Goal: Task Accomplishment & Management: Manage account settings

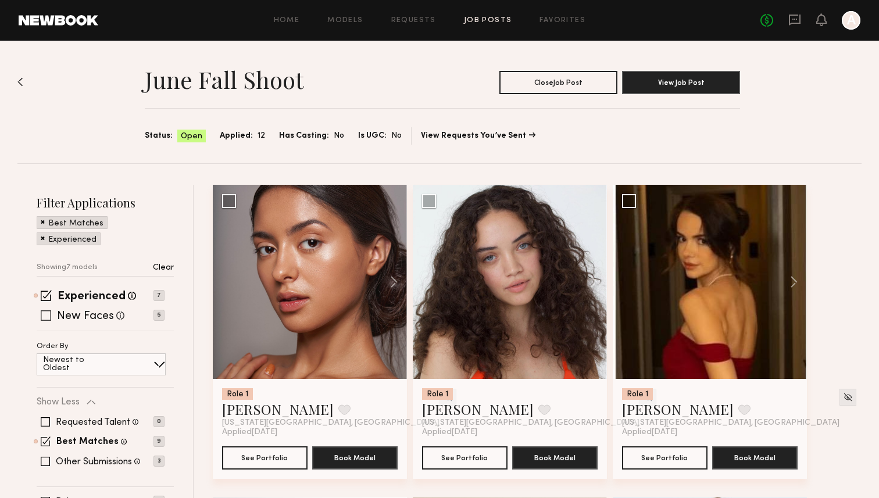
click at [91, 319] on label "New Faces" at bounding box center [85, 317] width 57 height 12
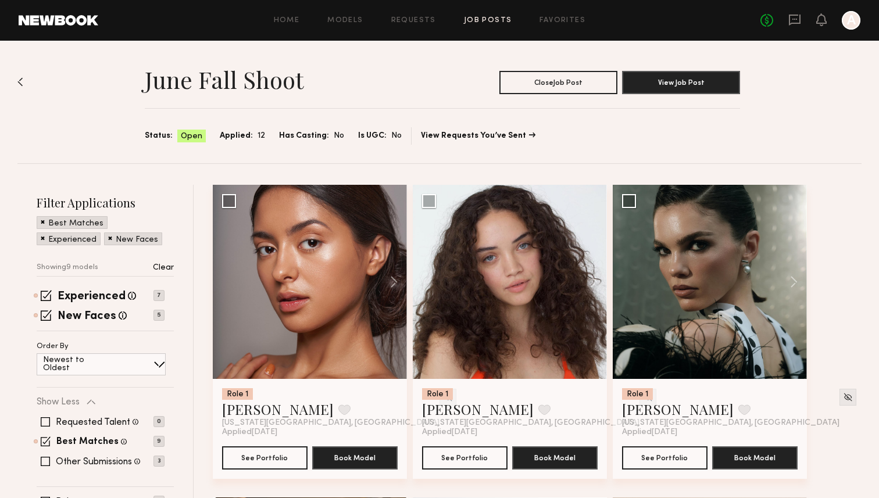
drag, startPoint x: 876, startPoint y: 188, endPoint x: 872, endPoint y: 242, distance: 54.2
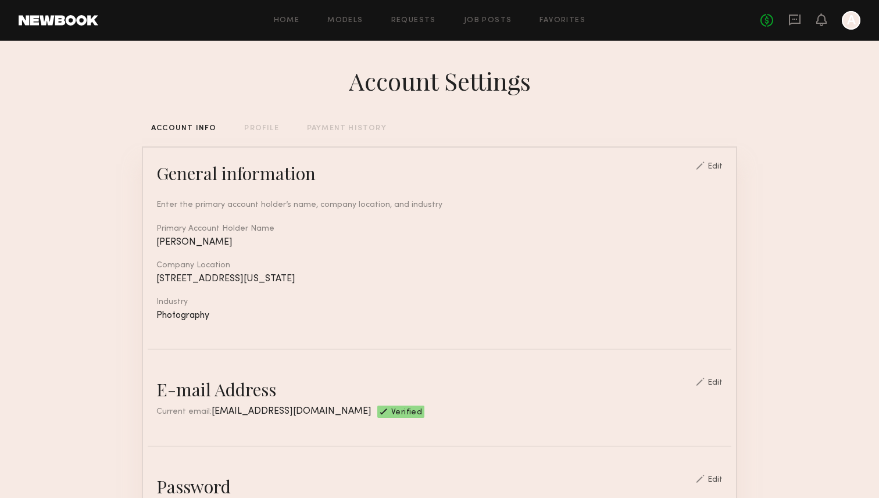
click at [513, 18] on div "Home Models Requests Job Posts Favorites Sign Out" at bounding box center [429, 21] width 662 height 8
click at [502, 20] on link "Job Posts" at bounding box center [488, 21] width 48 height 8
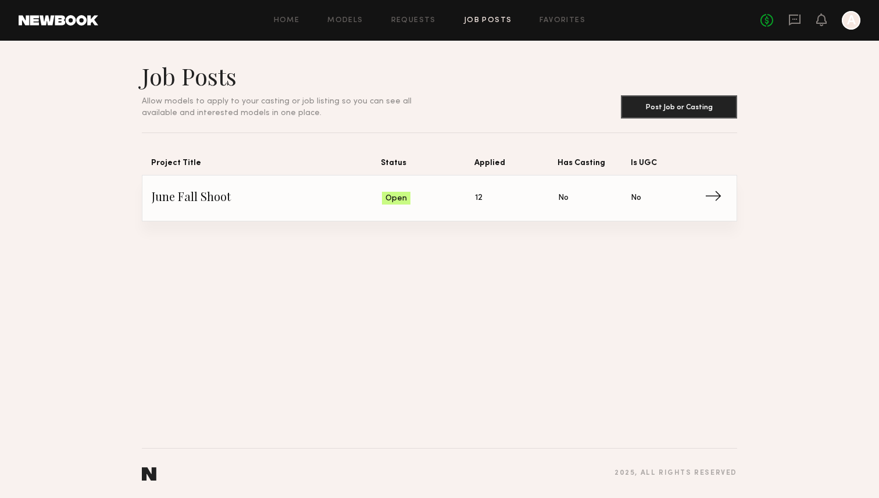
click at [698, 199] on span "Is UGC: No" at bounding box center [667, 197] width 73 height 17
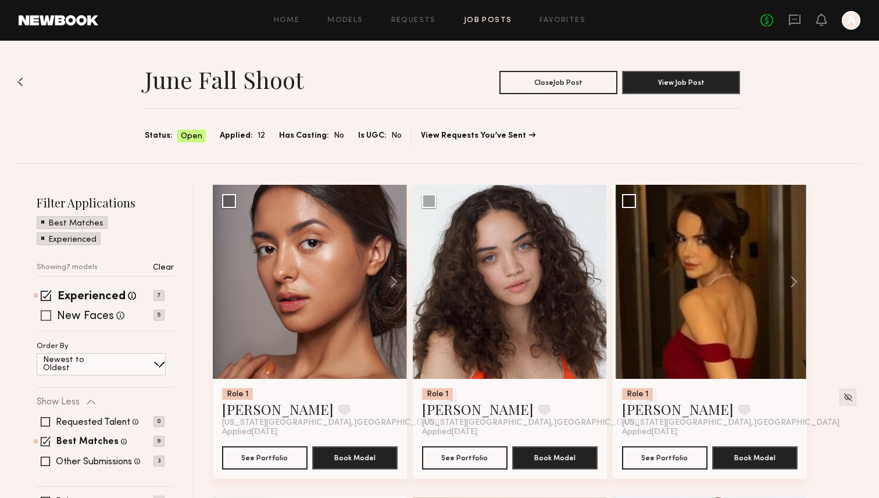
click at [79, 314] on label "New Faces" at bounding box center [85, 317] width 57 height 12
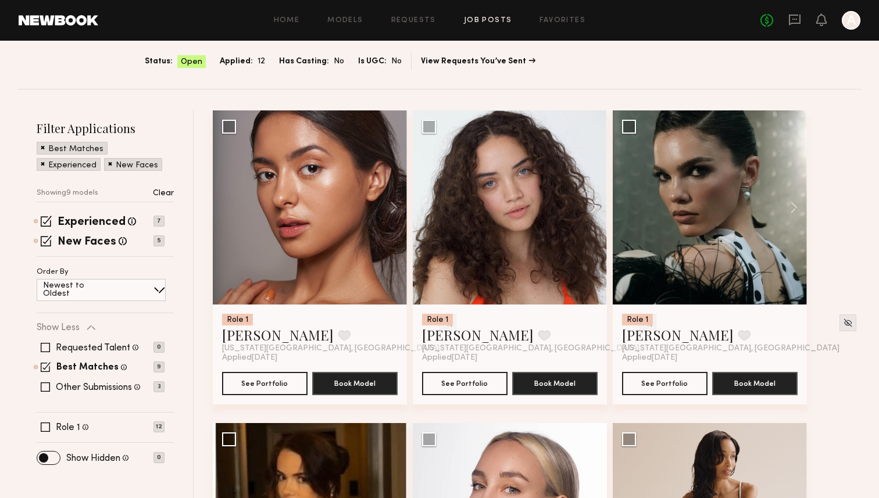
scroll to position [77, 0]
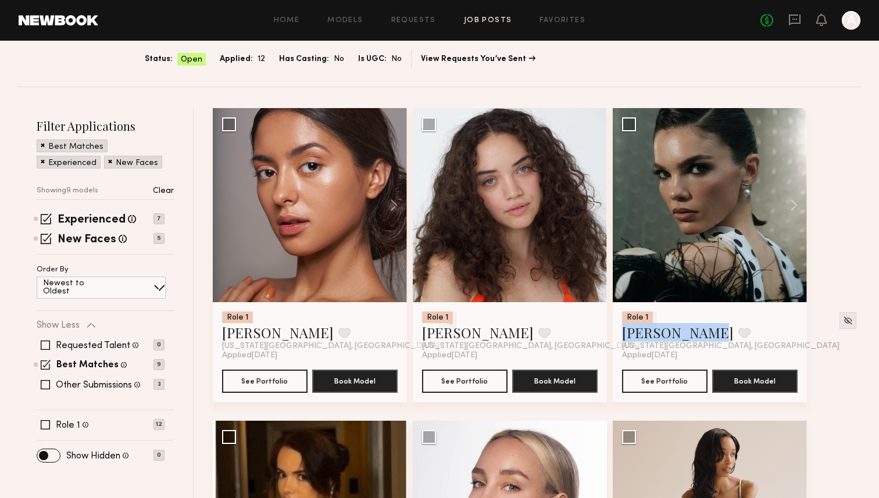
drag, startPoint x: 645, startPoint y: 334, endPoint x: 819, endPoint y: 342, distance: 174.6
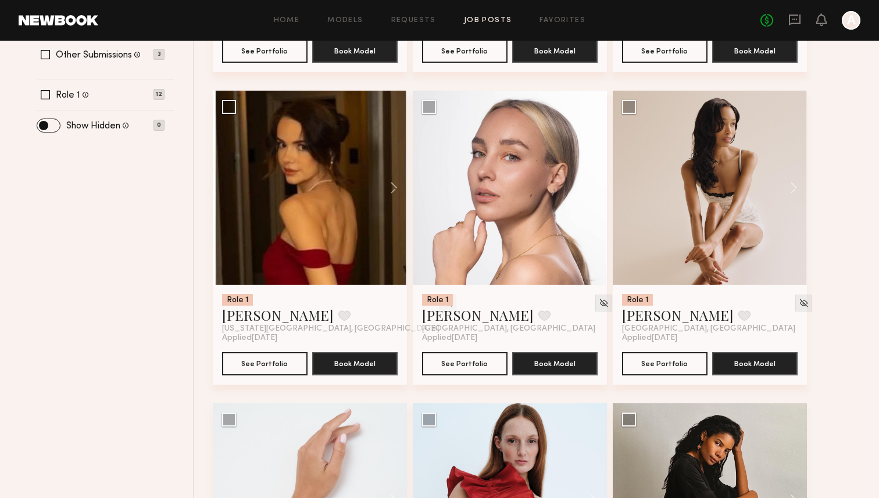
scroll to position [432, 0]
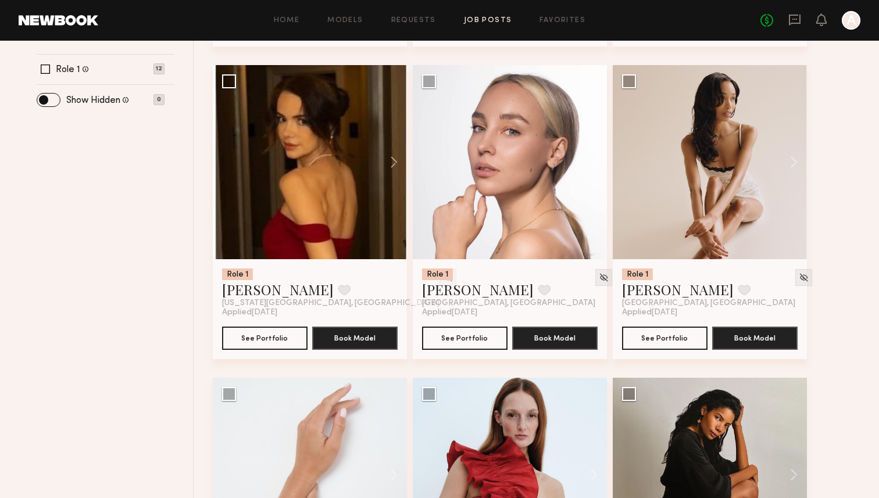
click at [845, 350] on div "Role 1 Annette W. Favorite New York City, NY Applied 09/22/2025 See Portfolio B…" at bounding box center [540, 221] width 654 height 938
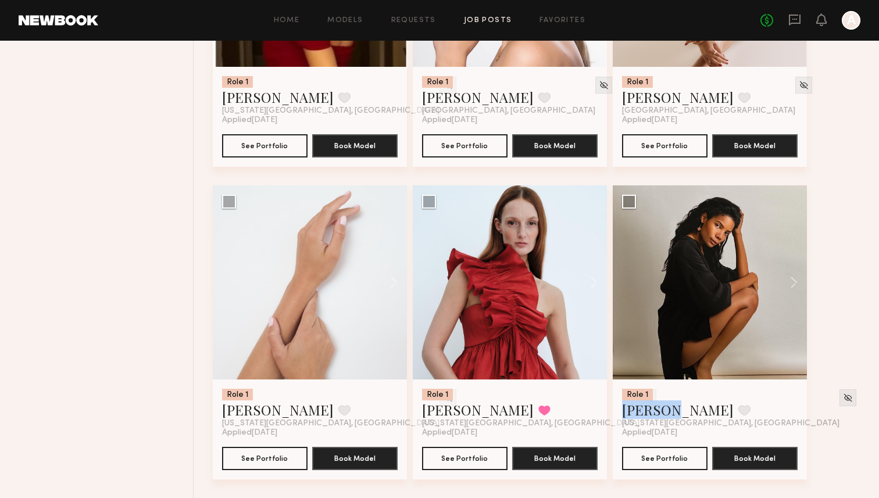
drag, startPoint x: 643, startPoint y: 414, endPoint x: 850, endPoint y: 279, distance: 246.8
click at [850, 279] on div "Role 1 Annette W. Favorite New York City, NY Applied 09/22/2025 See Portfolio B…" at bounding box center [540, 29] width 654 height 938
click at [833, 342] on div "Role 1 Annette W. Favorite New York City, NY Applied 09/22/2025 See Portfolio B…" at bounding box center [540, 29] width 654 height 938
click at [858, 249] on div "Role 1 Annette W. Favorite New York City, NY Applied 09/22/2025 See Portfolio B…" at bounding box center [540, 29] width 654 height 938
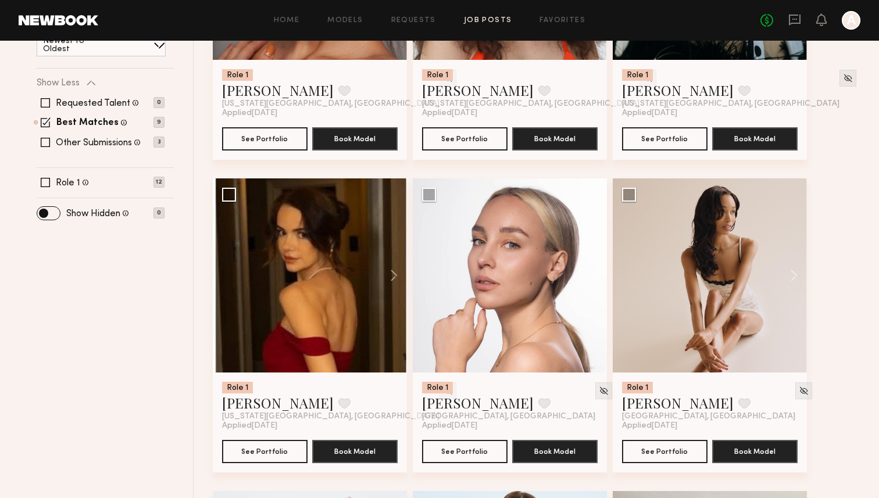
scroll to position [318, 0]
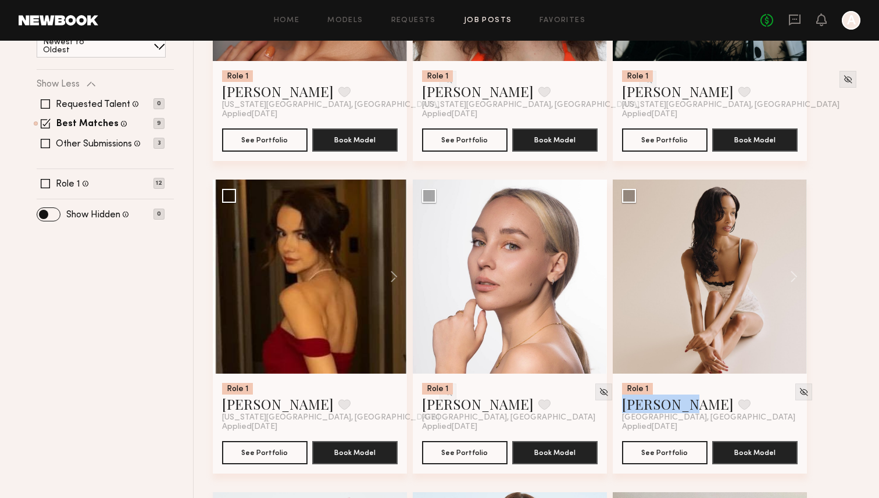
drag, startPoint x: 666, startPoint y: 405, endPoint x: 854, endPoint y: 248, distance: 245.2
click at [854, 248] on div "Role 1 Annette W. Favorite New York City, NY Applied 09/22/2025 See Portfolio B…" at bounding box center [540, 336] width 654 height 938
click at [850, 262] on div "Role 1 Annette W. Favorite New York City, NY Applied 09/22/2025 See Portfolio B…" at bounding box center [540, 336] width 654 height 938
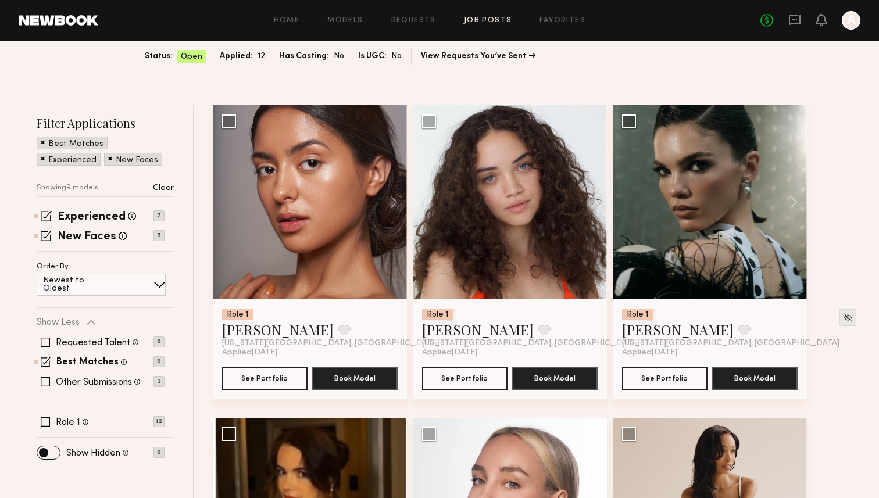
scroll to position [86, 0]
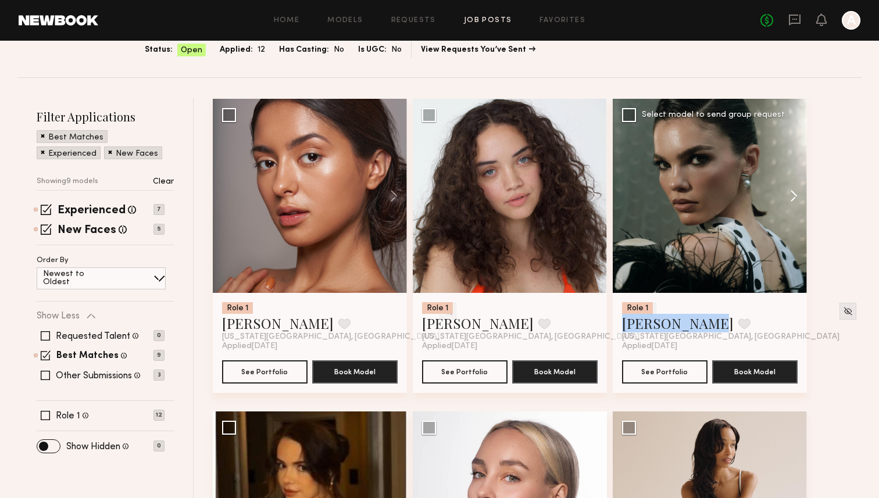
drag, startPoint x: 668, startPoint y: 322, endPoint x: 804, endPoint y: 228, distance: 164.6
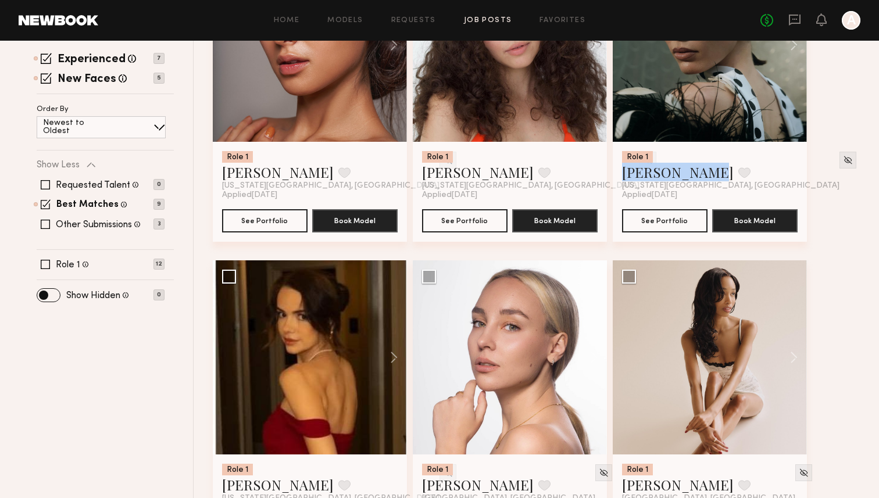
scroll to position [242, 0]
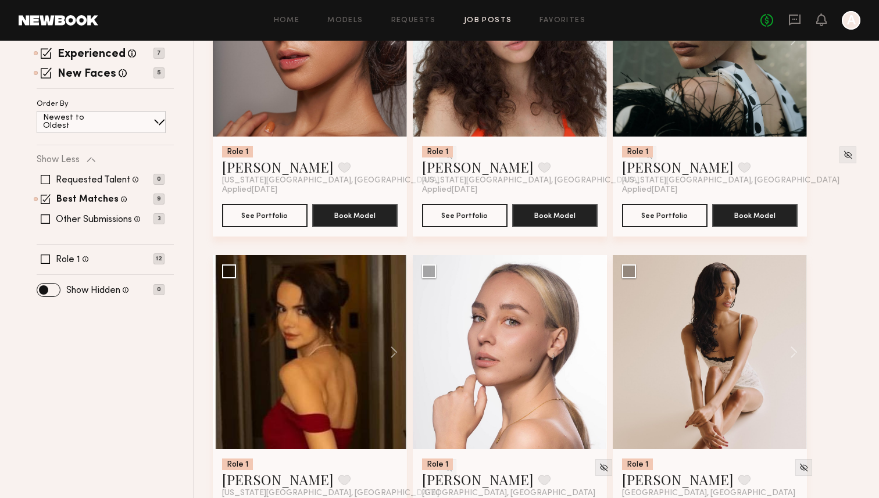
click at [843, 283] on div "Role 1 Annette W. Favorite New York City, NY Applied 09/22/2025 See Portfolio B…" at bounding box center [540, 411] width 654 height 938
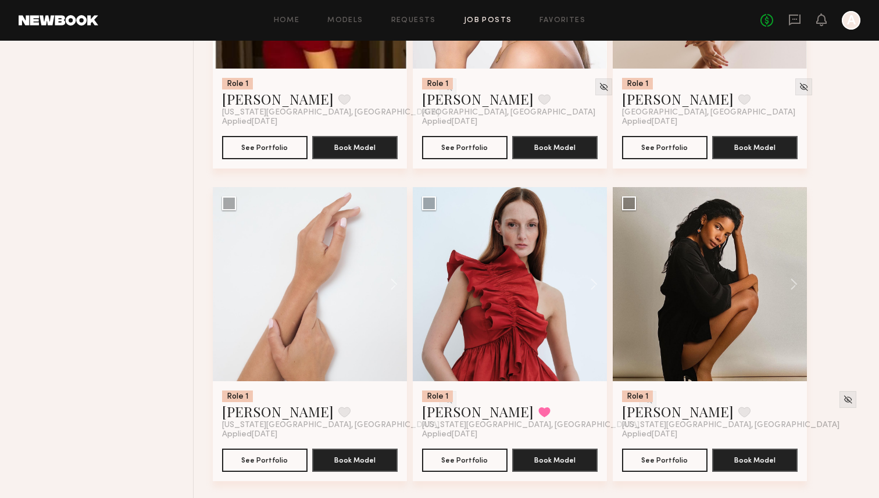
scroll to position [625, 0]
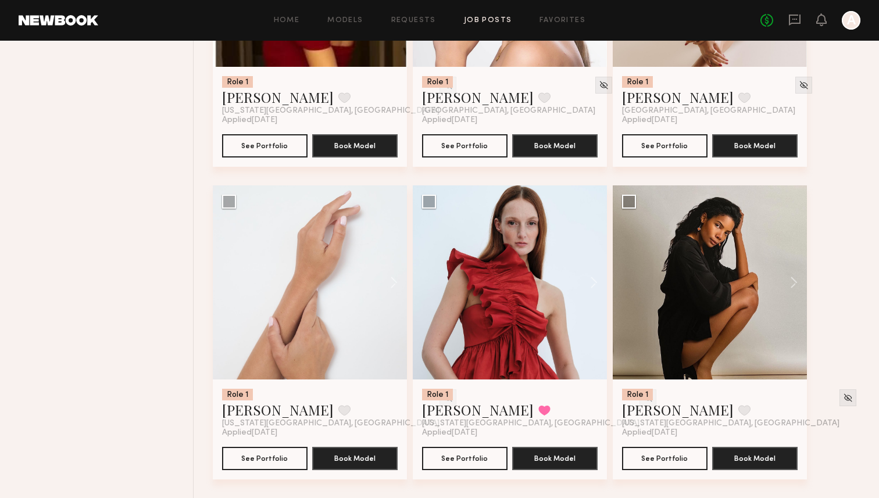
click at [863, 219] on div "Role 1 Annette W. Favorite New York City, NY Applied 09/22/2025 See Portfolio B…" at bounding box center [540, 29] width 654 height 938
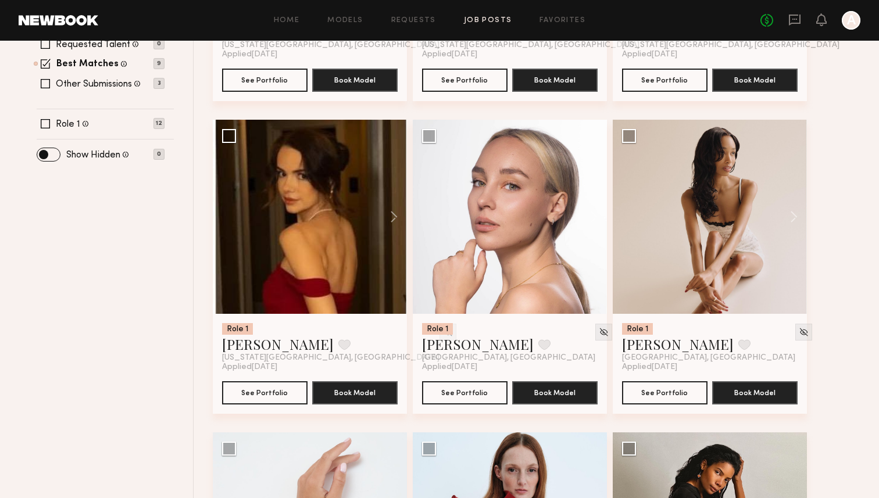
click at [836, 210] on div "Role 1 Annette W. Favorite New York City, NY Applied 09/22/2025 See Portfolio B…" at bounding box center [540, 276] width 654 height 938
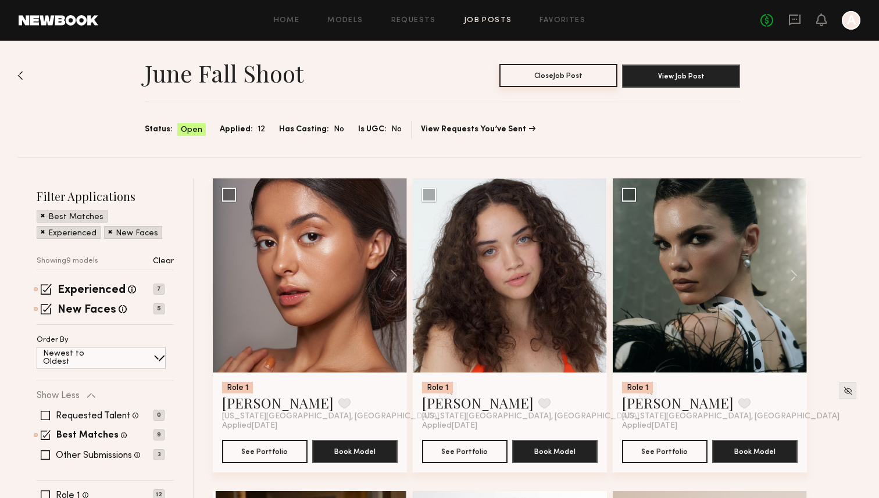
scroll to position [0, 0]
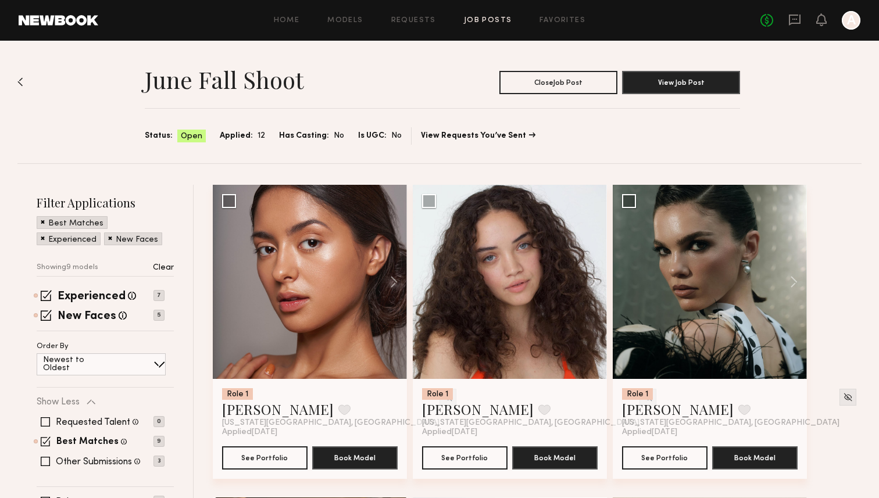
click at [607, 153] on div "June Fall Shoot Close Job Post View Job Post Status: Open Applied: 12 Has Casti…" at bounding box center [439, 102] width 844 height 123
click at [570, 139] on section "Status: Open Applied: 12 Has Casting: No Is UGC: No View Requests You’ve Sent" at bounding box center [442, 135] width 595 height 17
click at [483, 15] on div "Home Models Requests Job Posts Favorites Sign Out No fees up to $5,000 A" at bounding box center [479, 20] width 762 height 19
click at [567, 17] on link "Favorites" at bounding box center [562, 21] width 46 height 8
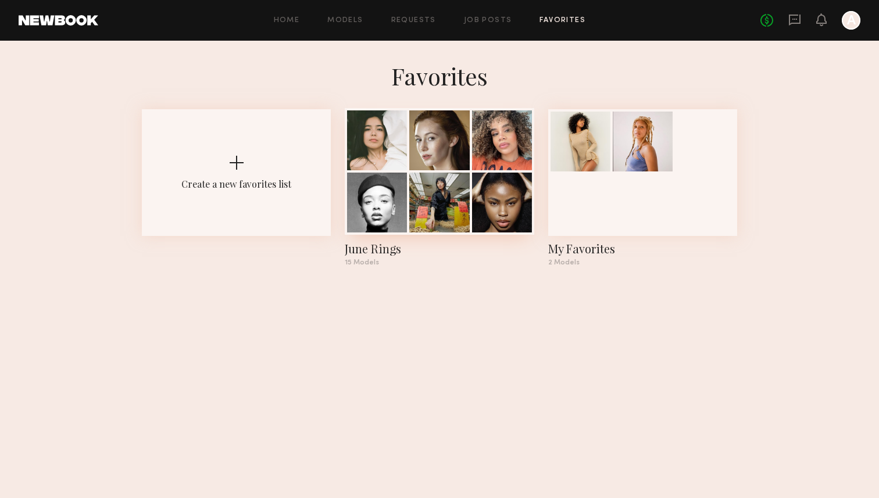
click at [453, 189] on div at bounding box center [439, 203] width 60 height 60
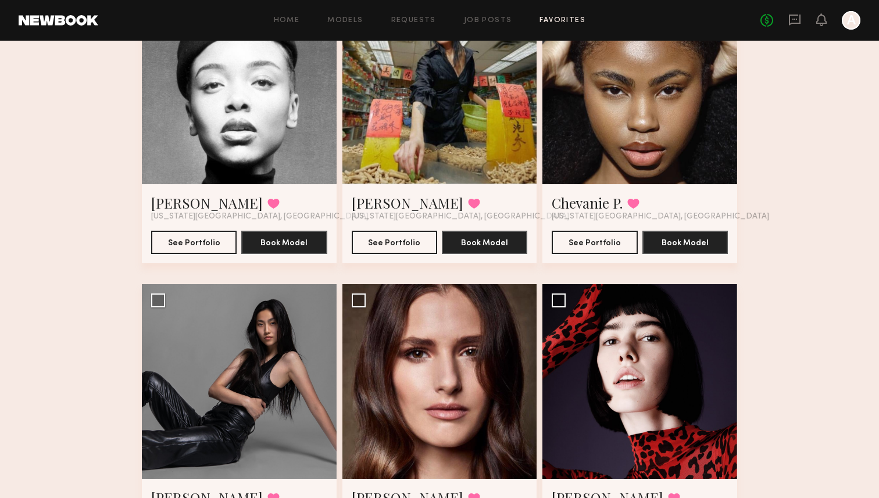
scroll to position [467, 0]
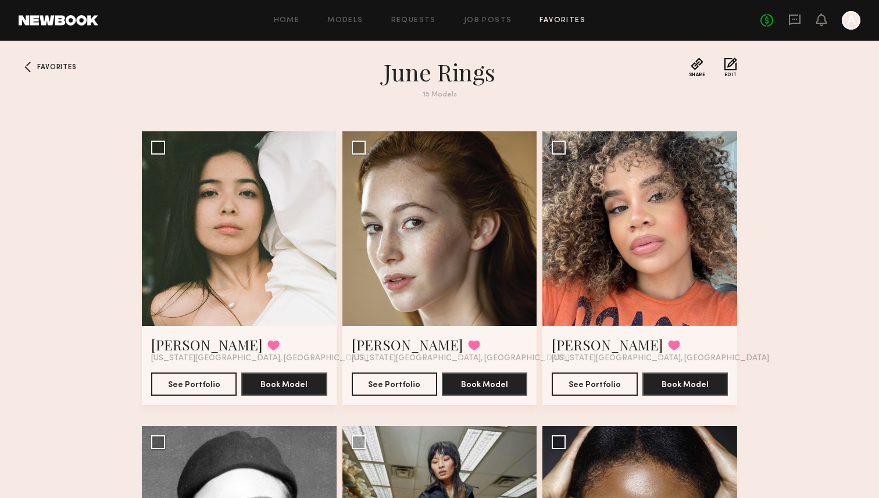
scroll to position [0, 0]
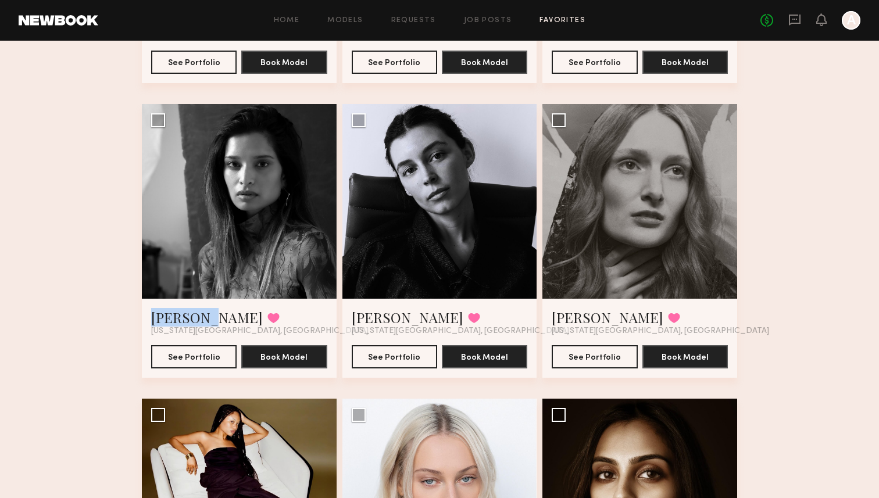
scroll to position [1128, 0]
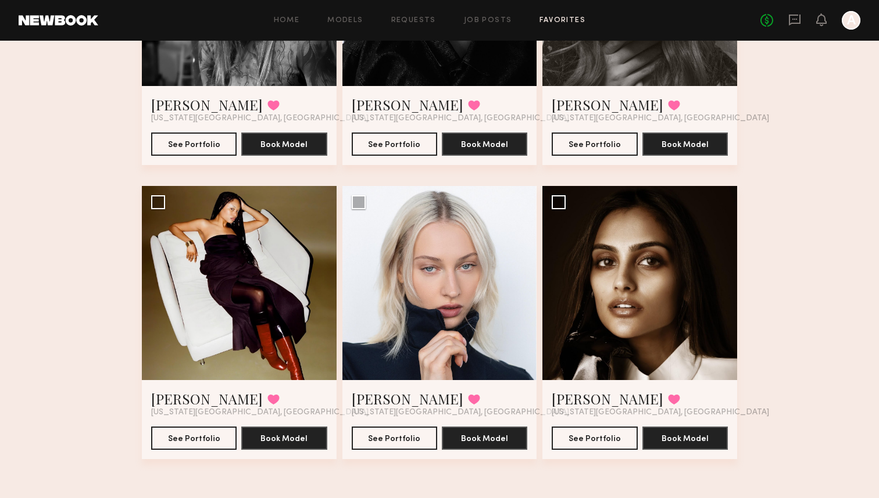
drag, startPoint x: 373, startPoint y: 398, endPoint x: 812, endPoint y: 272, distance: 456.6
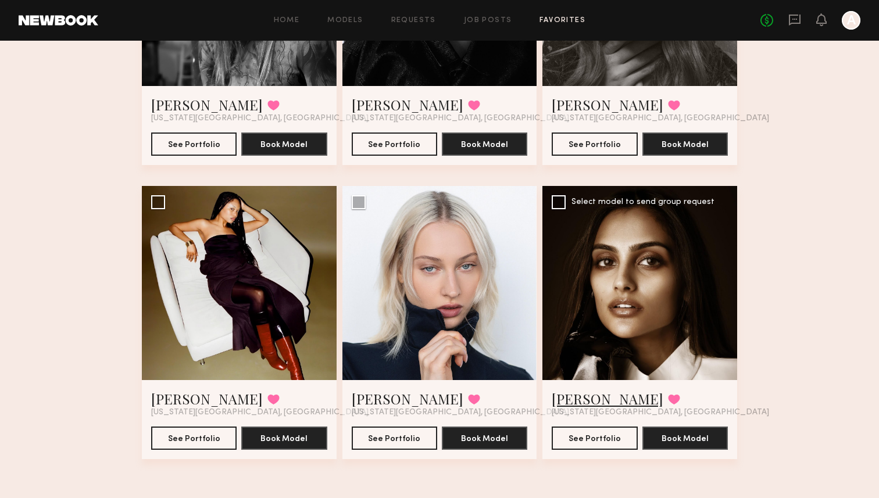
click at [578, 403] on link "Slesha P." at bounding box center [608, 398] width 112 height 19
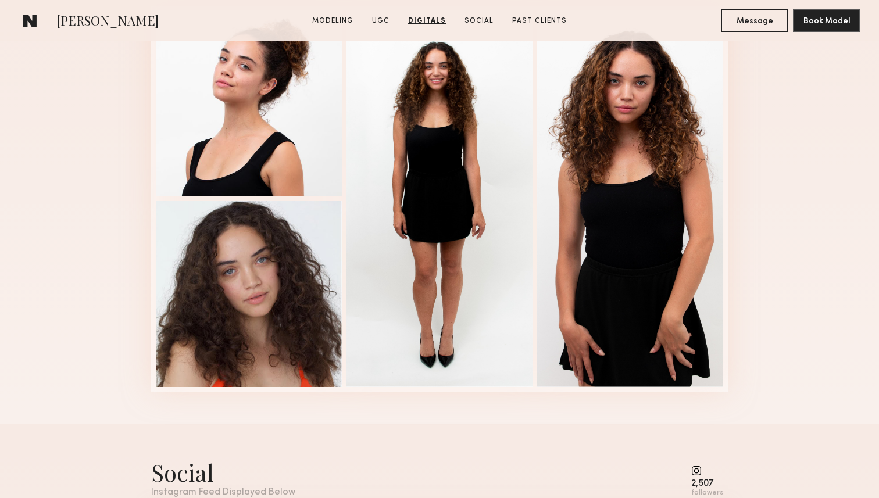
scroll to position [1578, 0]
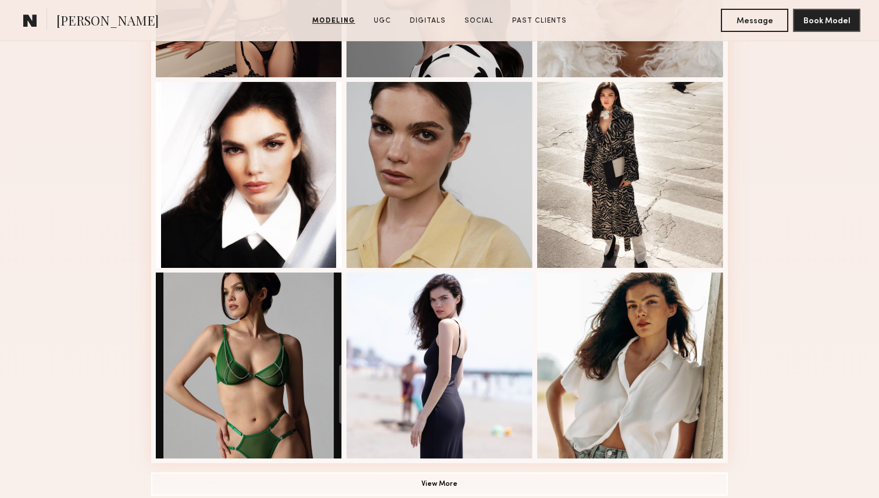
scroll to position [650, 0]
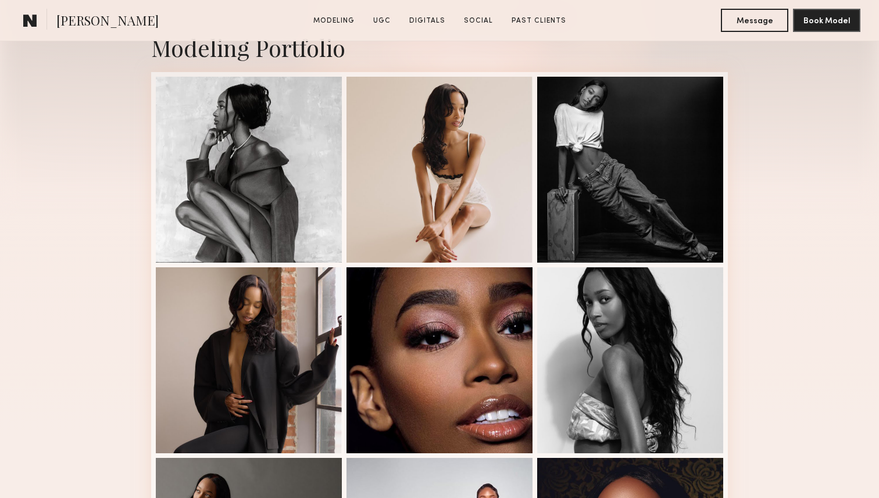
scroll to position [269, 0]
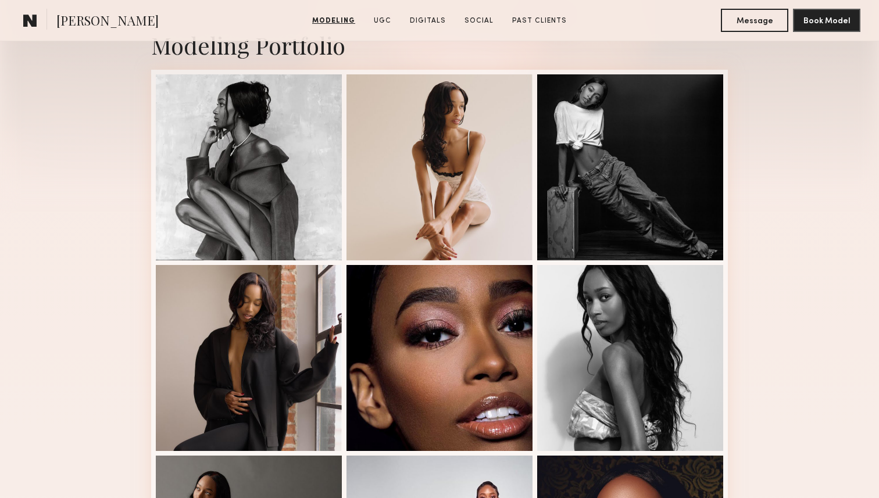
click at [796, 228] on div "Modeling Portfolio View More" at bounding box center [439, 449] width 879 height 905
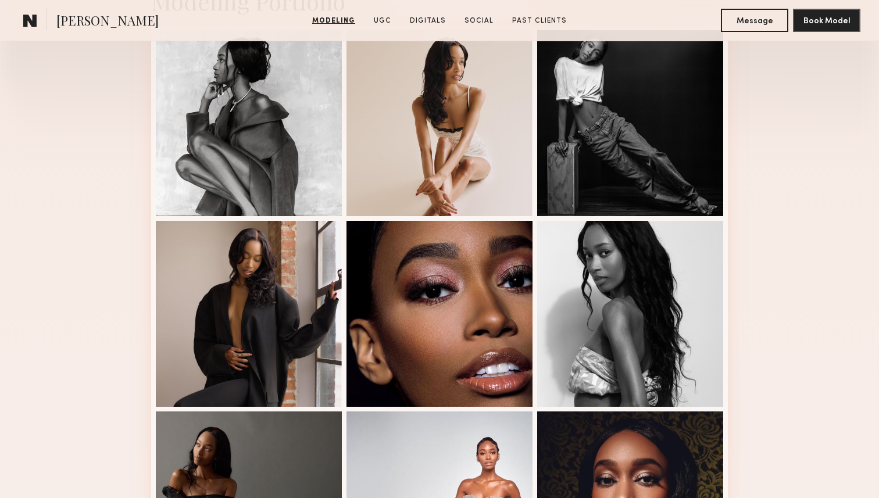
scroll to position [0, 0]
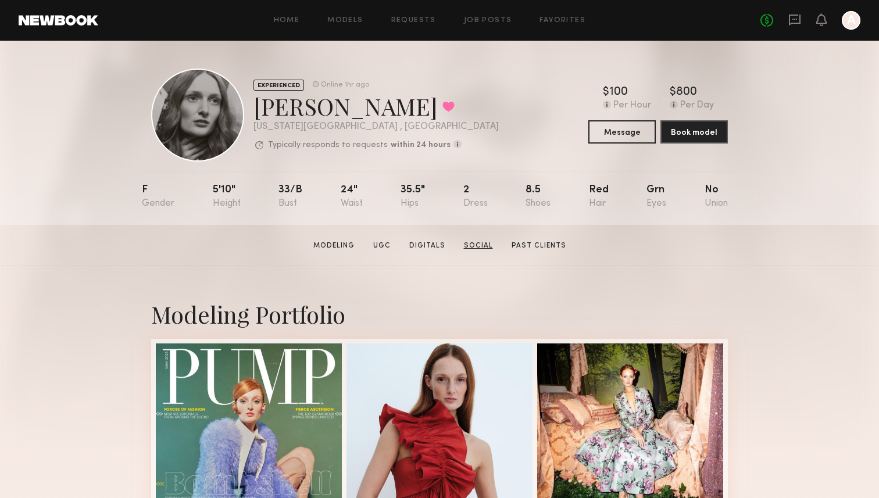
click at [468, 244] on link "Social" at bounding box center [478, 246] width 38 height 10
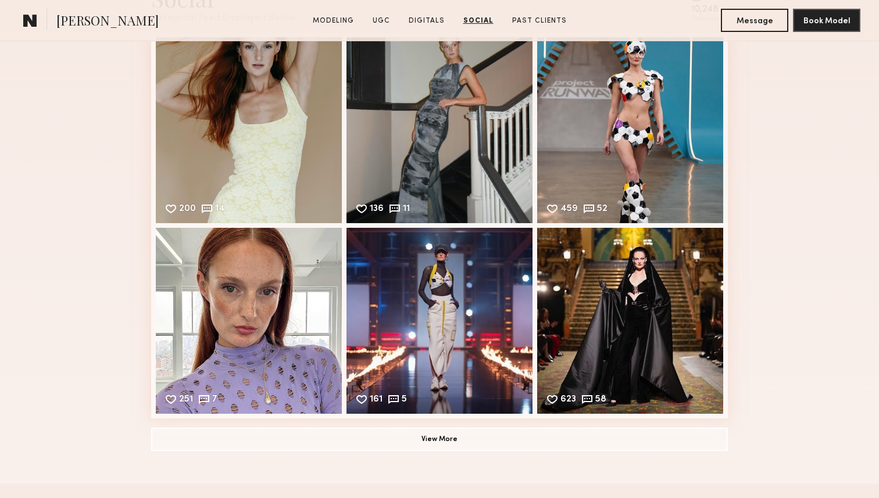
scroll to position [3042, 0]
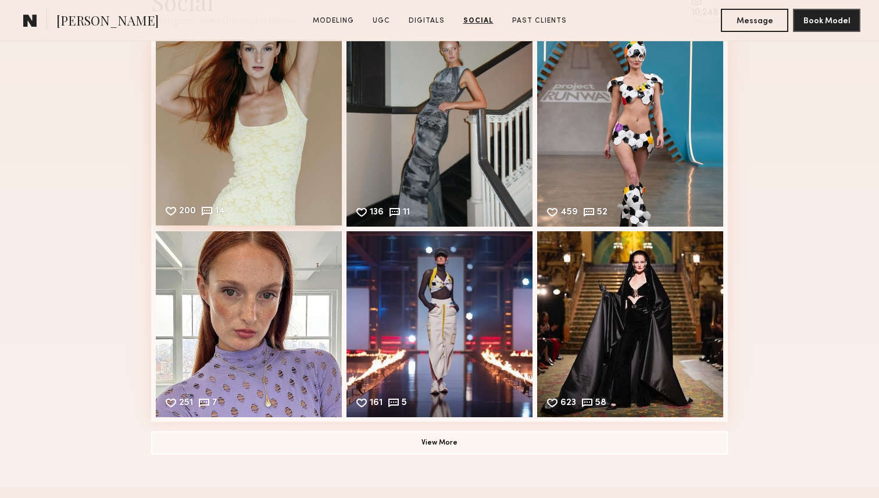
click at [266, 117] on div "200 14 Likes & comments displayed to show model’s engagement" at bounding box center [249, 133] width 186 height 186
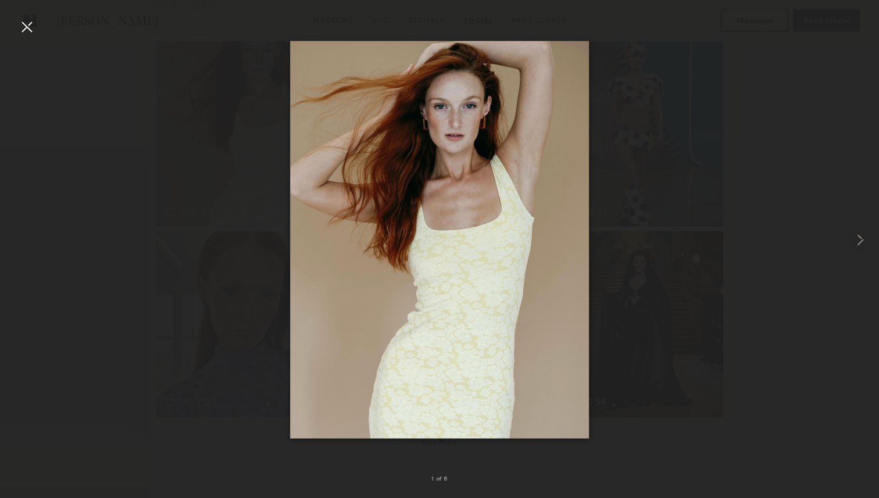
click at [772, 185] on div at bounding box center [439, 240] width 879 height 442
click at [29, 26] on div at bounding box center [26, 26] width 19 height 19
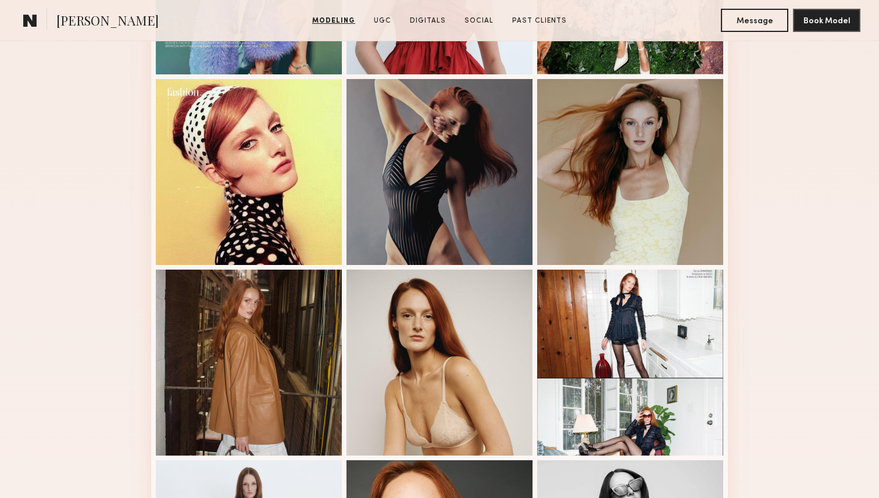
scroll to position [0, 0]
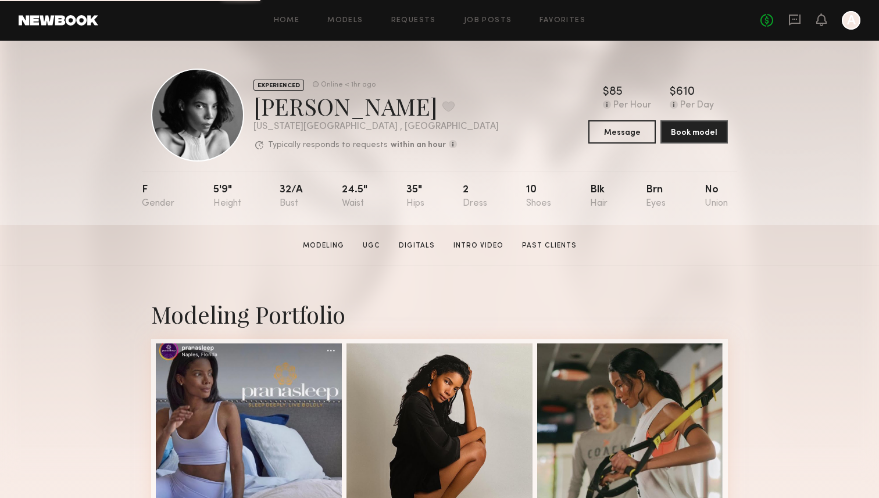
click at [831, 264] on section "June R. Modeling UGC Digitals Intro Video Past Clients Message Book Model" at bounding box center [439, 245] width 879 height 41
click at [215, 122] on div at bounding box center [197, 115] width 93 height 93
click at [549, 241] on link "Past Clients" at bounding box center [549, 246] width 64 height 10
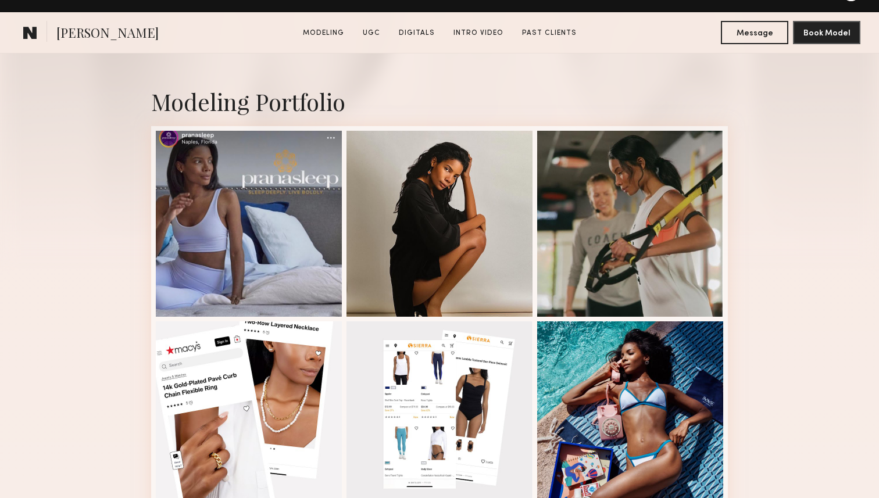
scroll to position [255, 0]
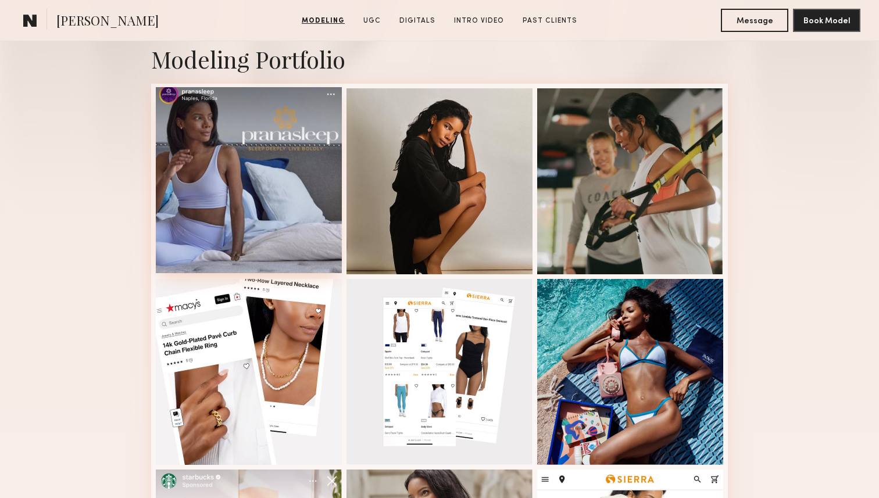
click at [261, 178] on div at bounding box center [249, 180] width 186 height 186
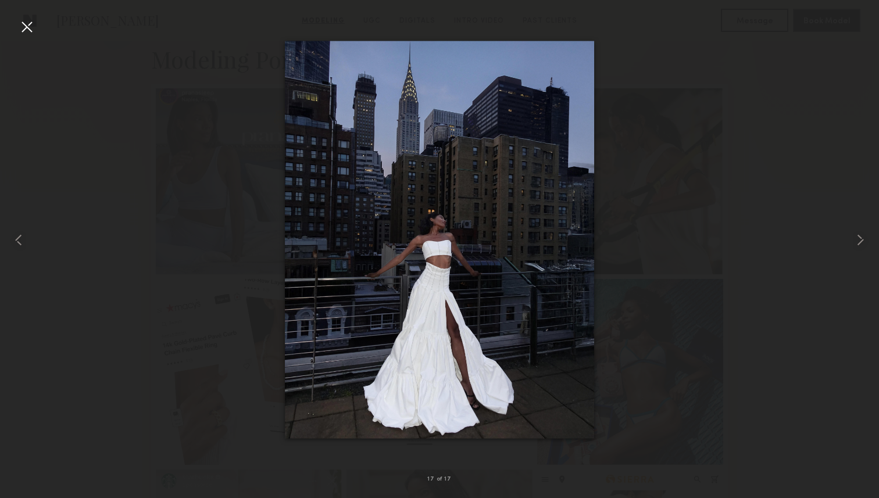
click at [657, 118] on div at bounding box center [439, 240] width 879 height 442
click at [19, 31] on div at bounding box center [26, 26] width 19 height 19
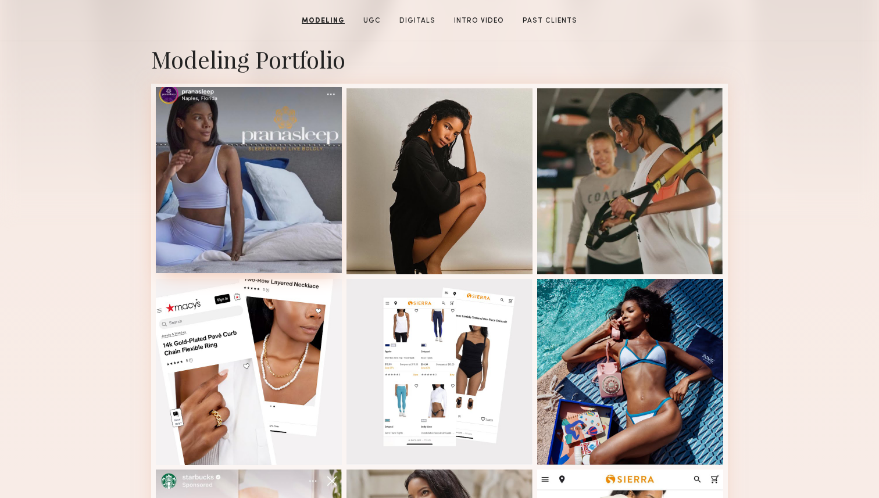
scroll to position [0, 0]
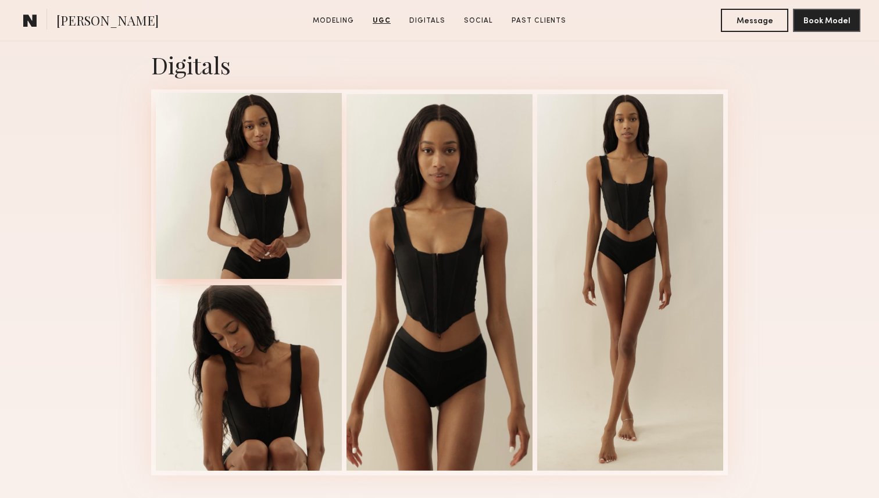
scroll to position [1498, 0]
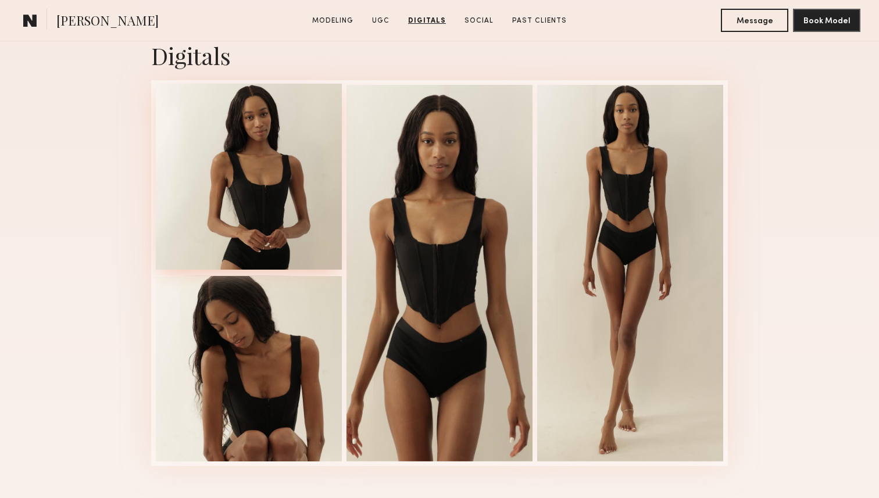
click at [279, 198] on div at bounding box center [249, 177] width 186 height 186
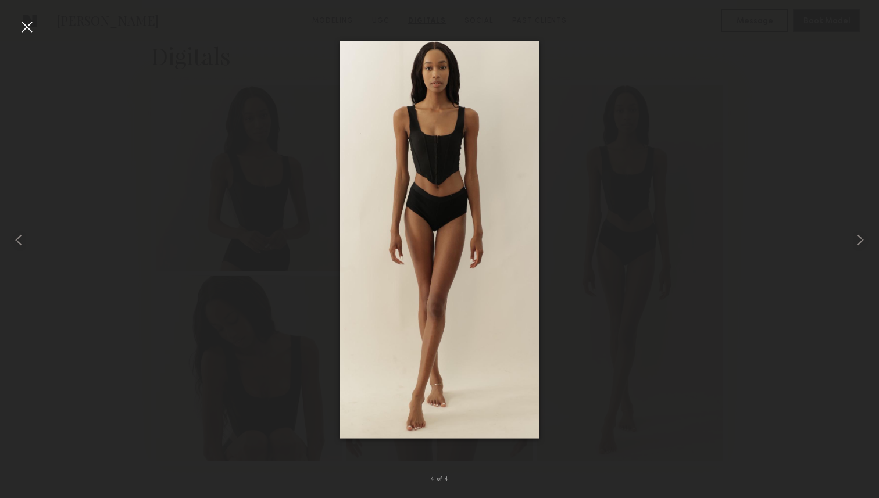
click at [177, 219] on div at bounding box center [439, 240] width 879 height 442
click at [28, 31] on div at bounding box center [26, 26] width 19 height 19
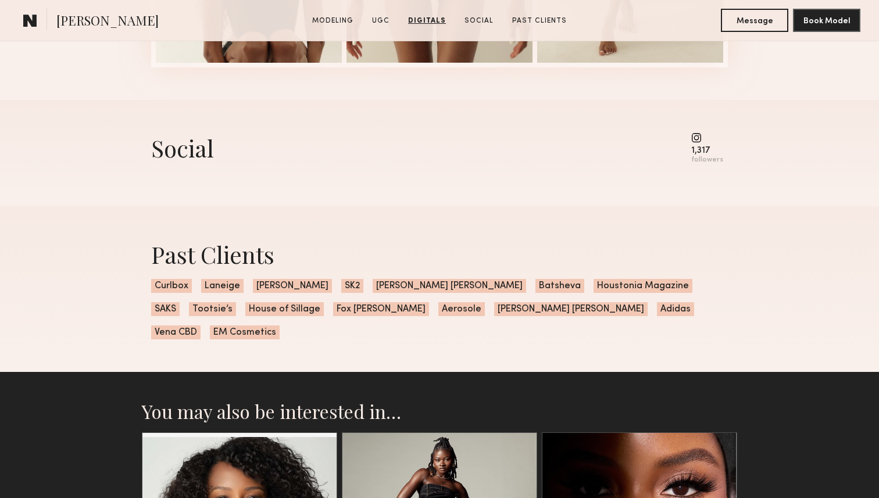
scroll to position [2218, 0]
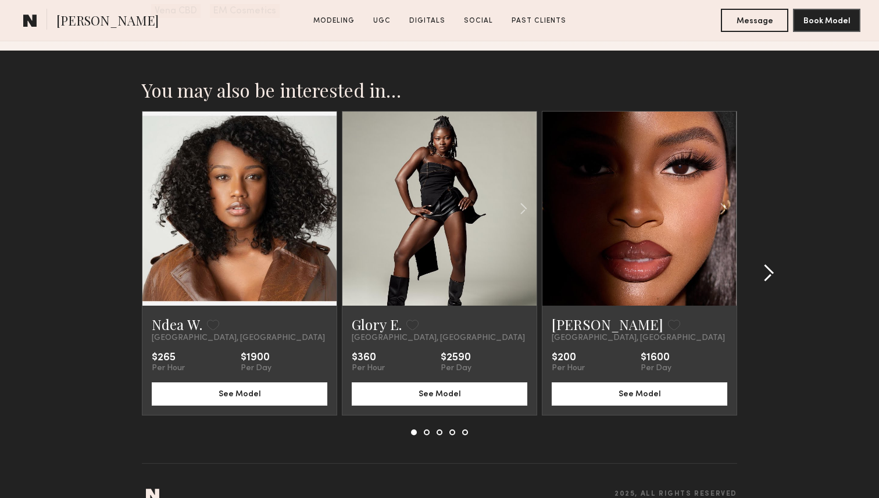
click at [767, 264] on common-icon at bounding box center [769, 273] width 12 height 19
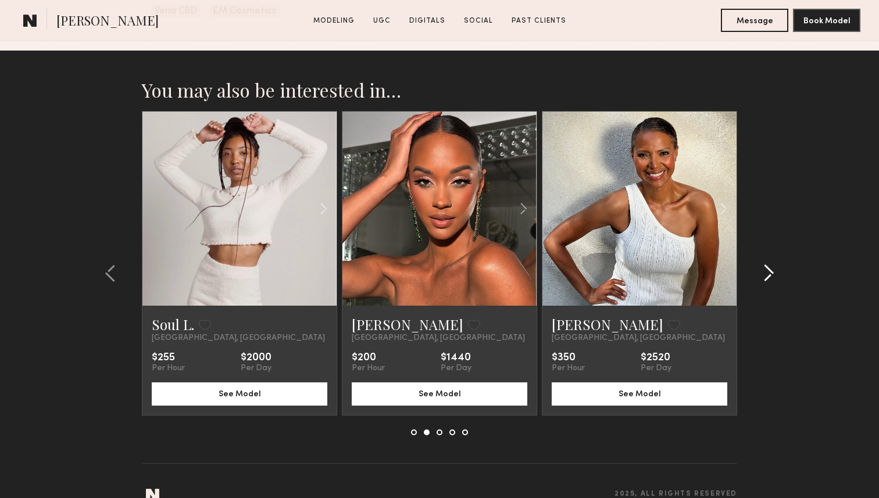
click at [767, 264] on common-icon at bounding box center [769, 273] width 12 height 19
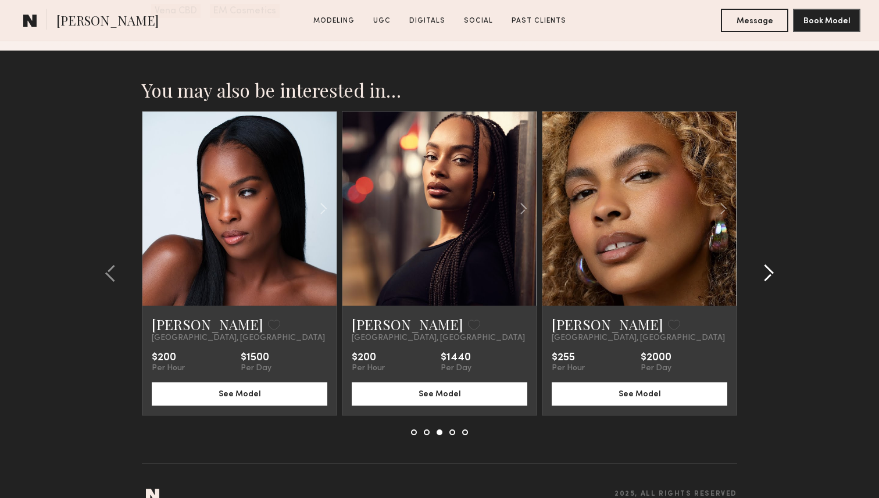
click at [767, 264] on common-icon at bounding box center [769, 273] width 12 height 19
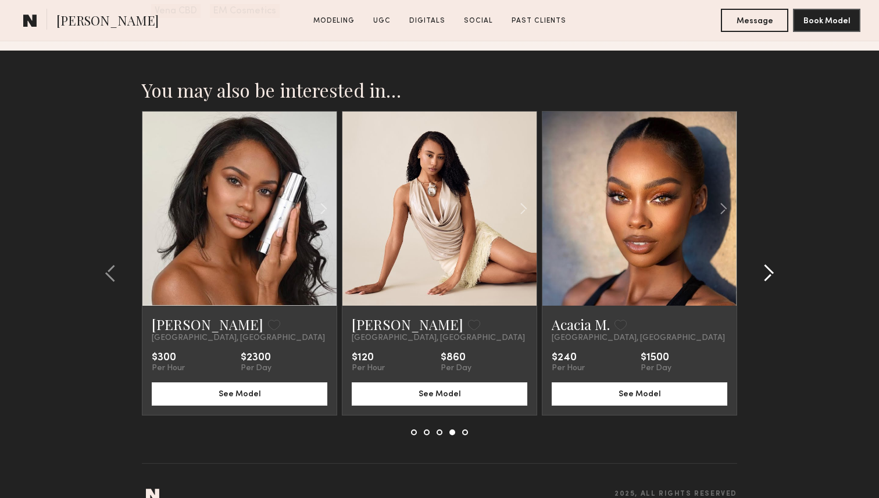
click at [767, 264] on common-icon at bounding box center [769, 273] width 12 height 19
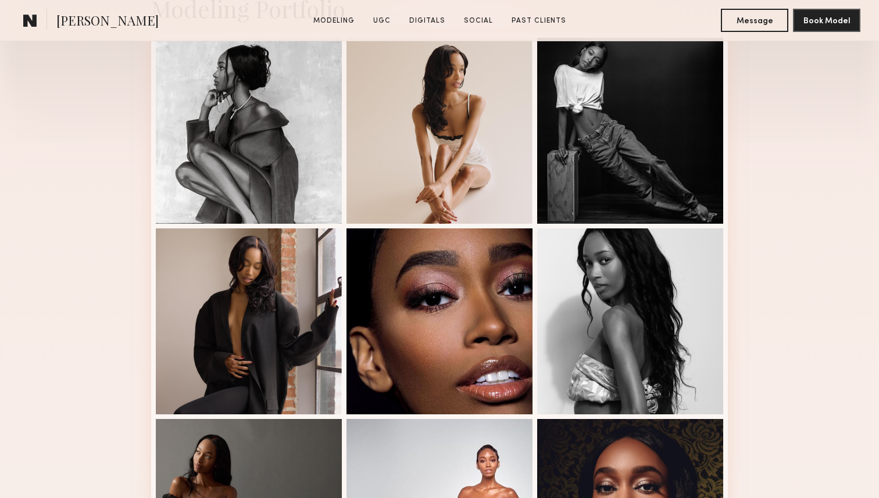
scroll to position [320, 0]
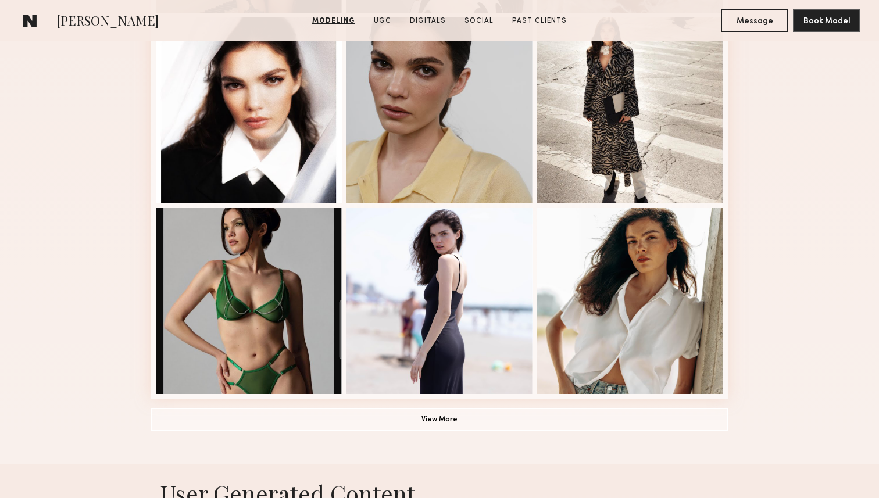
scroll to position [711, 0]
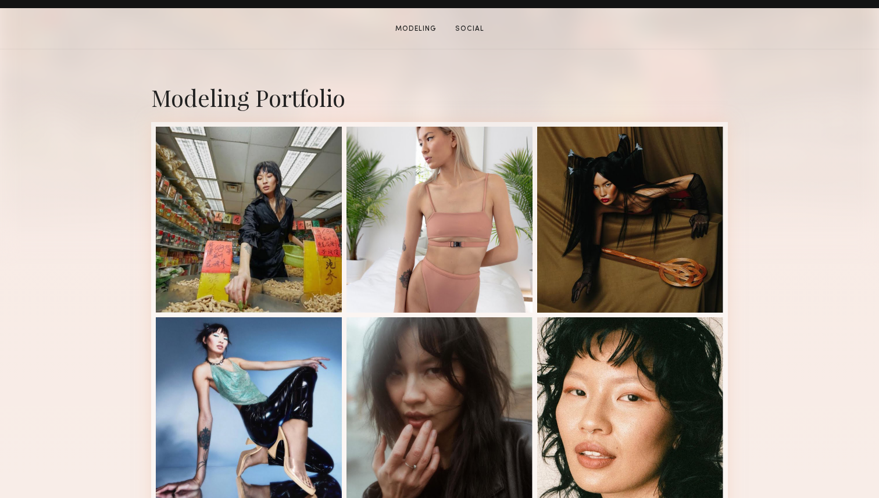
scroll to position [211, 0]
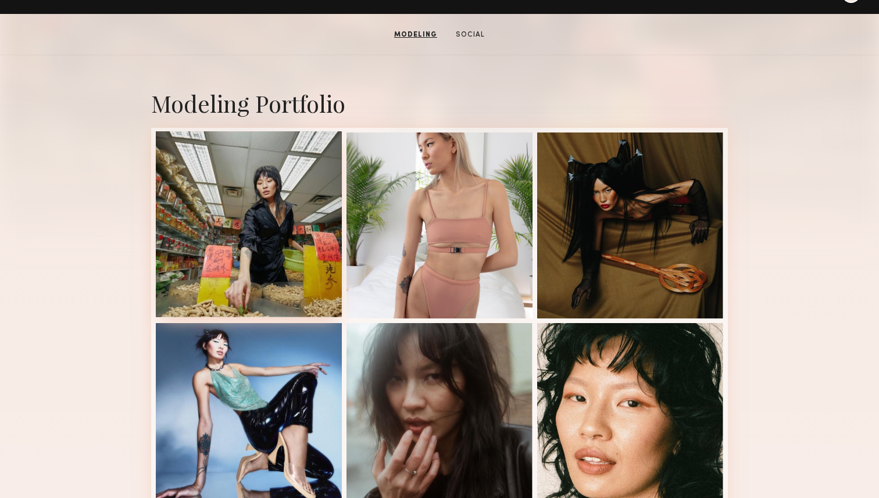
click at [282, 232] on div at bounding box center [249, 224] width 186 height 186
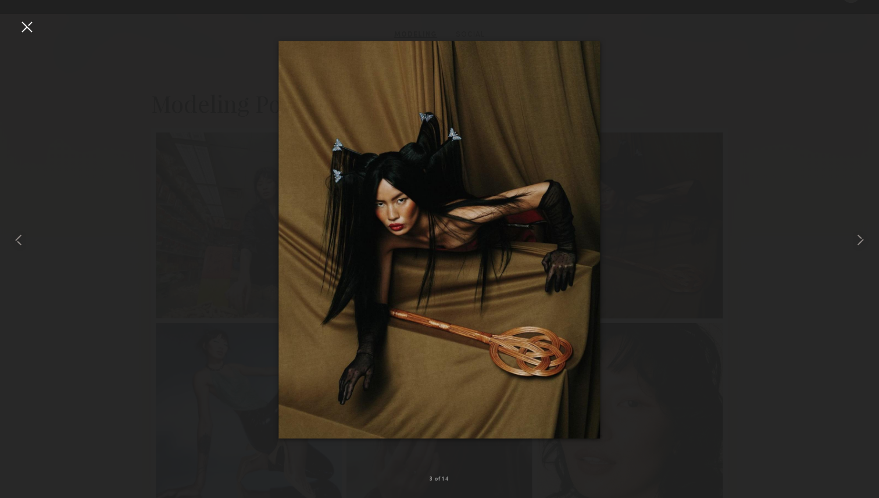
click at [451, 443] on div at bounding box center [439, 240] width 879 height 442
click at [266, 364] on div at bounding box center [439, 240] width 879 height 442
click at [117, 143] on div at bounding box center [439, 240] width 879 height 442
click at [30, 27] on div at bounding box center [26, 26] width 19 height 19
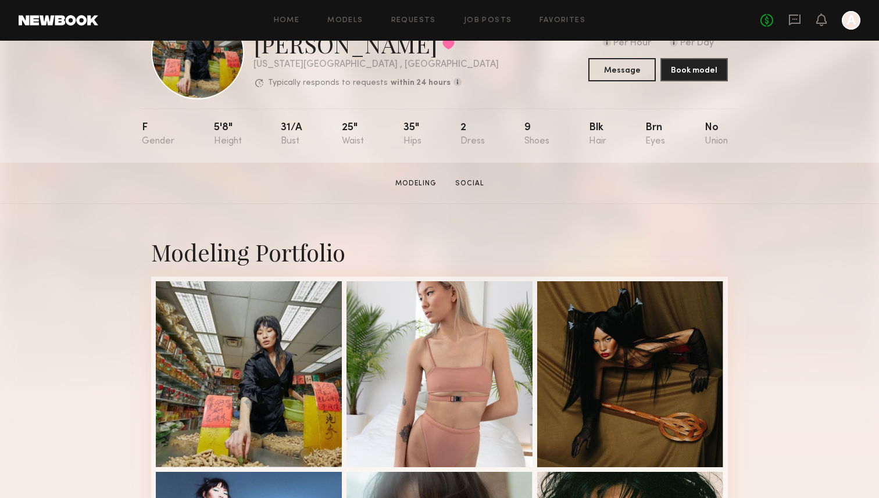
scroll to position [0, 0]
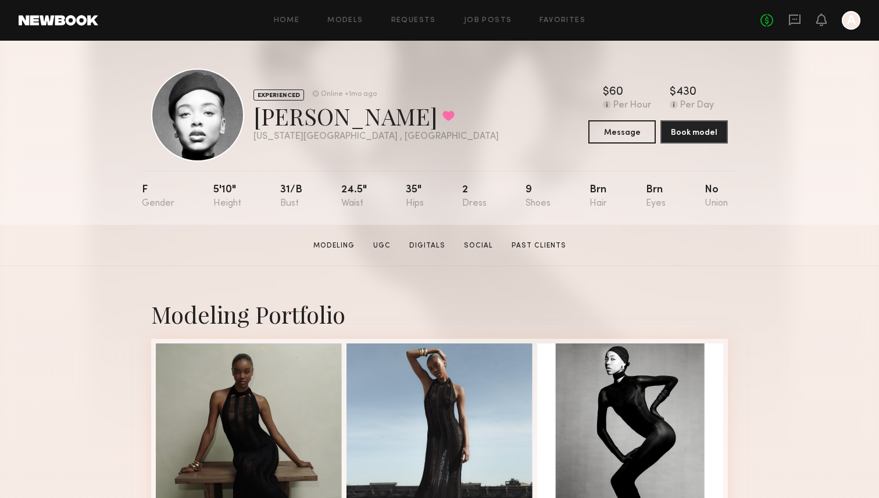
click at [839, 263] on section "[PERSON_NAME] Modeling UGC Digitals Social Past Clients Message Book Model" at bounding box center [439, 245] width 879 height 41
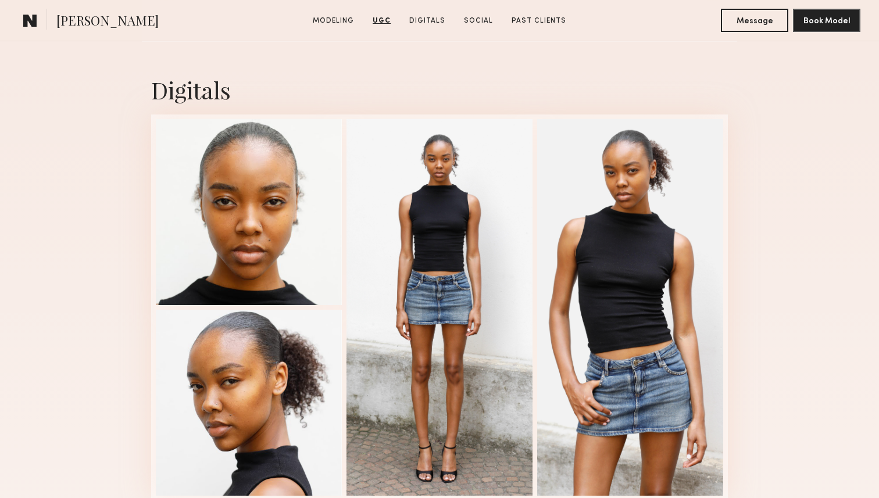
scroll to position [1658, 0]
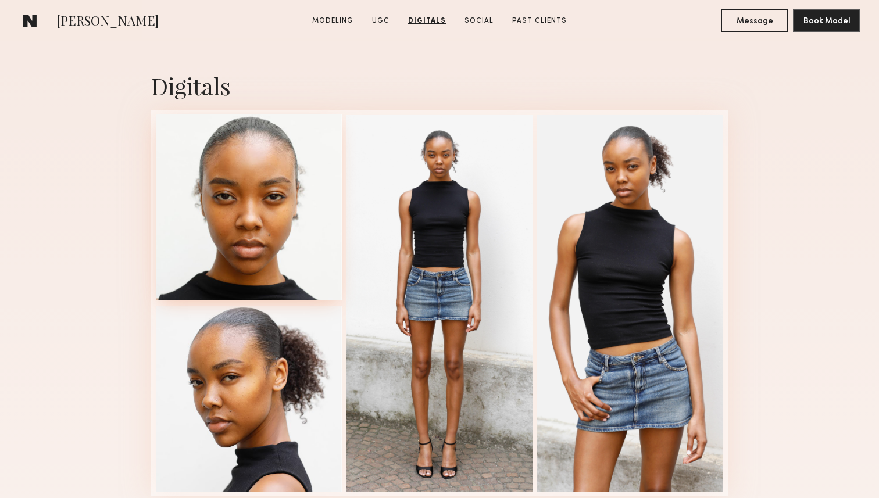
click at [252, 250] on div at bounding box center [249, 207] width 186 height 186
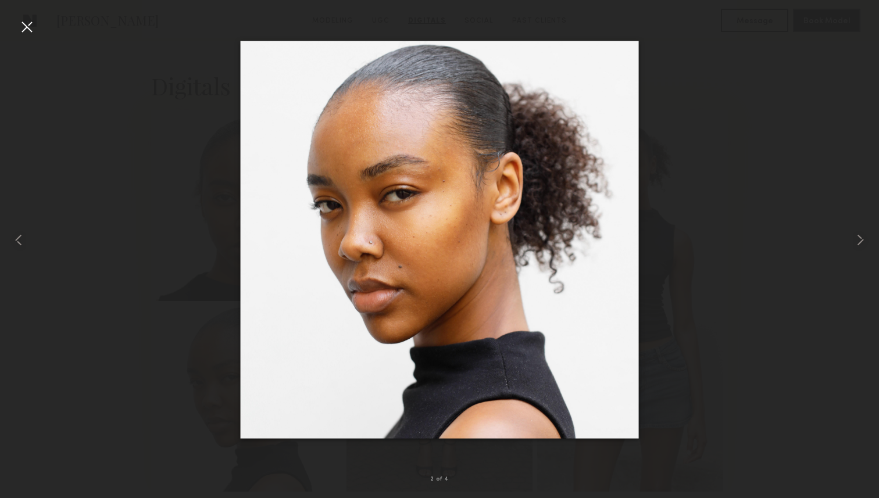
click at [674, 239] on div at bounding box center [439, 240] width 879 height 442
click at [688, 216] on div at bounding box center [439, 240] width 879 height 442
click at [25, 24] on div at bounding box center [26, 26] width 19 height 19
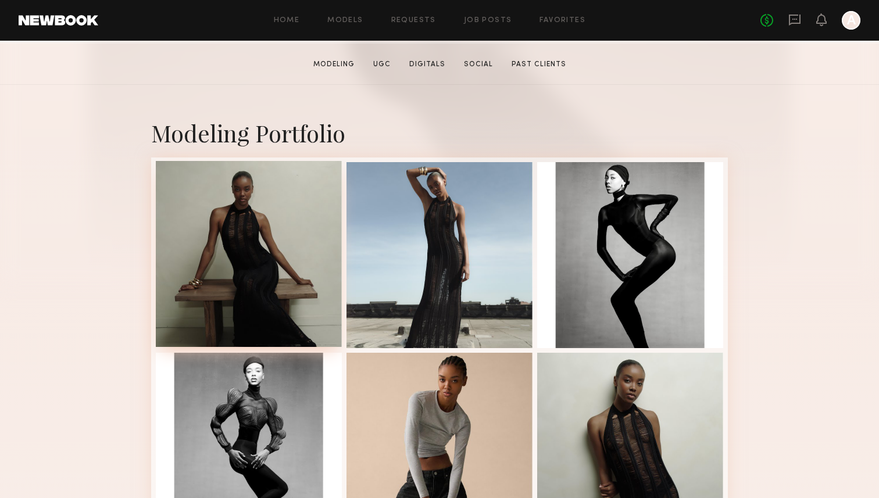
scroll to position [209, 0]
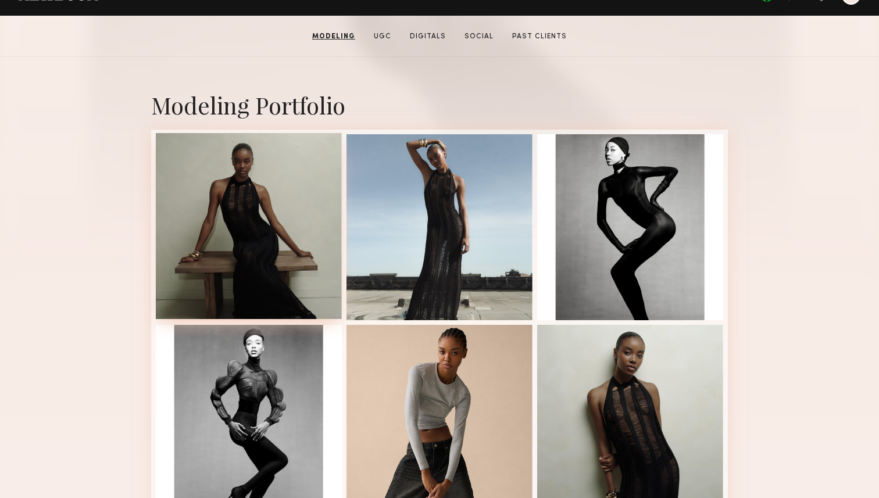
click at [264, 220] on div at bounding box center [249, 226] width 186 height 186
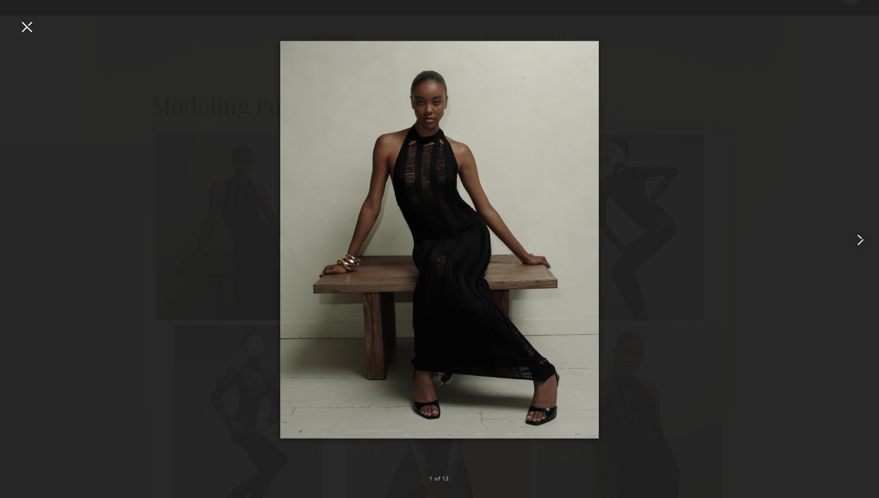
click at [859, 225] on div at bounding box center [861, 240] width 35 height 442
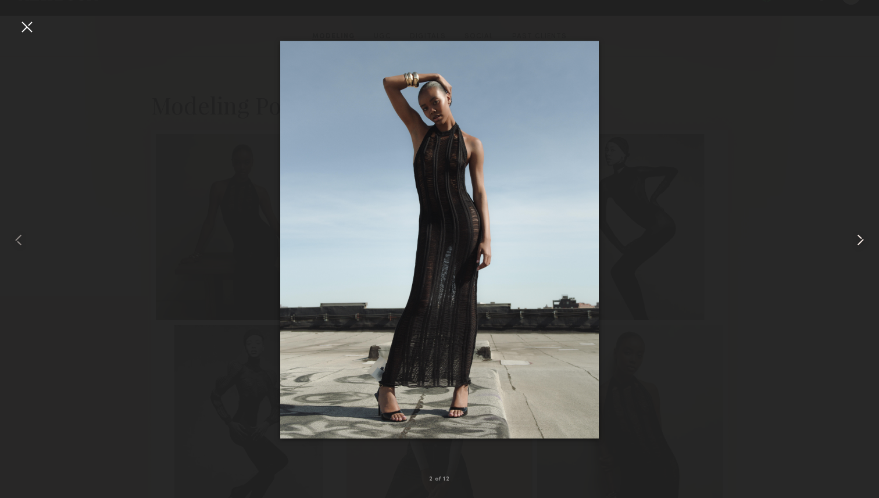
click at [861, 235] on common-icon at bounding box center [860, 240] width 19 height 19
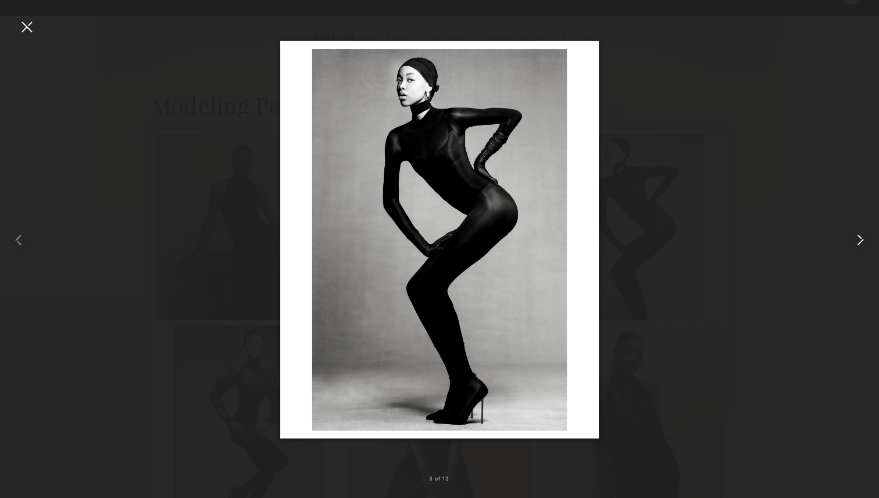
click at [861, 235] on common-icon at bounding box center [860, 240] width 19 height 19
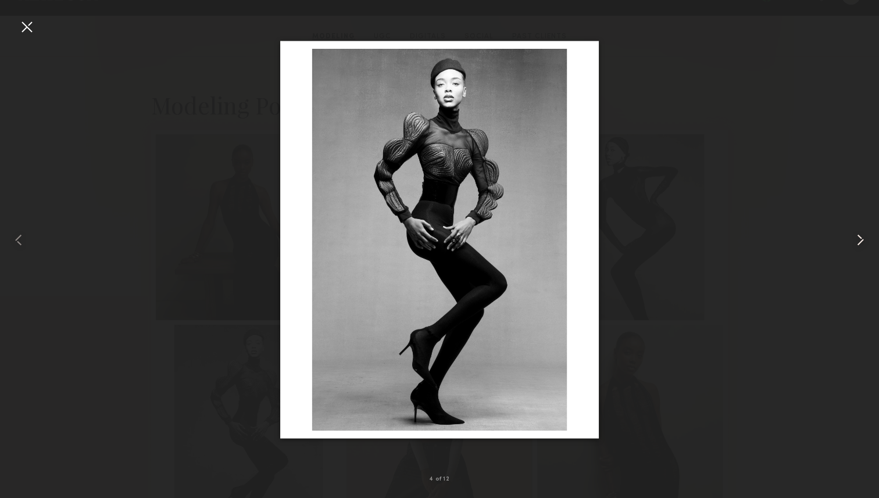
click at [861, 235] on common-icon at bounding box center [860, 240] width 19 height 19
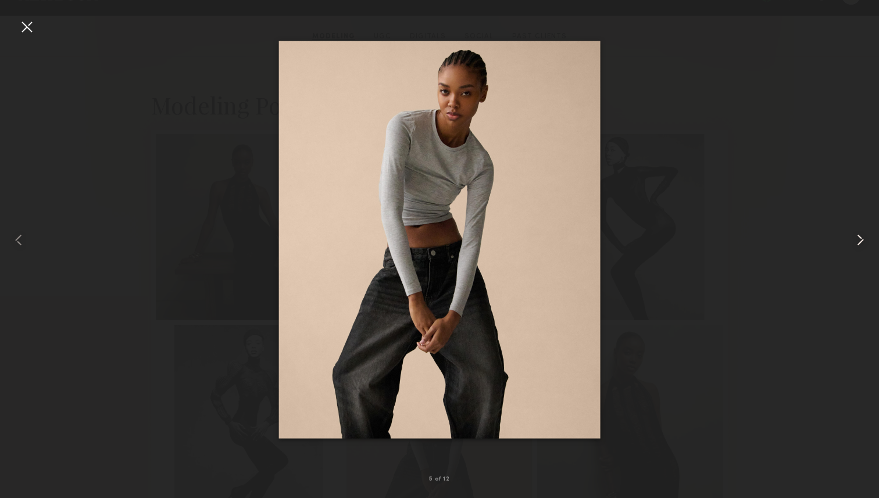
click at [861, 235] on common-icon at bounding box center [860, 240] width 19 height 19
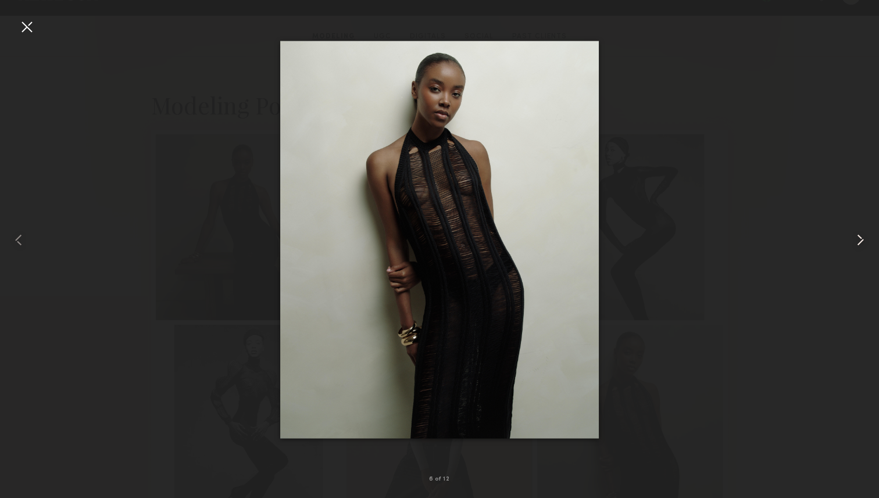
click at [861, 235] on common-icon at bounding box center [860, 240] width 19 height 19
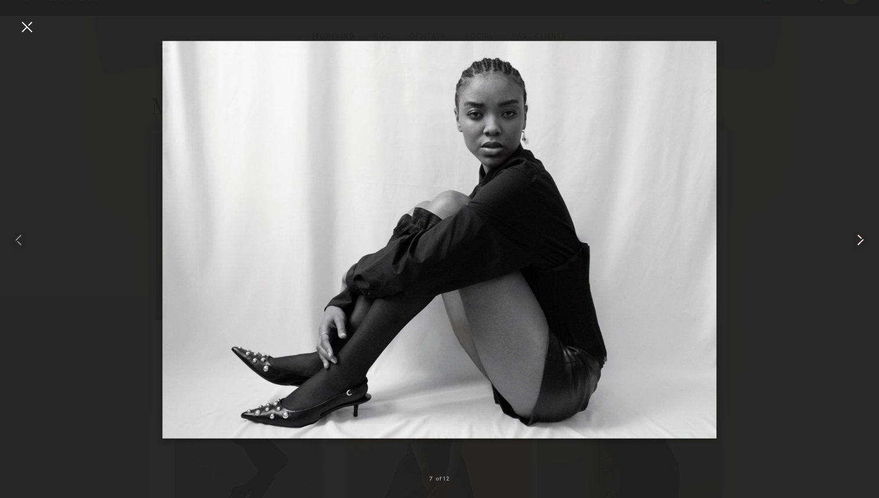
click at [861, 235] on common-icon at bounding box center [860, 240] width 19 height 19
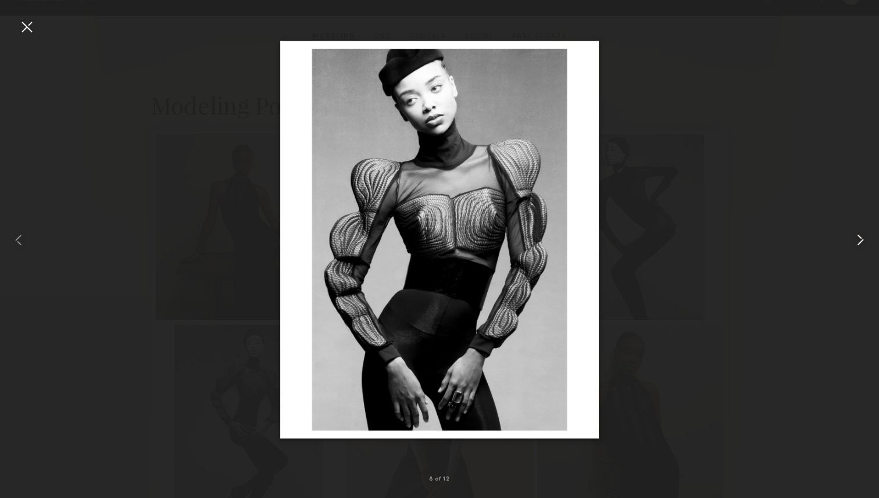
click at [861, 235] on common-icon at bounding box center [860, 240] width 19 height 19
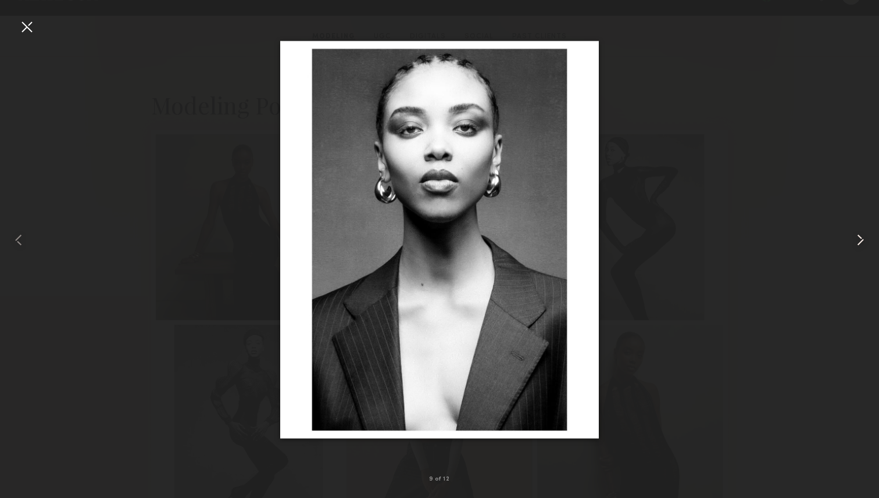
click at [861, 235] on common-icon at bounding box center [860, 240] width 19 height 19
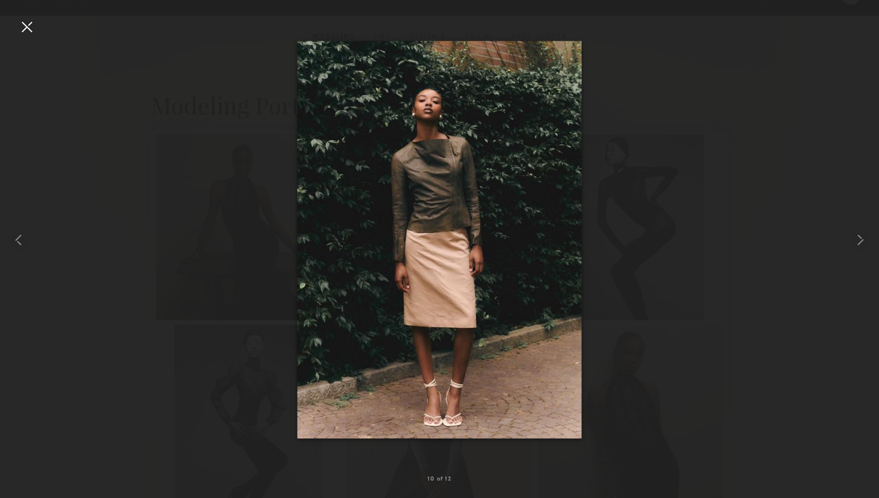
click at [764, 216] on div at bounding box center [439, 240] width 879 height 442
click at [28, 28] on div at bounding box center [26, 26] width 19 height 19
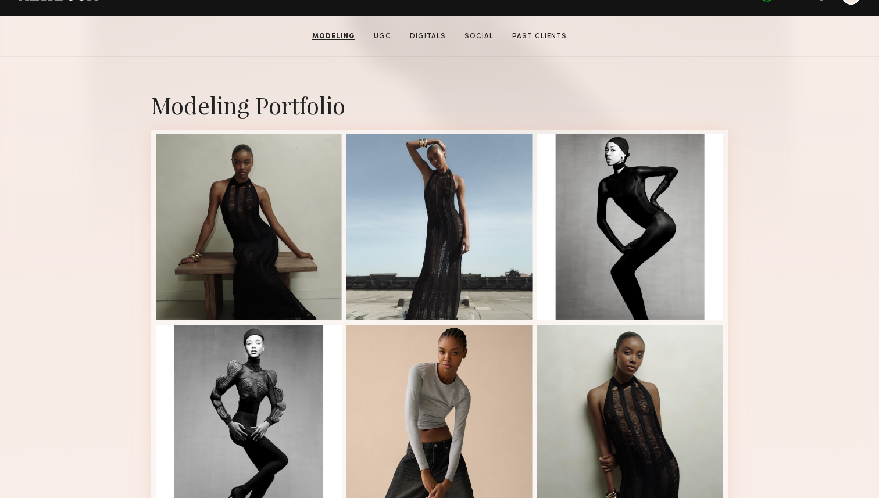
scroll to position [0, 0]
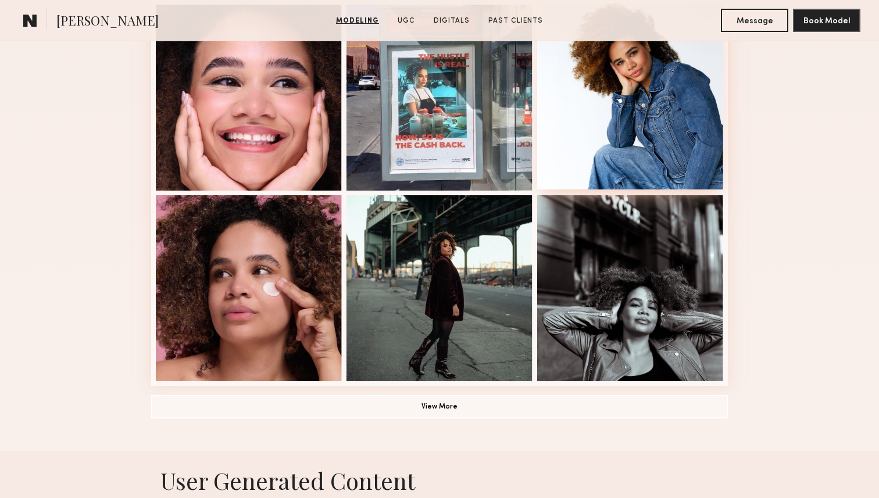
scroll to position [684, 0]
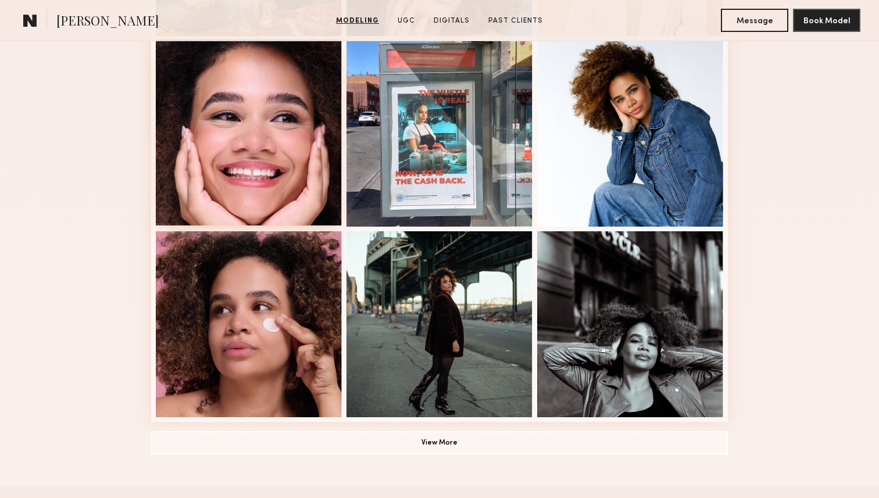
click at [239, 163] on div at bounding box center [249, 133] width 186 height 186
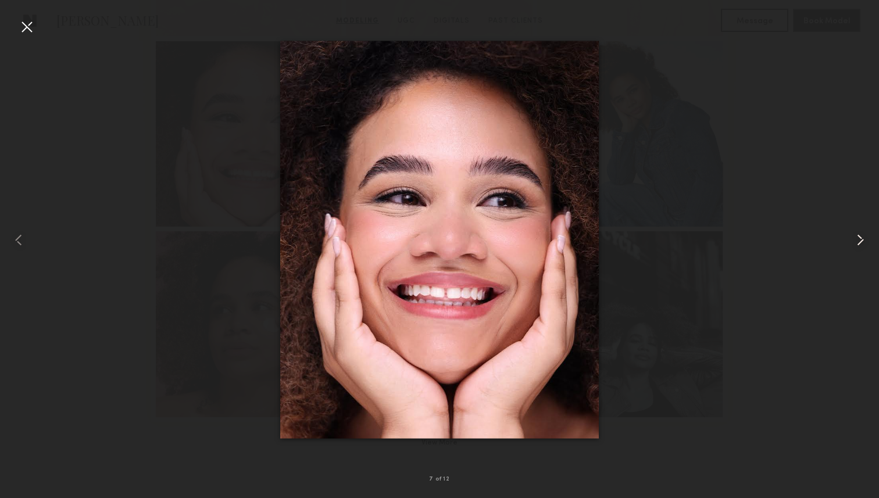
click at [853, 235] on common-icon at bounding box center [860, 240] width 19 height 19
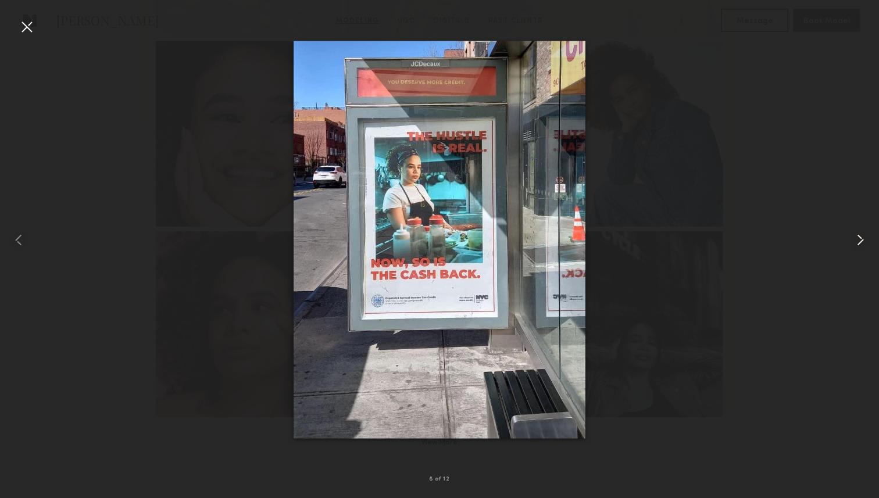
click at [853, 235] on common-icon at bounding box center [860, 240] width 19 height 19
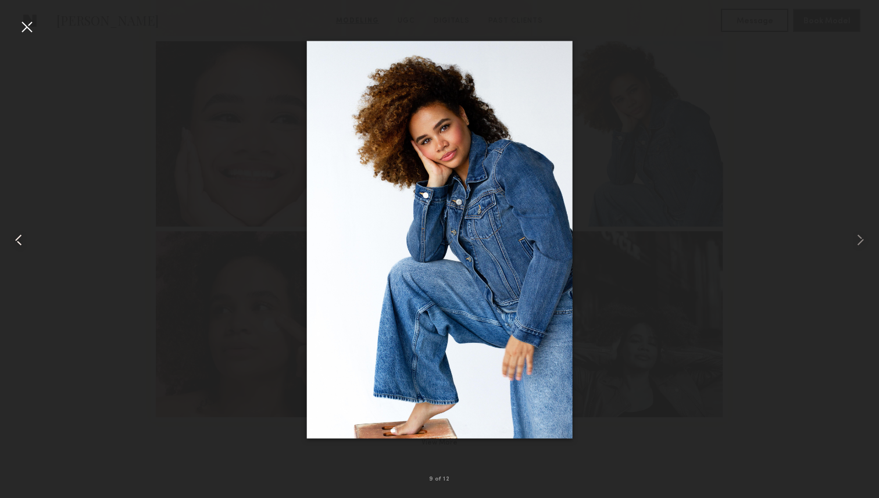
click at [24, 242] on common-icon at bounding box center [18, 240] width 19 height 19
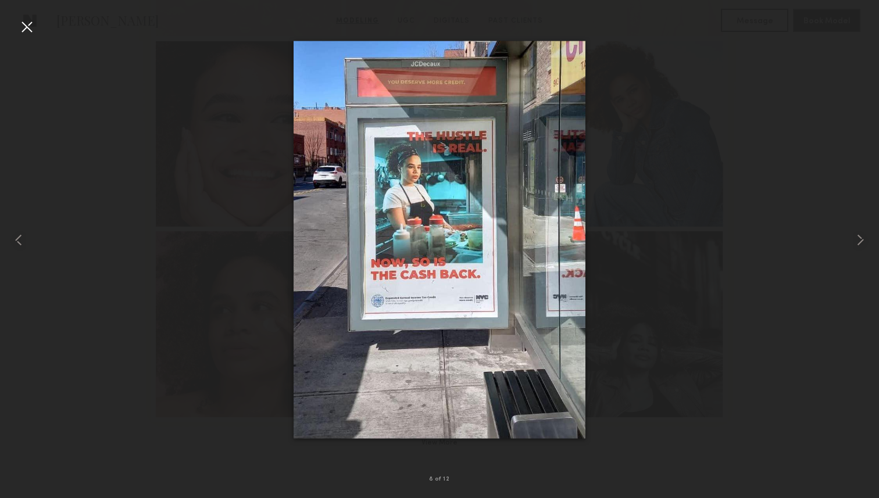
click at [715, 240] on div at bounding box center [439, 240] width 879 height 442
click at [864, 234] on common-icon at bounding box center [860, 240] width 19 height 19
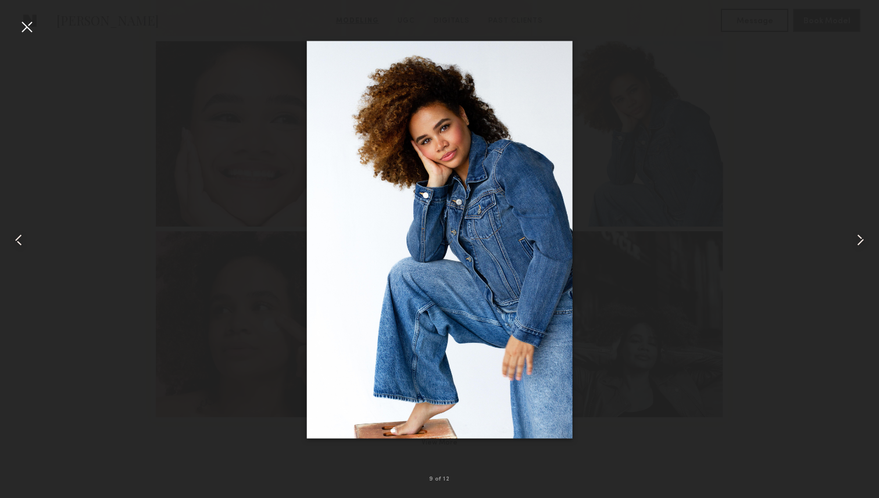
click at [861, 236] on common-icon at bounding box center [860, 240] width 19 height 19
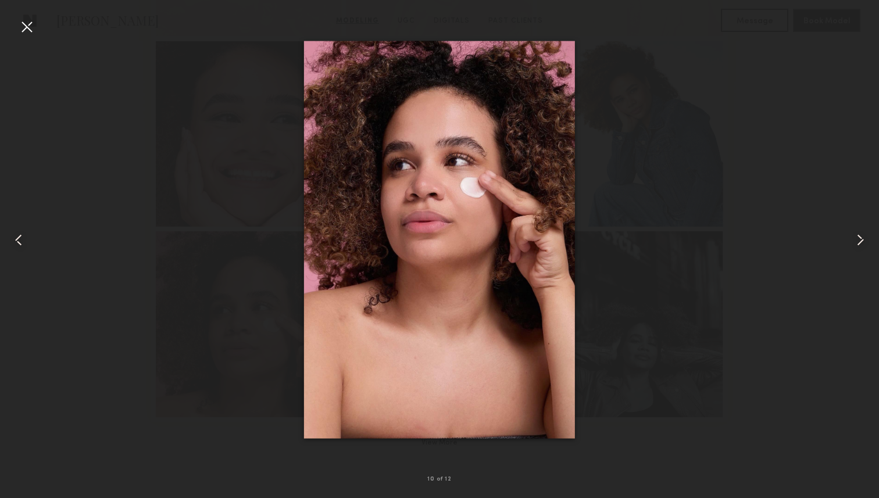
click at [861, 236] on common-icon at bounding box center [860, 240] width 19 height 19
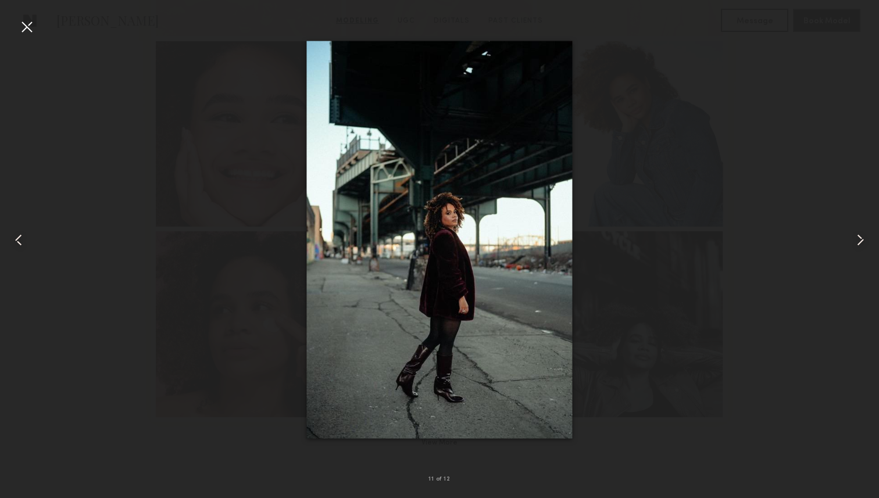
click at [861, 236] on common-icon at bounding box center [860, 240] width 19 height 19
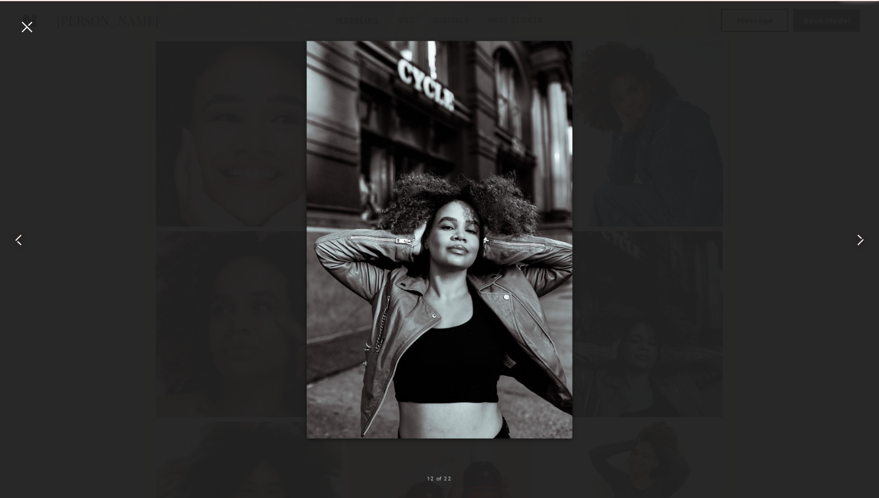
click at [861, 236] on common-icon at bounding box center [860, 240] width 19 height 19
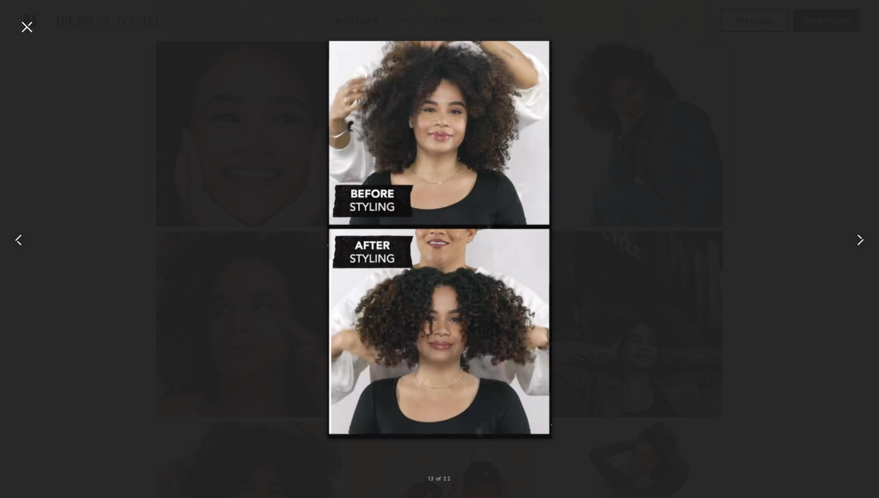
click at [28, 27] on div at bounding box center [26, 26] width 19 height 19
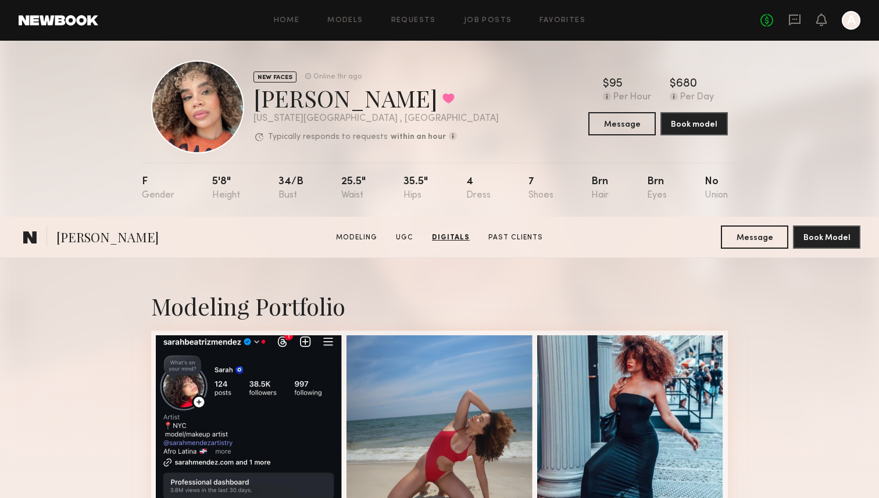
scroll to position [0, 0]
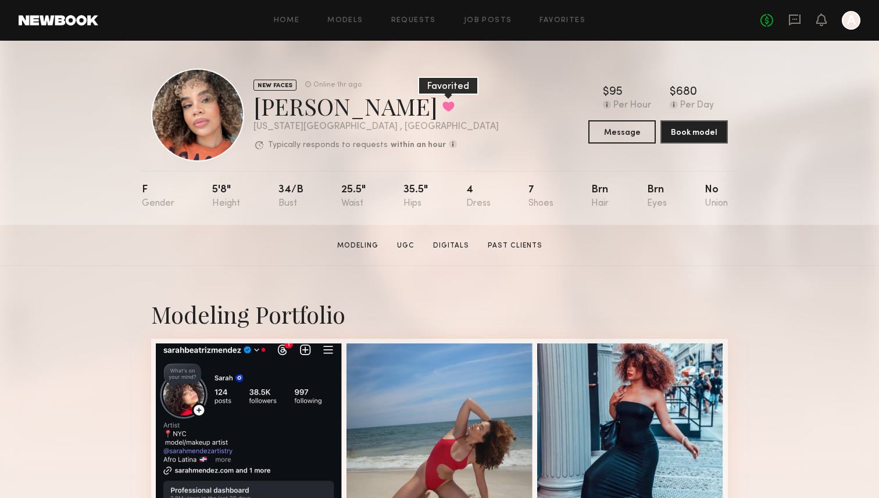
click at [442, 107] on button at bounding box center [448, 106] width 12 height 10
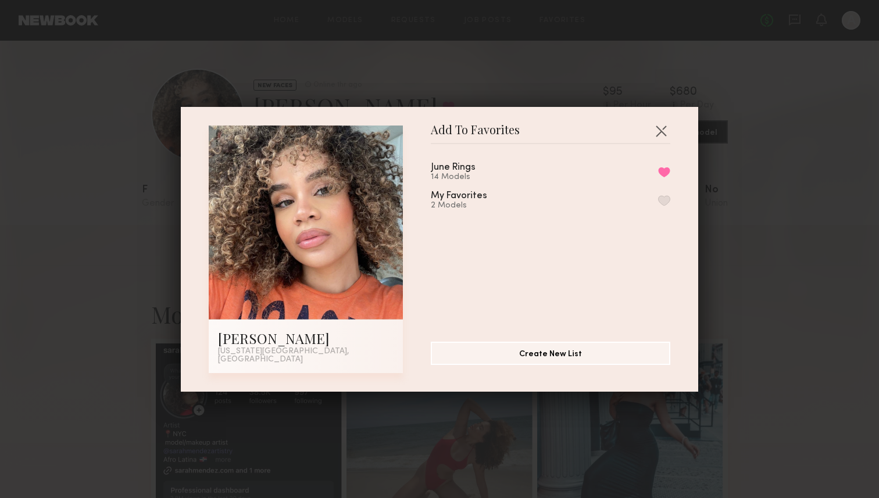
click at [464, 200] on div "My Favorites" at bounding box center [459, 196] width 56 height 10
click at [660, 205] on button "button" at bounding box center [664, 200] width 12 height 10
click at [663, 176] on button "Remove from favorite list" at bounding box center [664, 172] width 12 height 10
click at [664, 133] on button "button" at bounding box center [661, 130] width 19 height 19
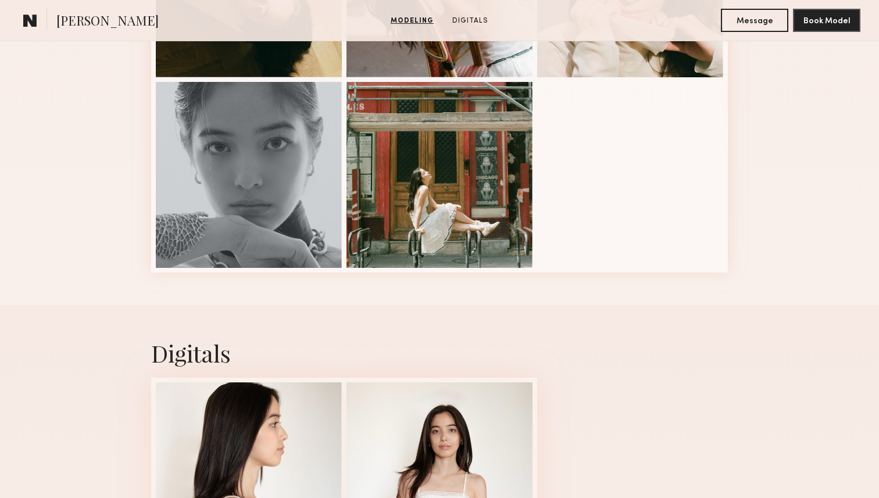
scroll to position [116, 0]
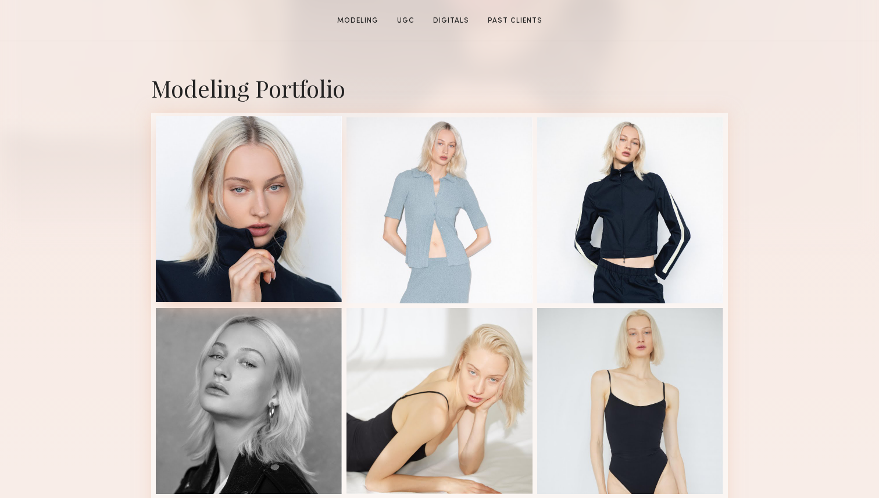
scroll to position [226, 0]
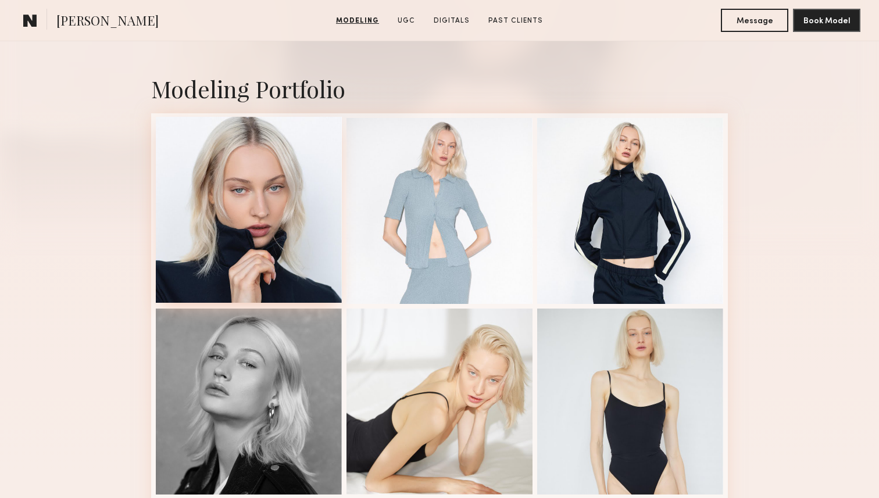
click at [303, 280] on div at bounding box center [249, 210] width 186 height 186
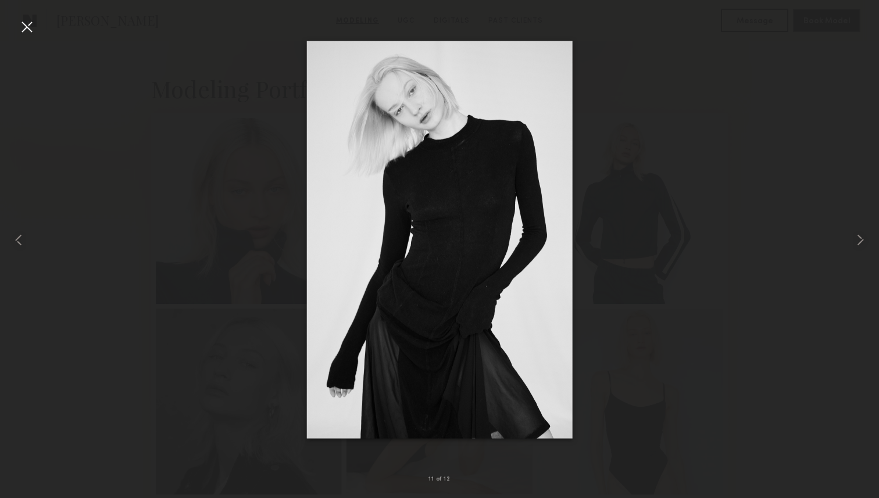
click at [757, 155] on div at bounding box center [439, 240] width 879 height 442
click at [779, 141] on div at bounding box center [439, 240] width 879 height 442
click at [25, 28] on div at bounding box center [26, 26] width 19 height 19
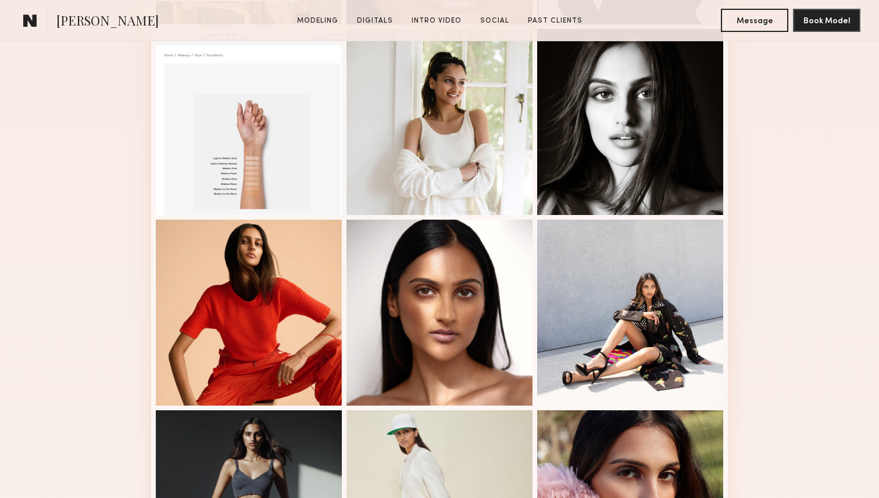
scroll to position [513, 0]
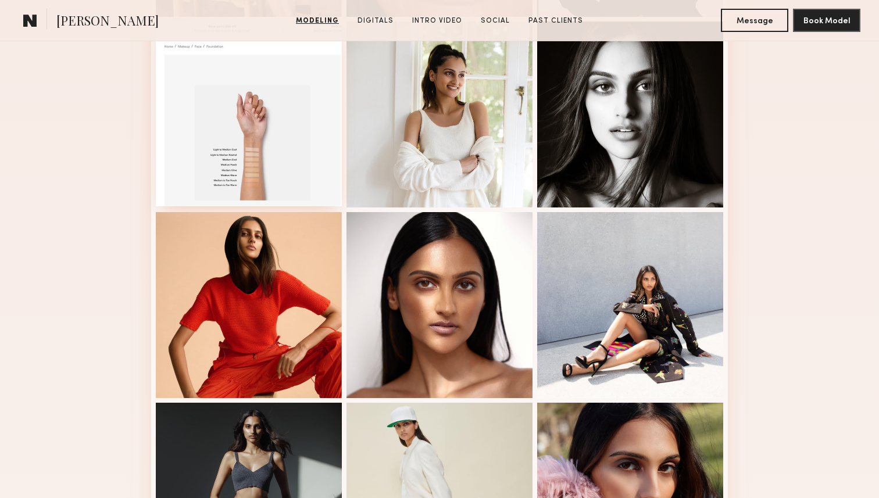
click at [280, 151] on div at bounding box center [249, 113] width 186 height 186
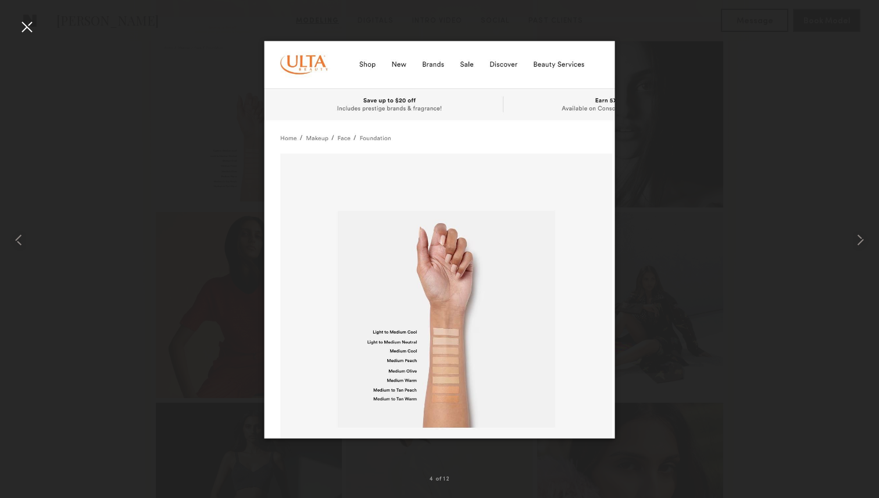
click at [747, 113] on div at bounding box center [439, 240] width 879 height 442
click at [28, 24] on div at bounding box center [26, 26] width 19 height 19
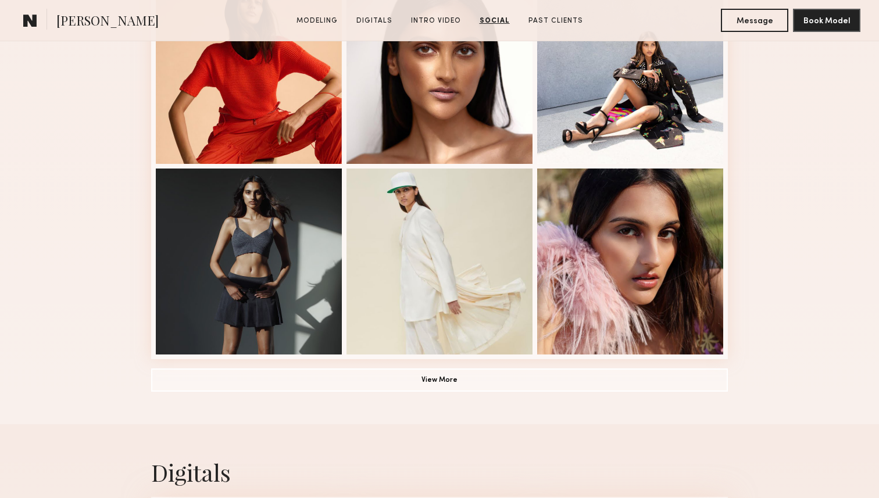
scroll to position [0, 0]
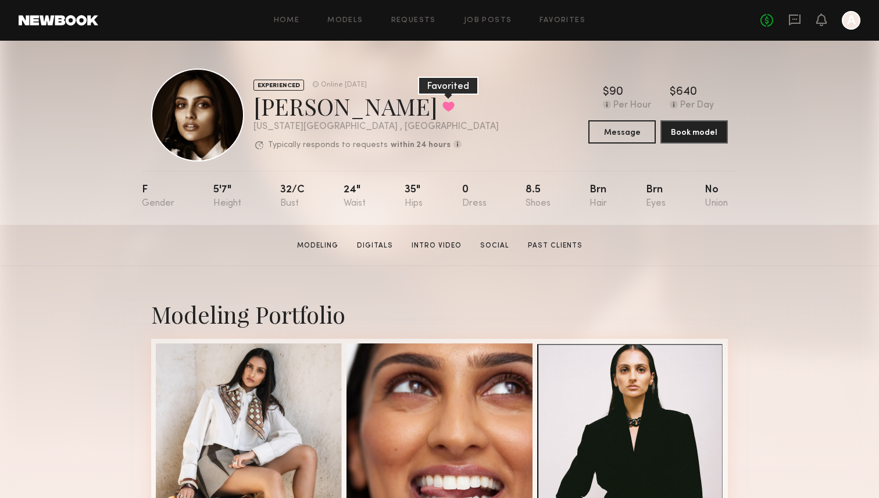
click at [442, 112] on button at bounding box center [448, 106] width 12 height 10
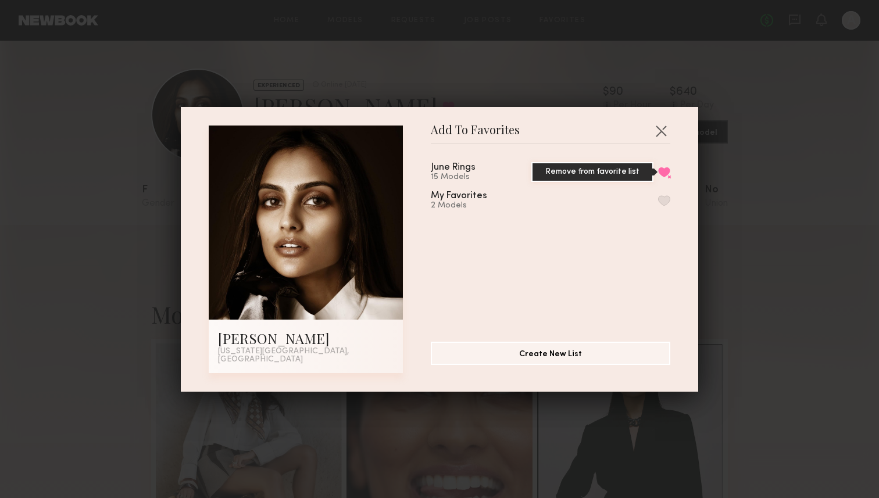
click at [660, 176] on button "Remove from favorite list" at bounding box center [664, 172] width 12 height 10
click at [660, 134] on button "button" at bounding box center [661, 130] width 19 height 19
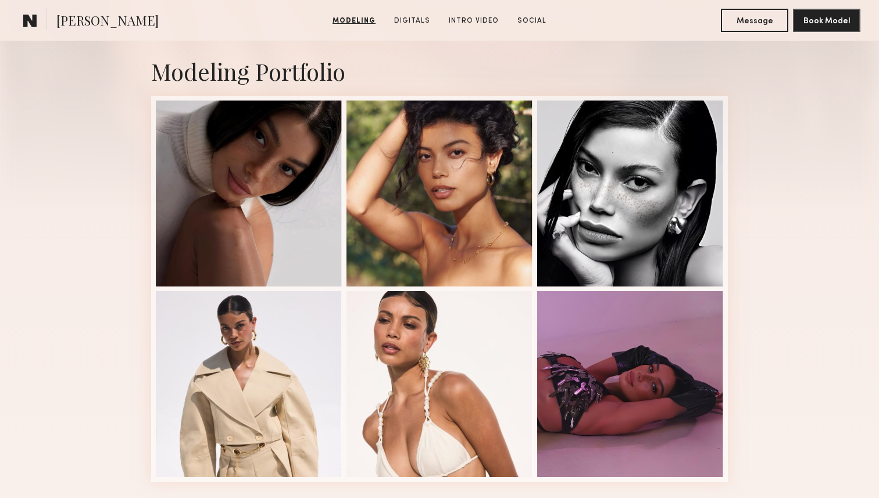
click at [799, 235] on div "Modeling Portfolio" at bounding box center [439, 268] width 879 height 491
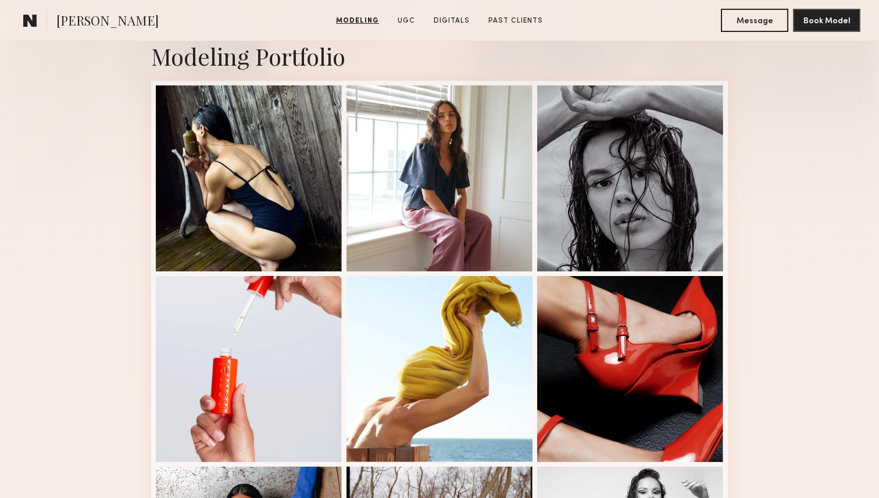
scroll to position [251, 0]
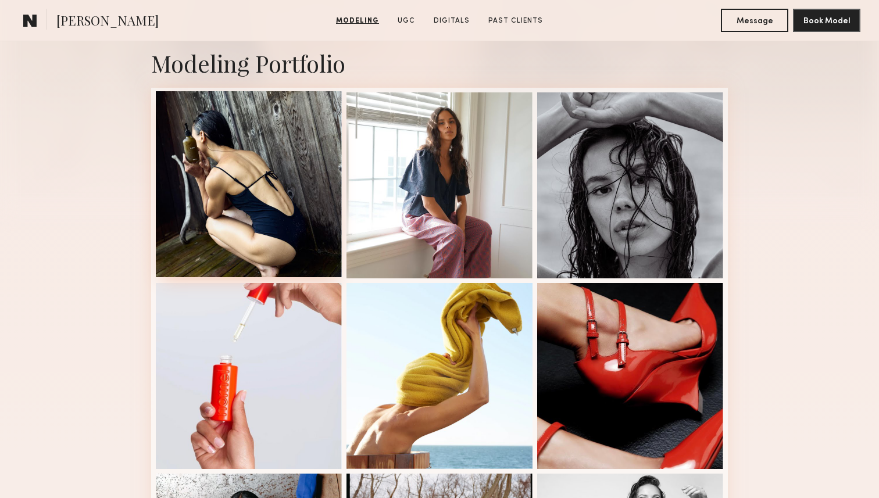
click at [324, 230] on div at bounding box center [249, 184] width 186 height 186
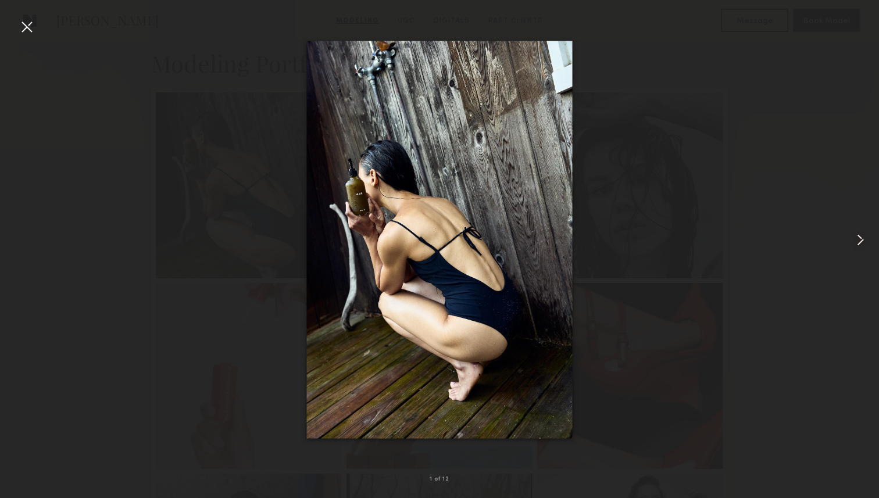
click at [857, 244] on common-icon at bounding box center [860, 240] width 19 height 19
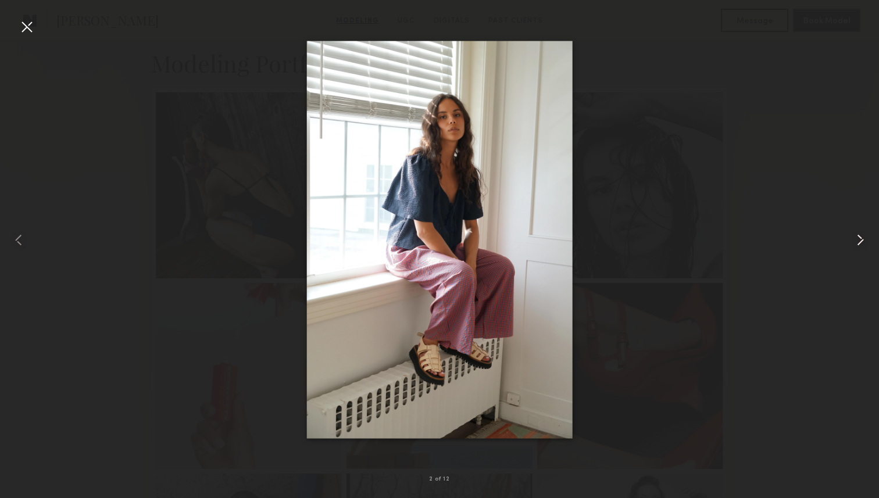
click at [857, 244] on common-icon at bounding box center [860, 240] width 19 height 19
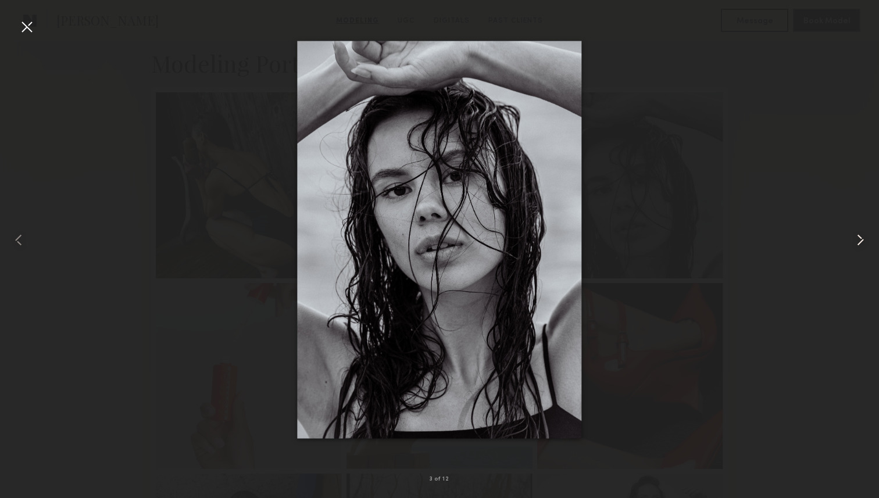
click at [857, 244] on common-icon at bounding box center [860, 240] width 19 height 19
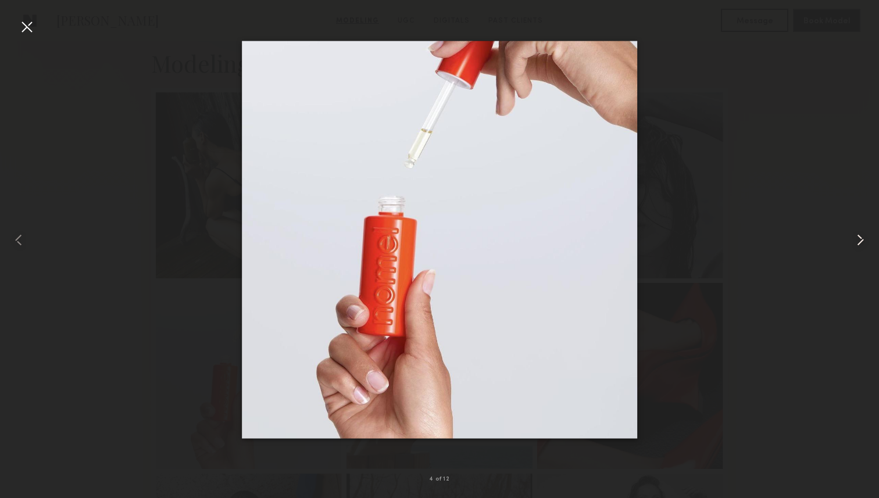
click at [857, 244] on common-icon at bounding box center [860, 240] width 19 height 19
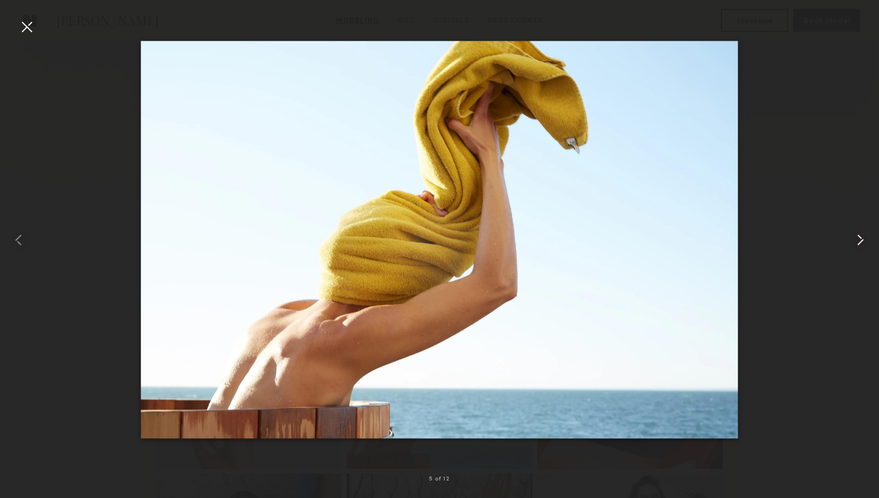
click at [857, 244] on common-icon at bounding box center [860, 240] width 19 height 19
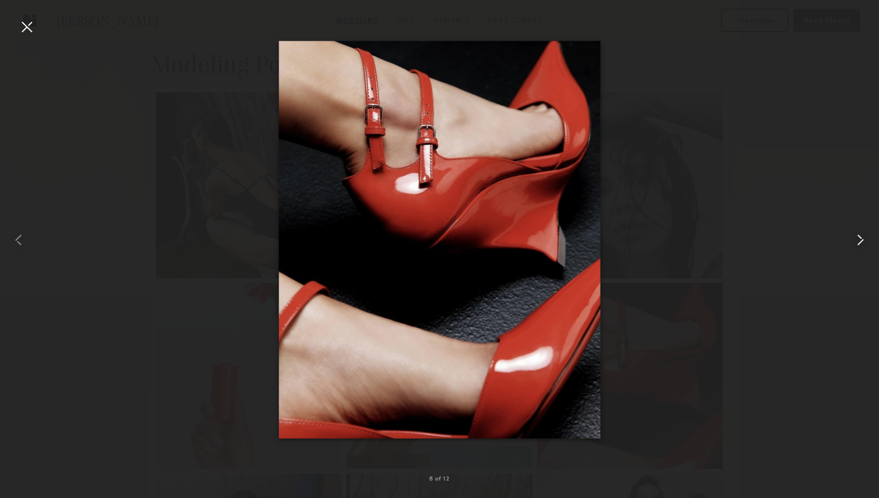
click at [857, 244] on common-icon at bounding box center [860, 240] width 19 height 19
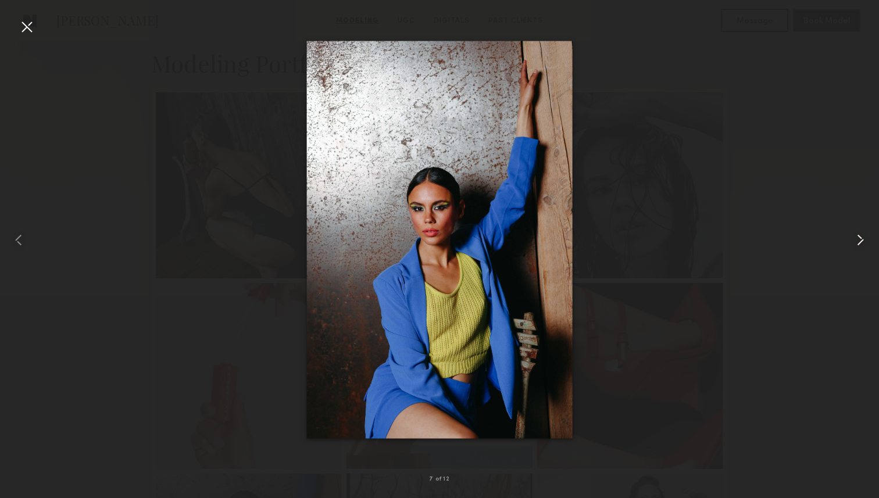
click at [857, 244] on common-icon at bounding box center [860, 240] width 19 height 19
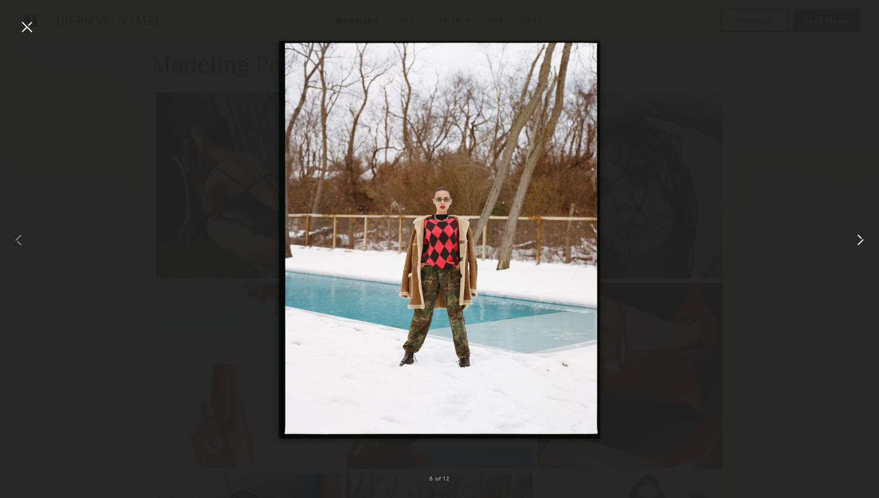
click at [857, 244] on common-icon at bounding box center [860, 240] width 19 height 19
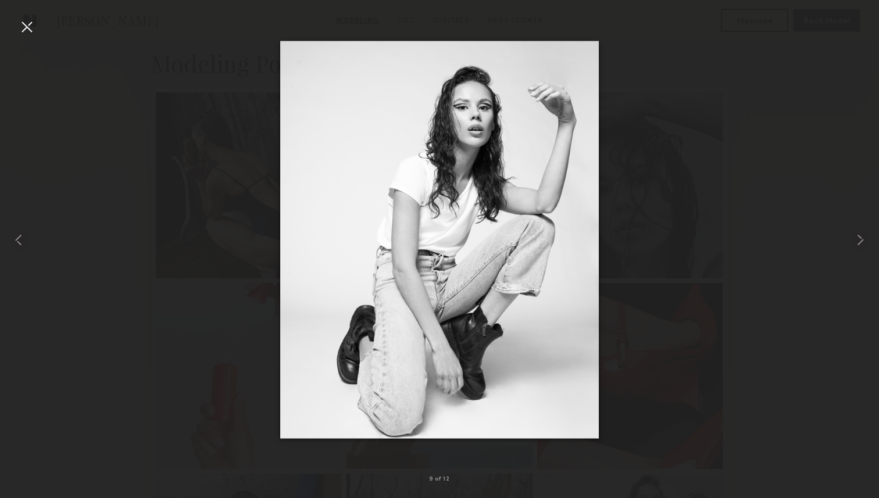
click at [804, 234] on div at bounding box center [439, 240] width 879 height 442
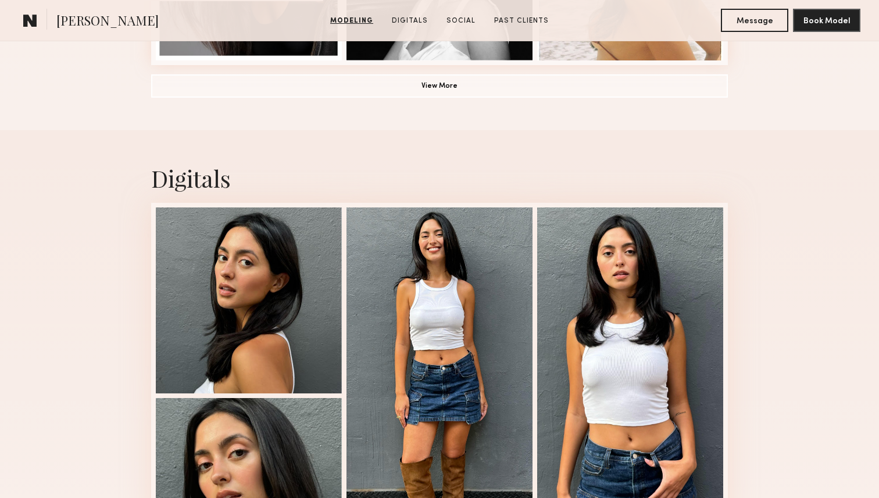
scroll to position [1059, 0]
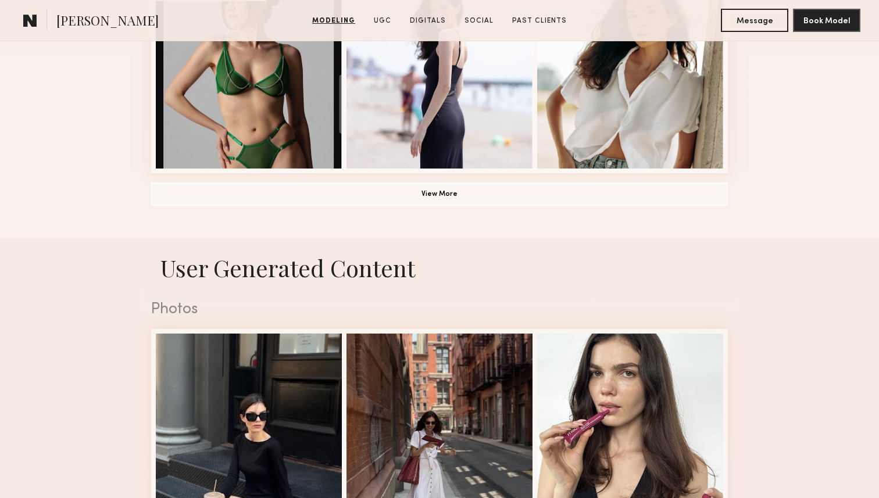
scroll to position [936, 0]
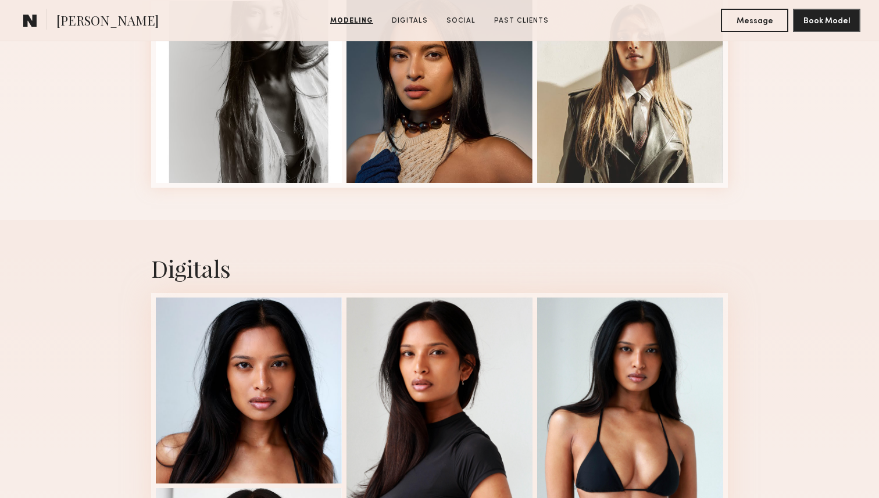
scroll to position [551, 0]
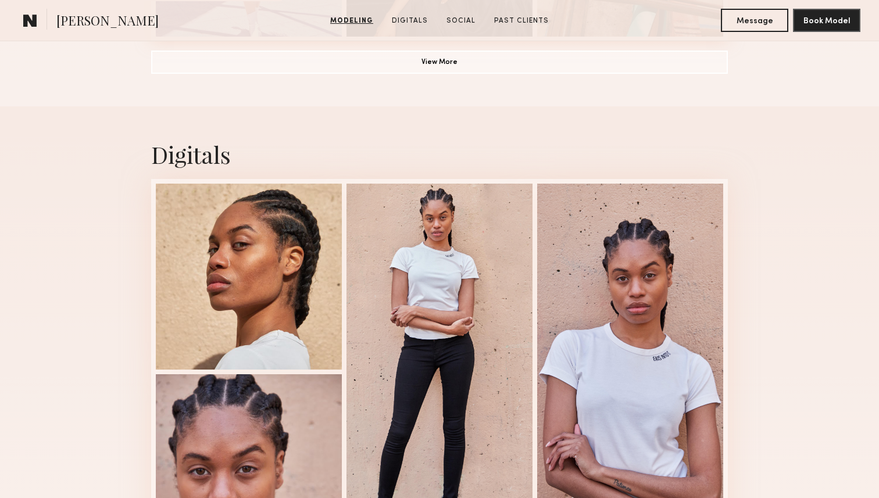
scroll to position [1072, 0]
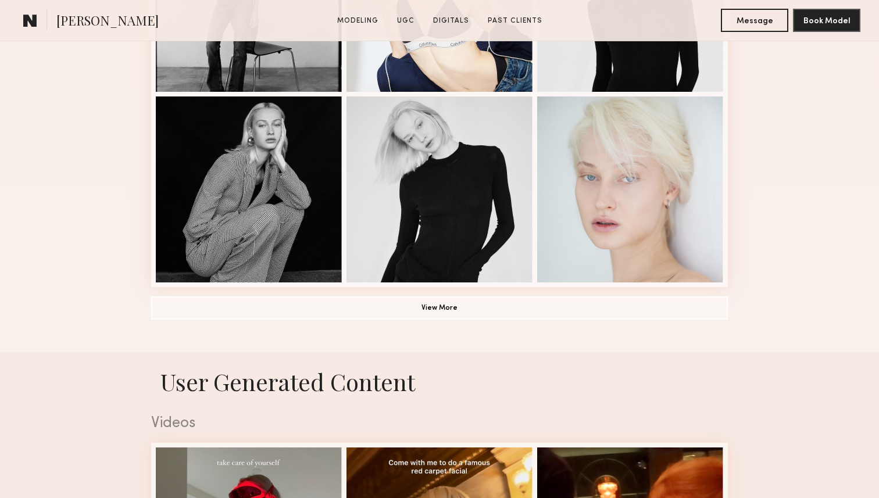
scroll to position [1096, 0]
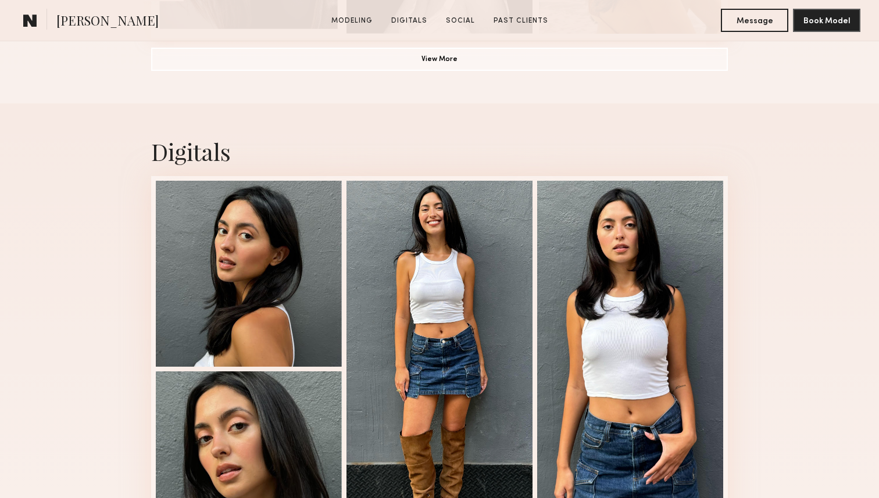
scroll to position [1071, 0]
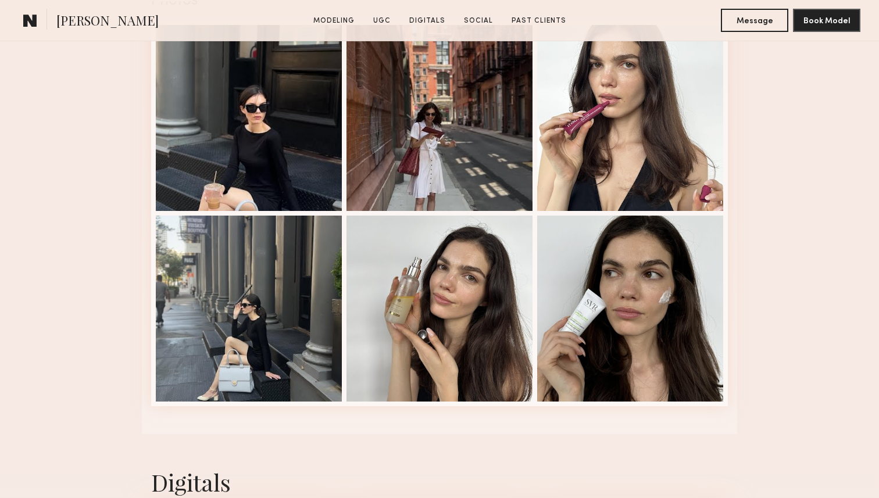
scroll to position [1264, 0]
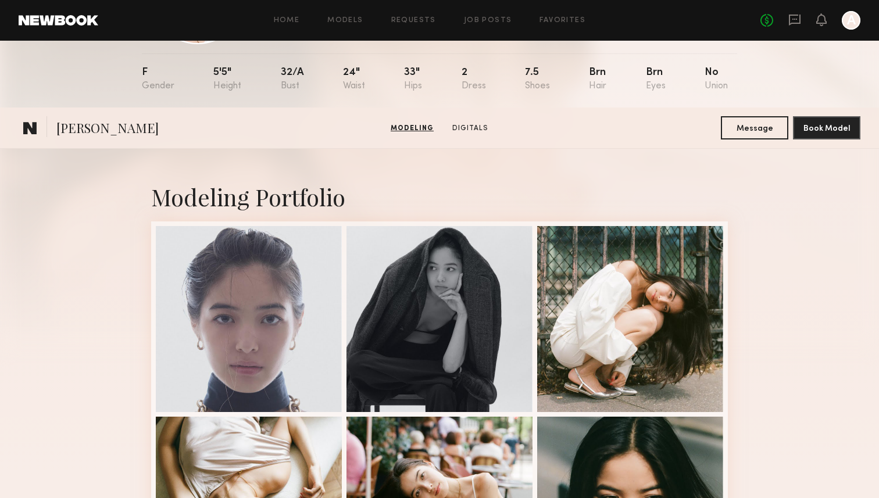
scroll to position [17, 0]
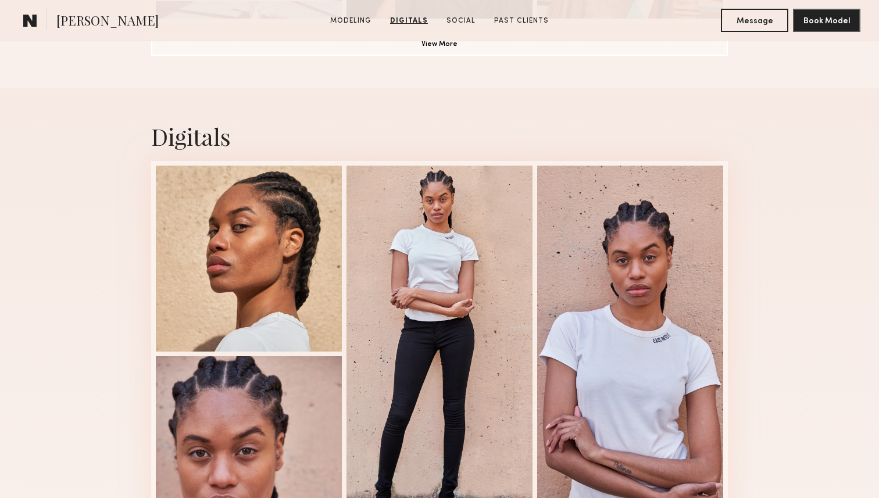
scroll to position [1082, 0]
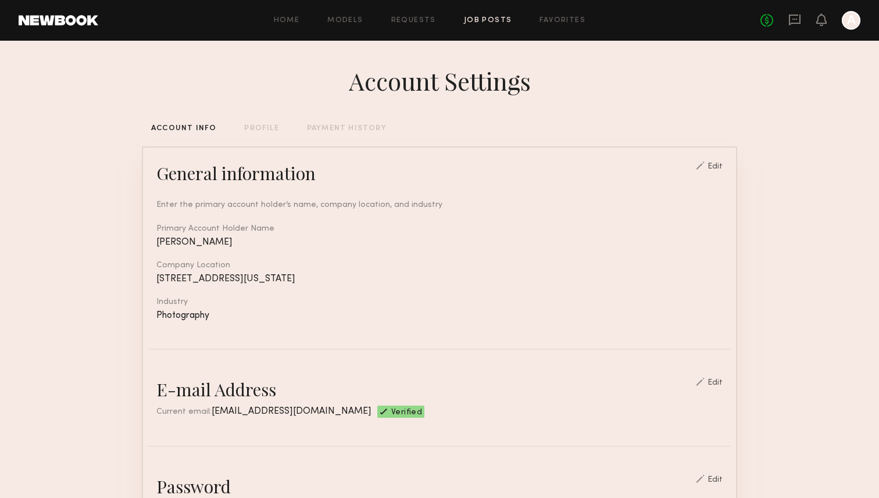
click at [503, 23] on link "Job Posts" at bounding box center [488, 21] width 48 height 8
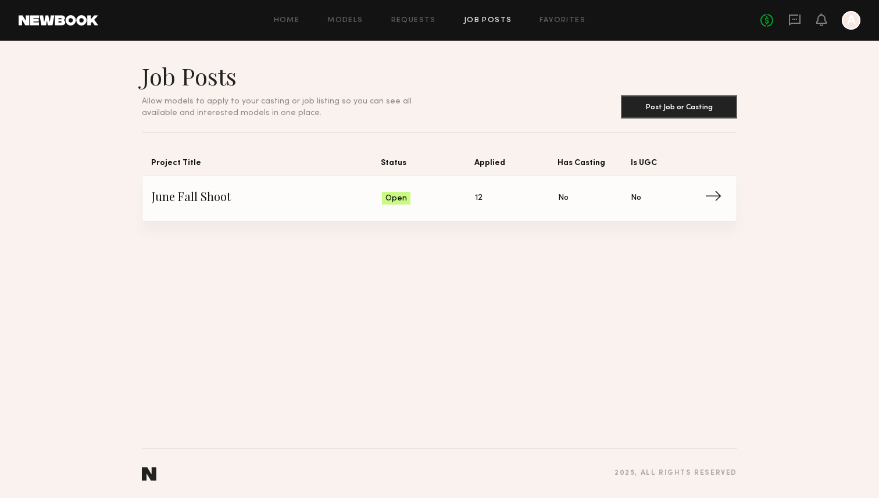
click at [460, 191] on span "Status: Open" at bounding box center [429, 197] width 94 height 17
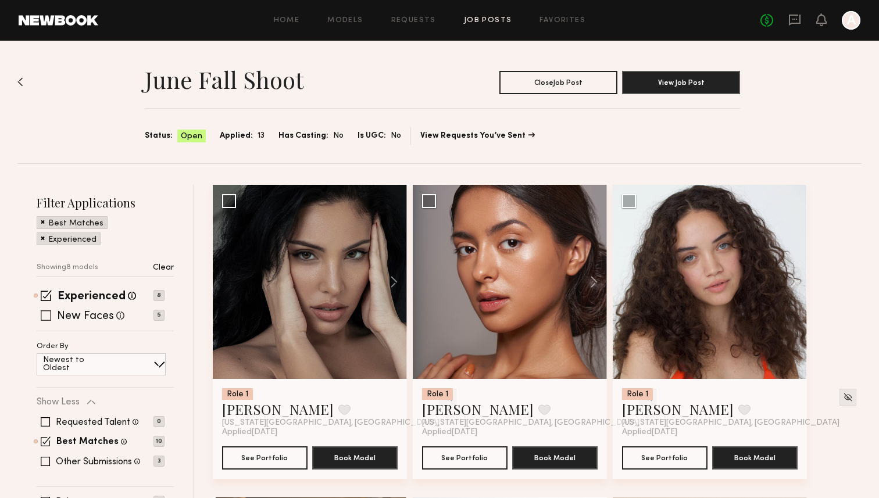
click at [88, 313] on label "New Faces" at bounding box center [85, 317] width 57 height 12
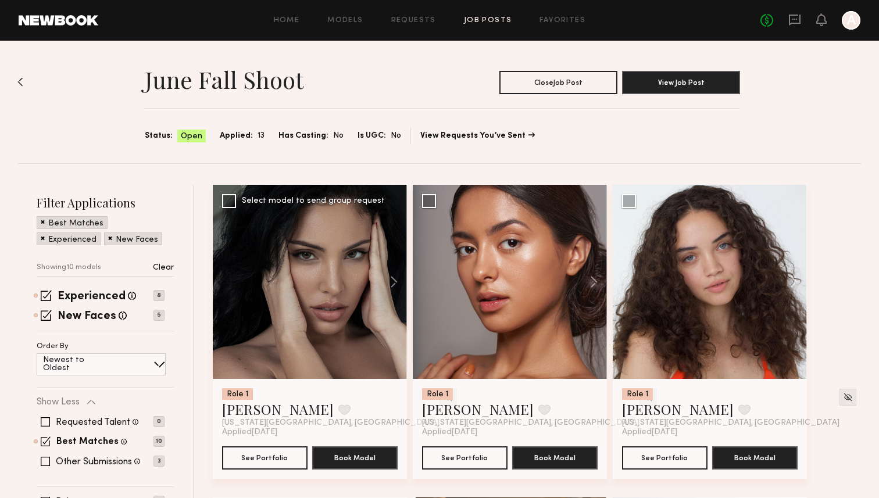
scroll to position [53, 0]
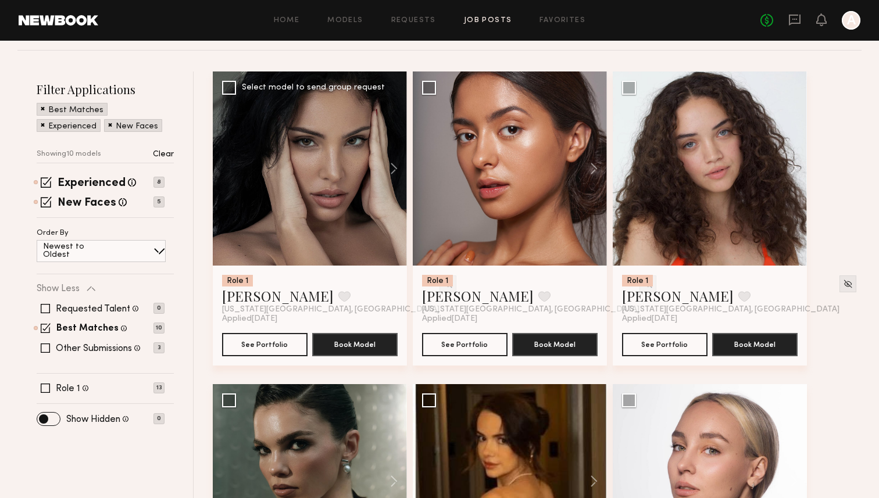
scroll to position [0, 0]
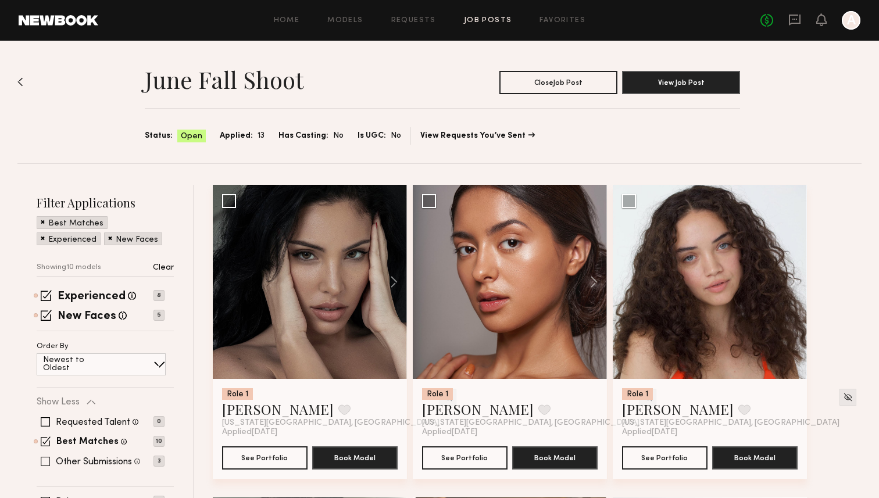
click at [43, 460] on span at bounding box center [45, 461] width 9 height 9
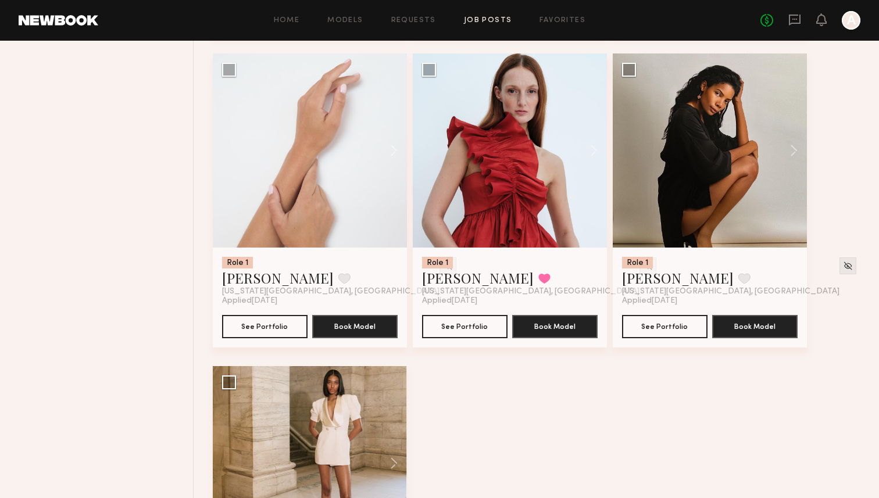
scroll to position [1064, 0]
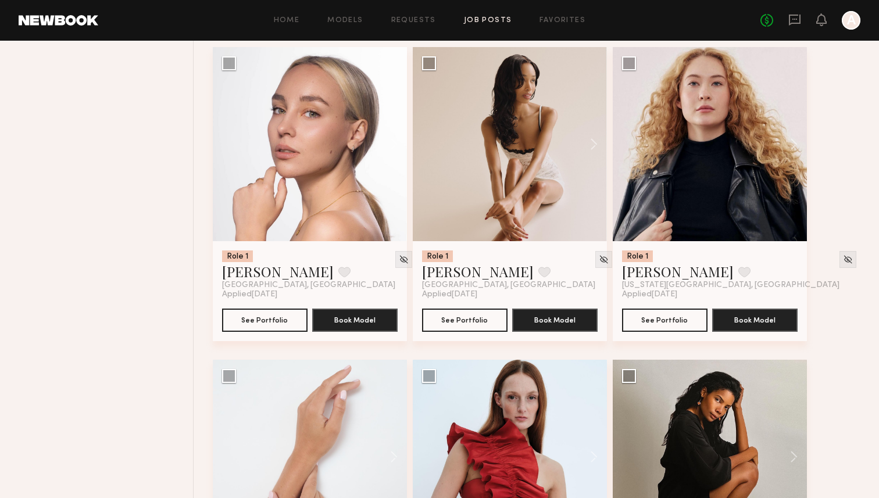
scroll to position [735, 0]
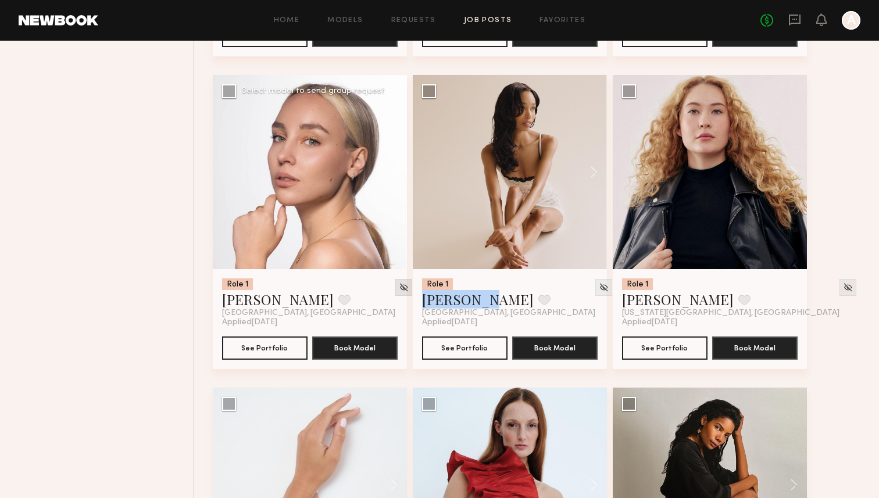
click at [399, 288] on img at bounding box center [404, 287] width 10 height 10
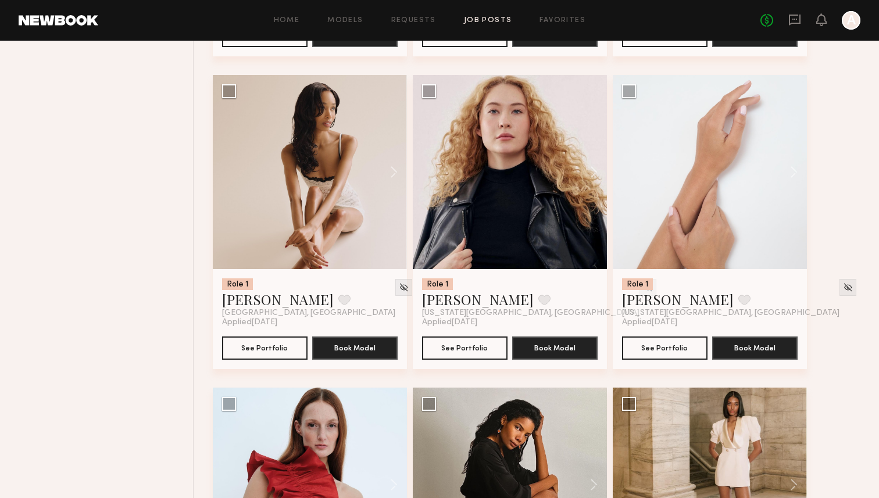
click at [839, 249] on div "Role 1 Ramona E. Favorite New York City, NY Applied 09/22/2025 See Portfolio Bo…" at bounding box center [540, 75] width 654 height 1251
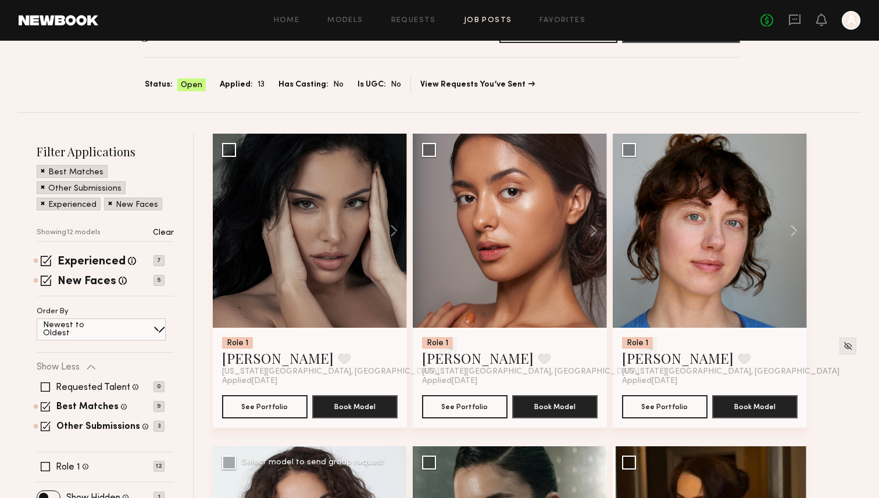
scroll to position [42, 0]
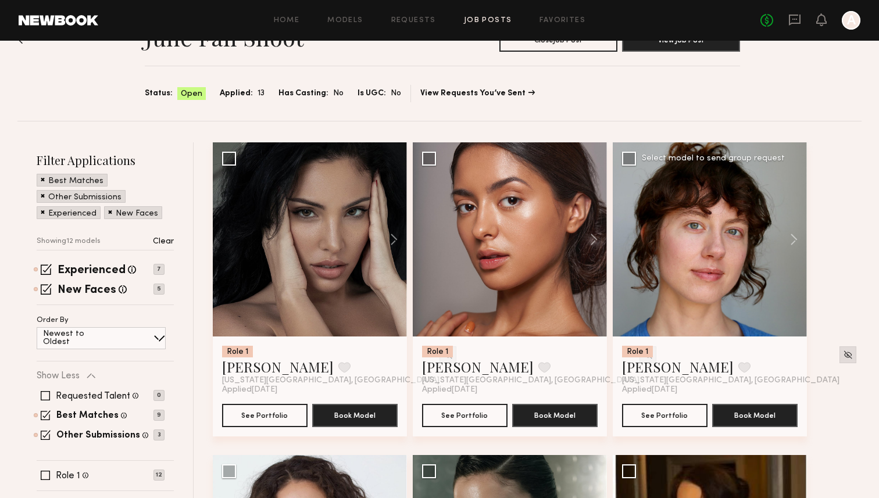
click at [843, 351] on img at bounding box center [848, 355] width 10 height 10
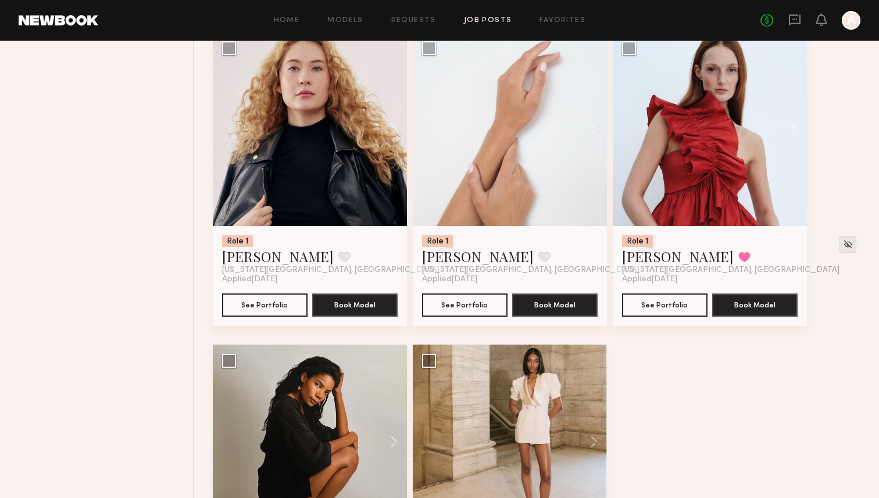
scroll to position [781, 0]
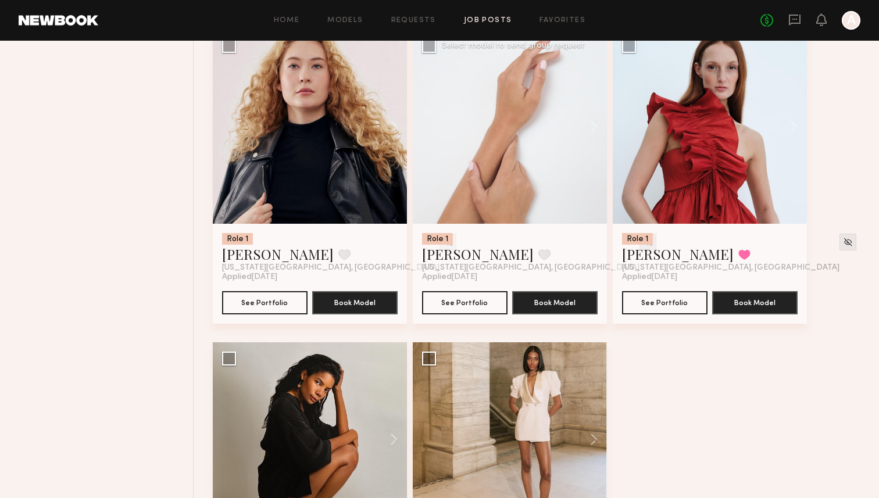
click at [643, 240] on img at bounding box center [648, 242] width 10 height 10
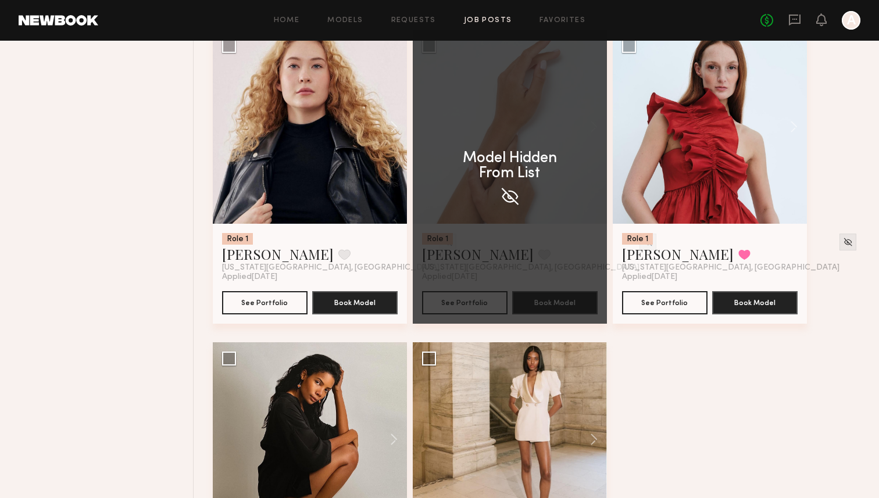
scroll to position [939, 0]
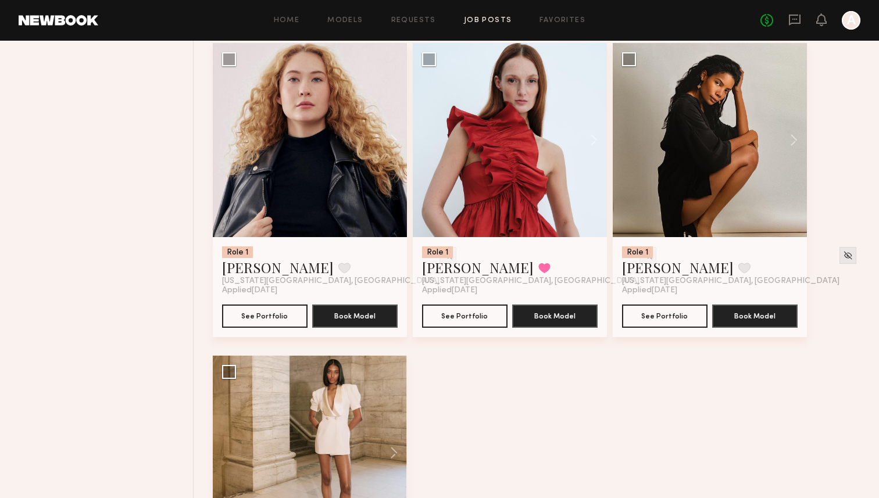
scroll to position [745, 0]
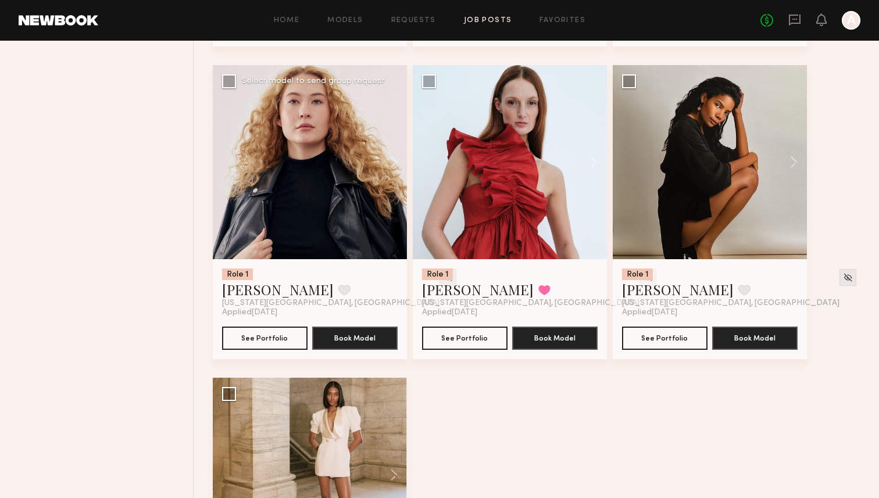
click at [443, 282] on img at bounding box center [448, 278] width 10 height 10
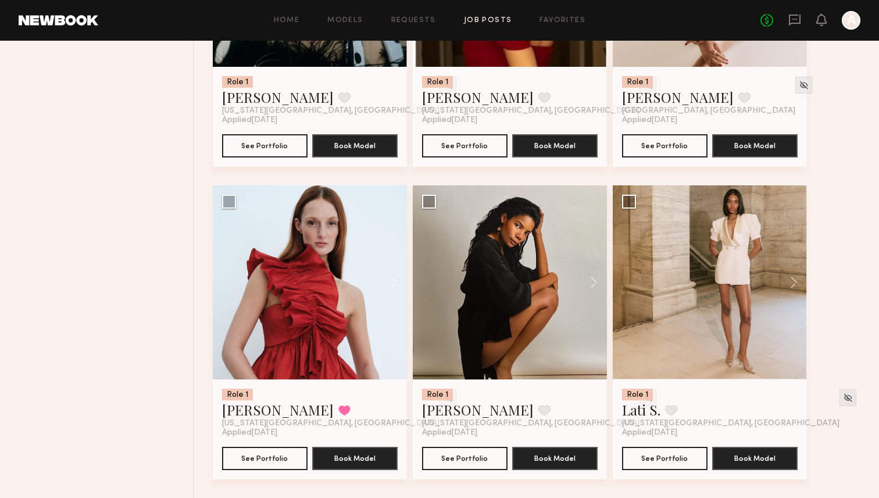
click at [838, 225] on div "Role 1 Ramona E. Favorite New York City, NY Applied 09/22/2025 See Portfolio Bo…" at bounding box center [540, 29] width 654 height 938
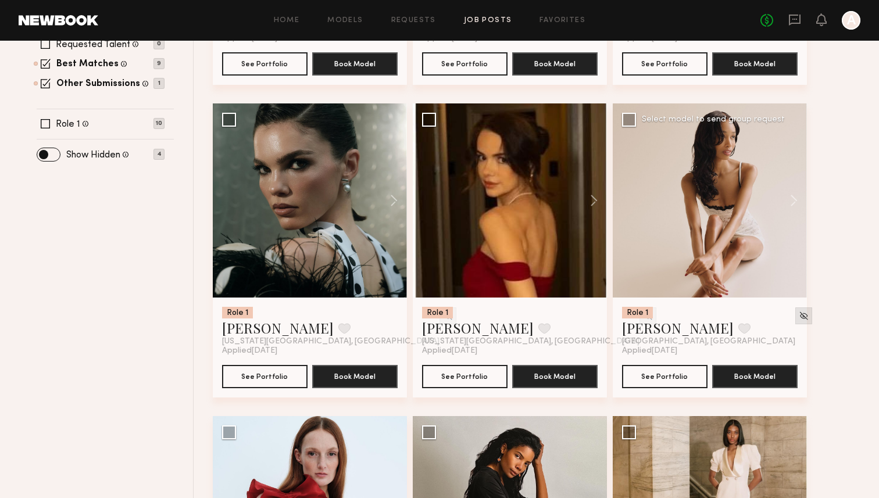
scroll to position [389, 0]
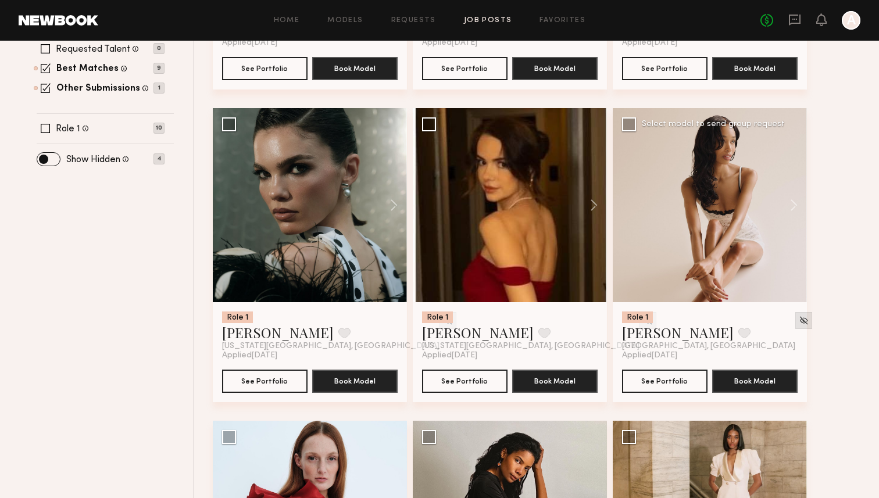
click at [799, 323] on img at bounding box center [804, 321] width 10 height 10
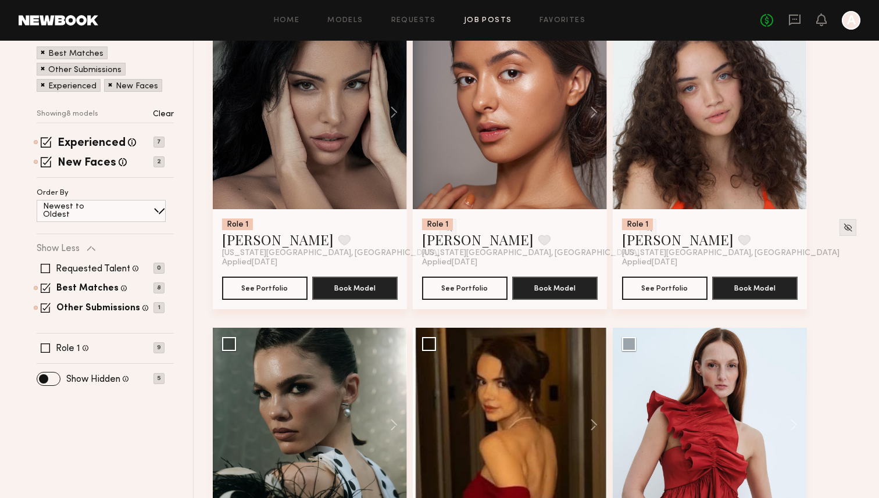
click at [832, 223] on div "Role 1 Ramona E. Favorite New York City, NY Applied 09/22/2025 See Portfolio Bo…" at bounding box center [540, 484] width 654 height 938
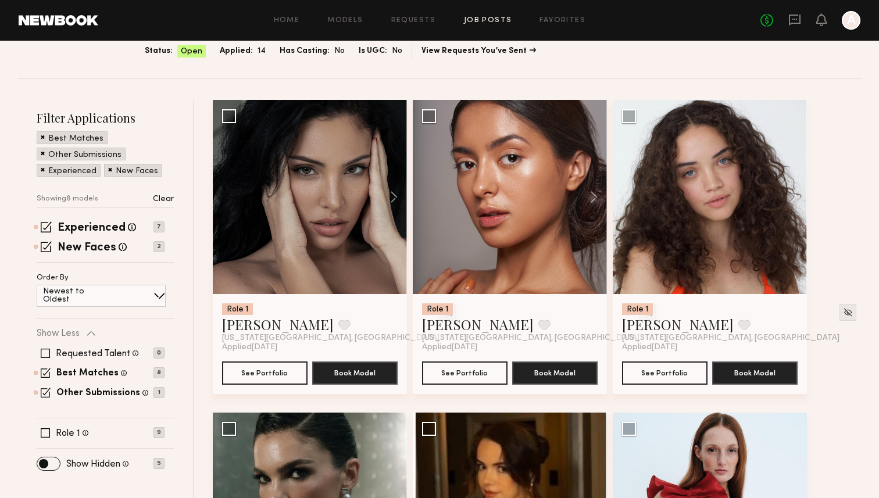
scroll to position [80, 0]
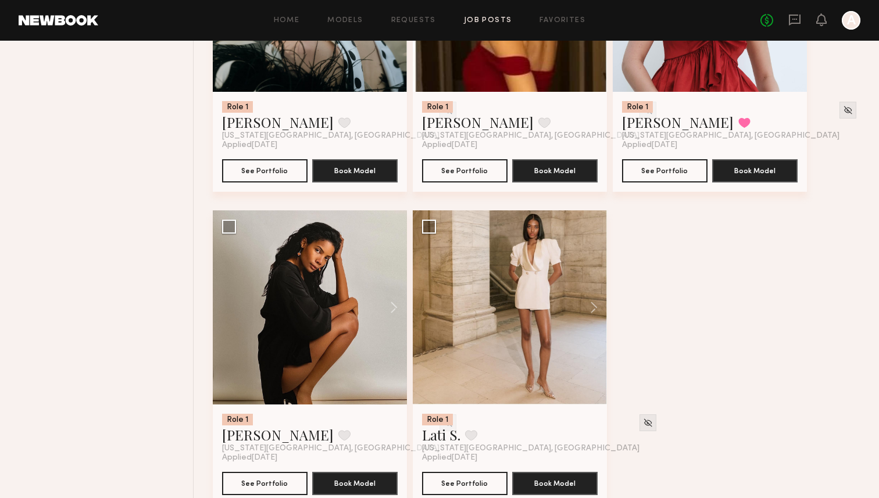
scroll to position [625, 0]
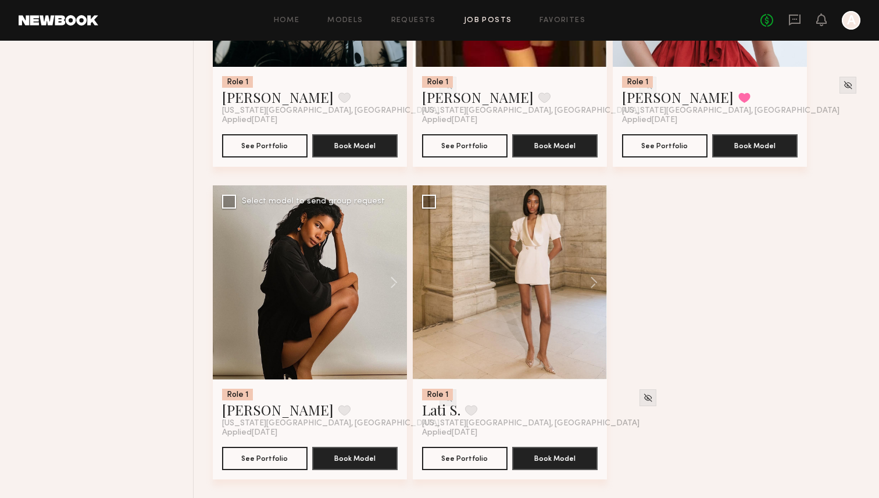
click at [439, 396] on div at bounding box center [447, 397] width 17 height 17
click at [443, 395] on img at bounding box center [448, 398] width 10 height 10
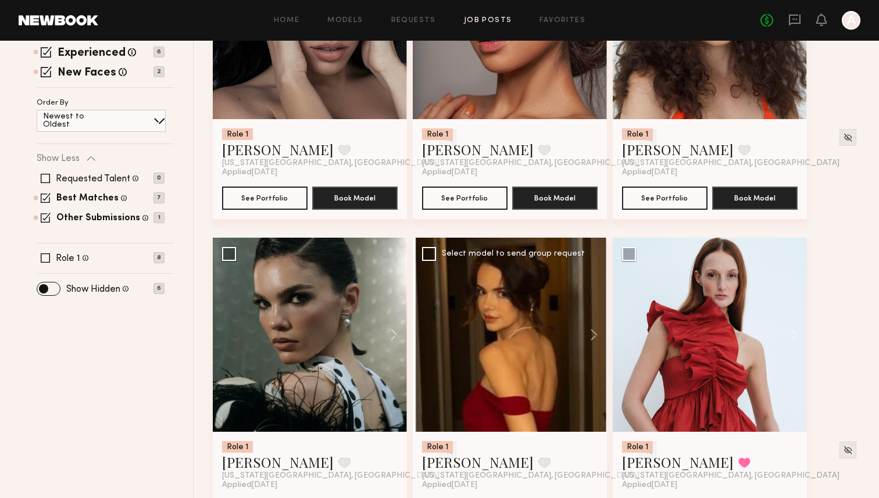
scroll to position [407, 0]
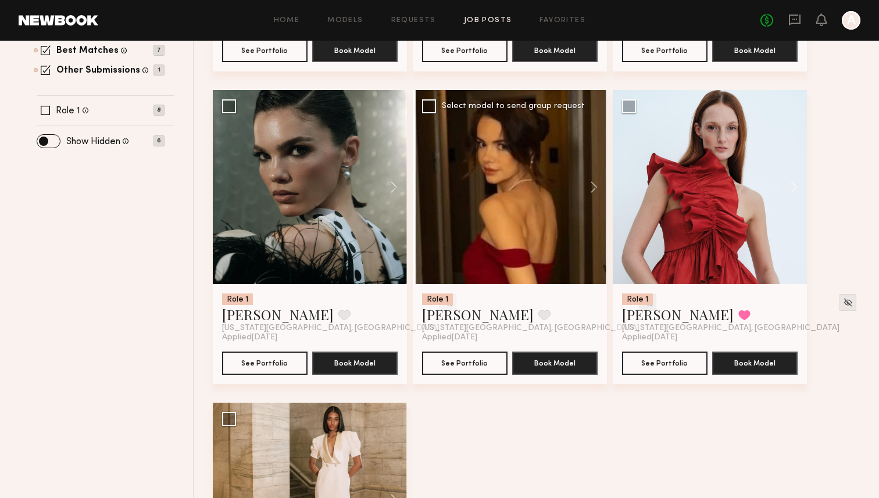
click at [639, 301] on div at bounding box center [647, 302] width 17 height 17
click at [643, 303] on img at bounding box center [648, 303] width 10 height 10
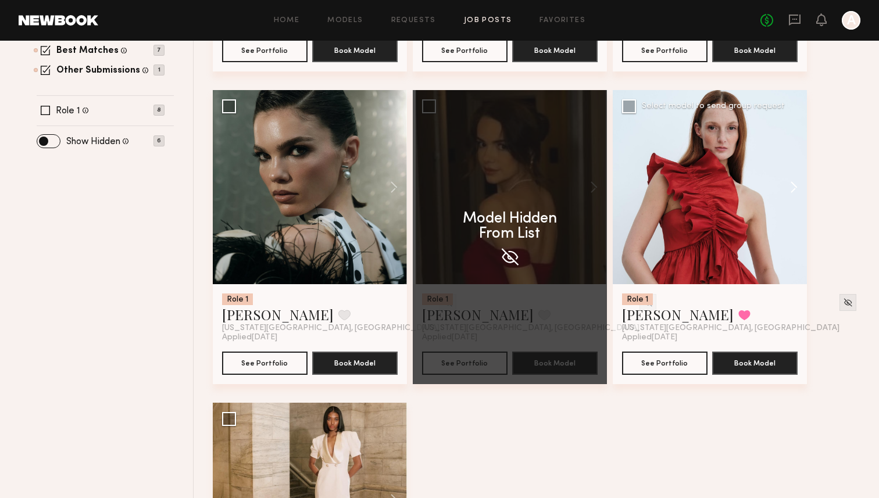
click at [788, 206] on button at bounding box center [788, 187] width 37 height 194
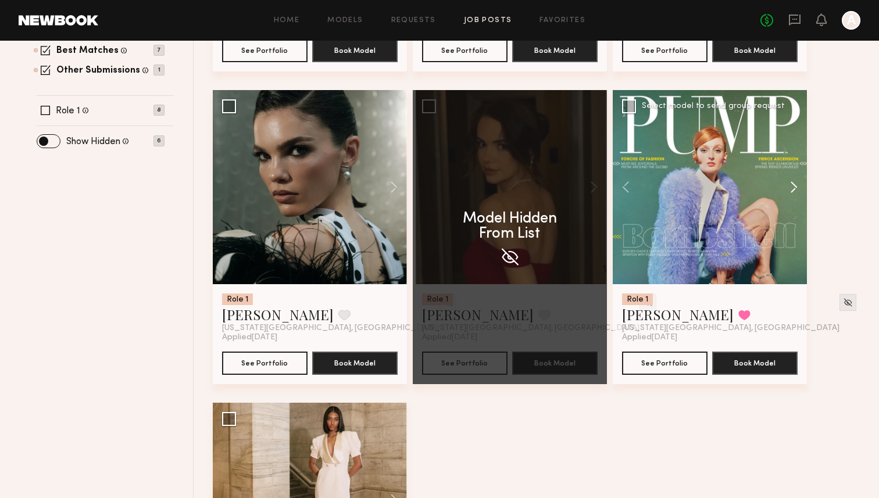
click at [792, 198] on button at bounding box center [788, 187] width 37 height 194
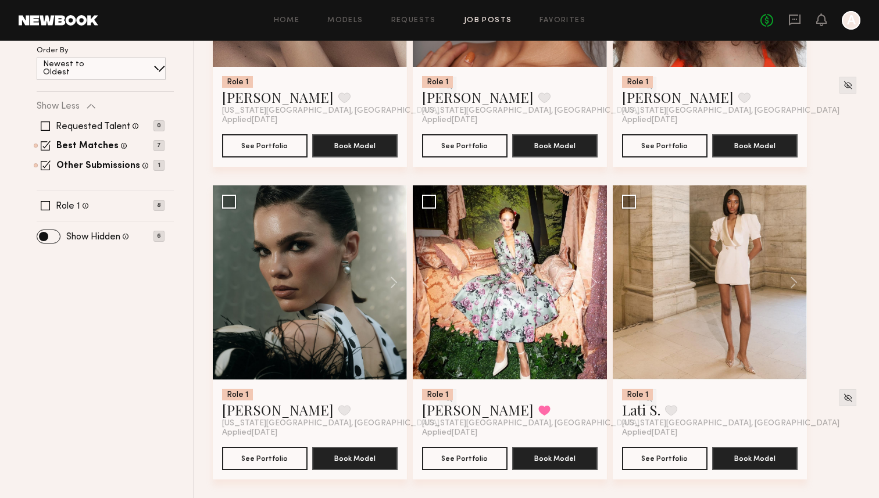
click at [872, 192] on div "June Fall Shoot Close Job Post View Job Post Status: Open Applied: 14 Has Casti…" at bounding box center [439, 114] width 879 height 770
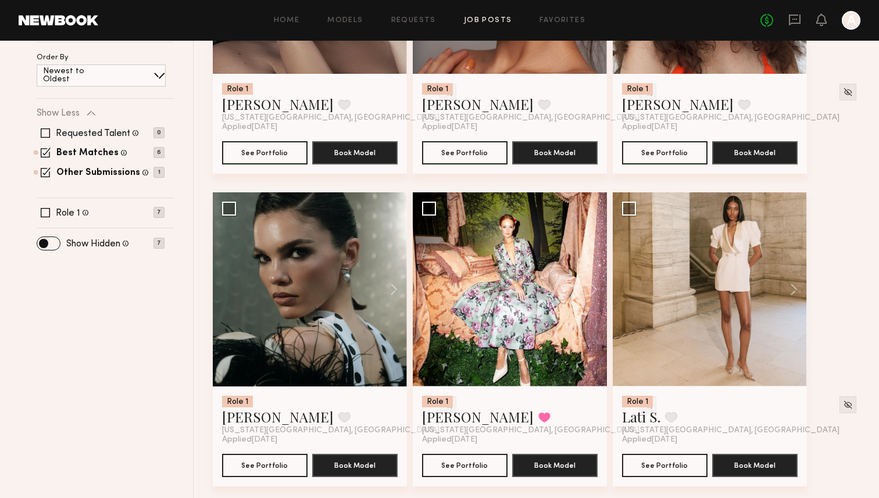
scroll to position [313, 0]
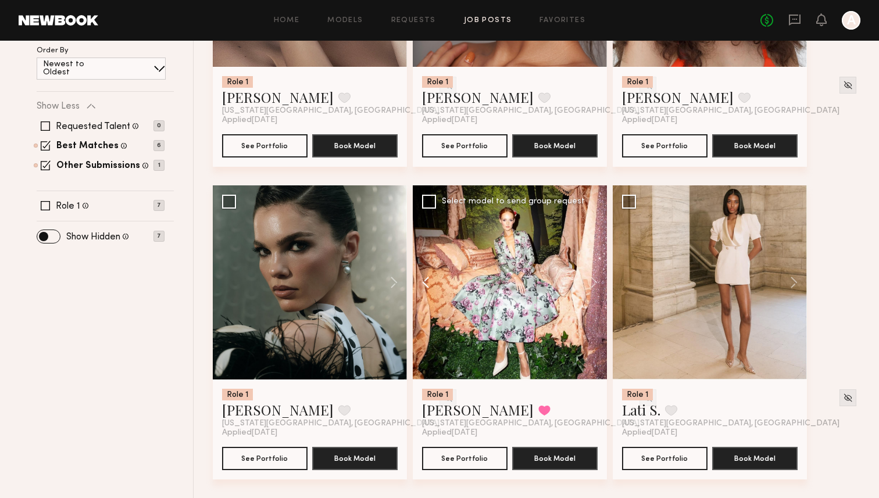
click at [417, 277] on button at bounding box center [431, 282] width 37 height 194
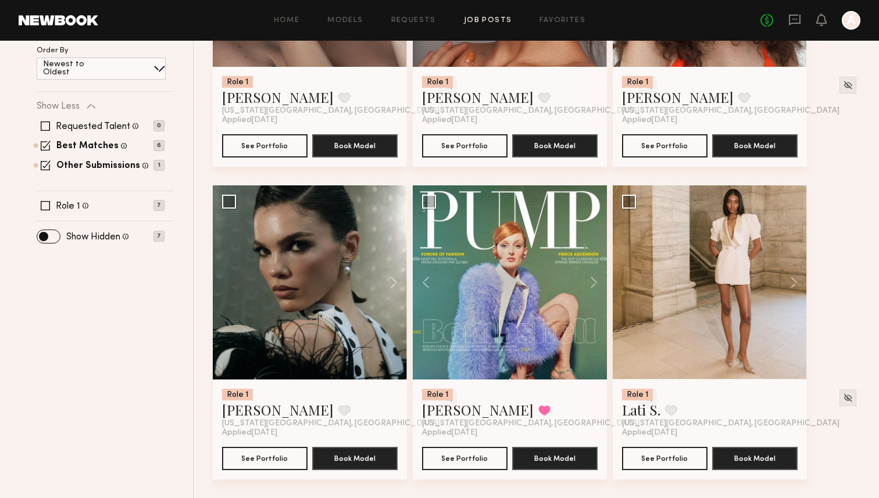
click at [861, 208] on div "Role 1 Ramona E. Favorite New York City, NY Applied 09/22/2025 See Portfolio Bo…" at bounding box center [540, 185] width 654 height 625
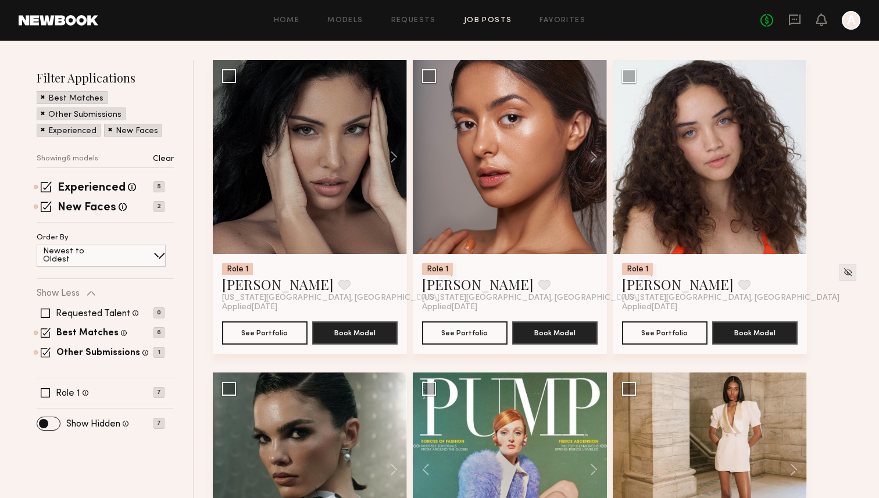
scroll to position [108, 0]
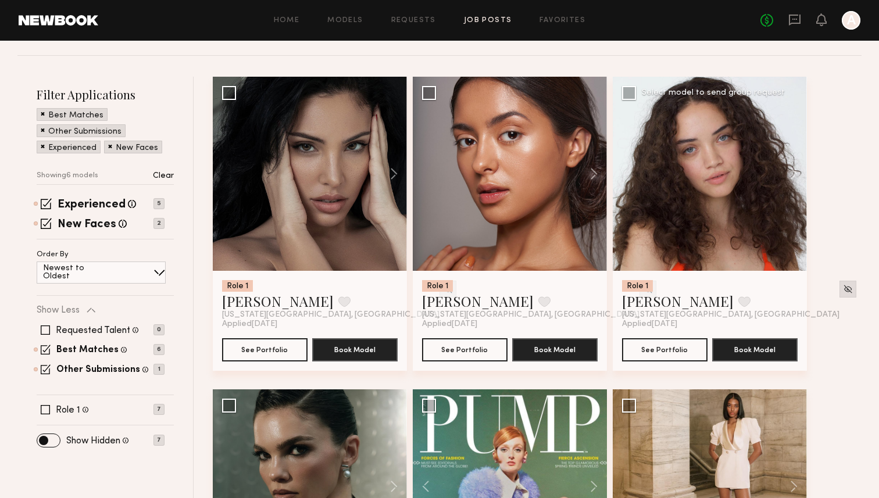
click at [843, 288] on img at bounding box center [848, 289] width 10 height 10
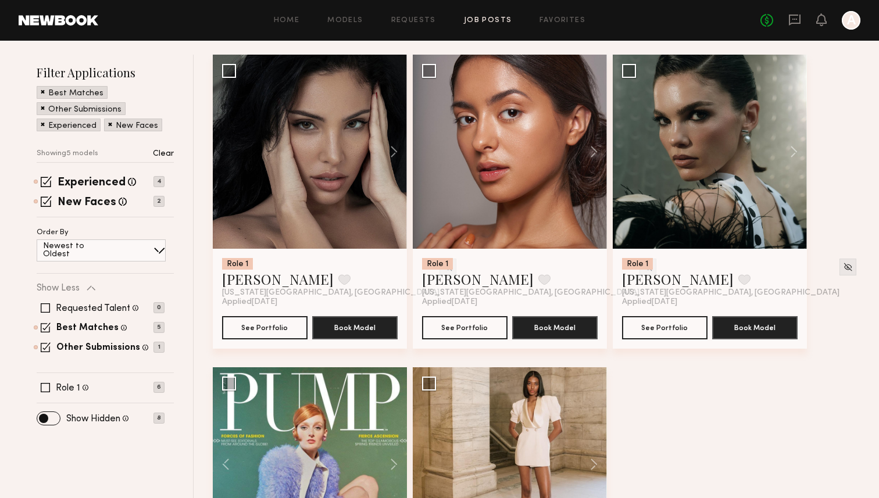
scroll to position [128, 0]
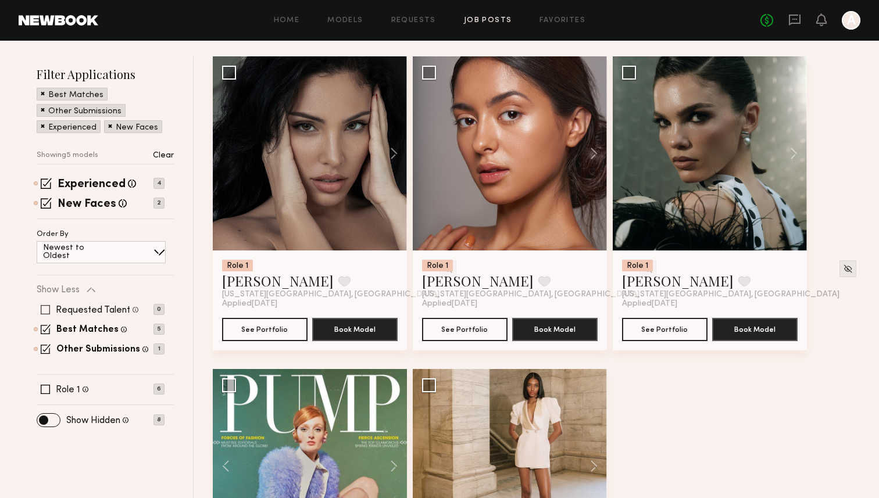
click at [65, 307] on label "Requested Talent" at bounding box center [93, 310] width 74 height 9
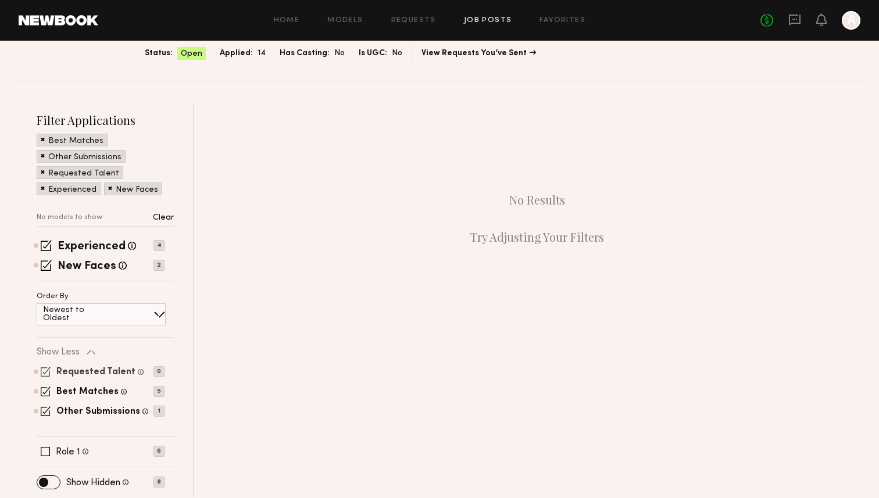
scroll to position [83, 0]
click at [60, 329] on div "Filter Applications Best Matches Other Submissions Requested Talent Experienced…" at bounding box center [105, 299] width 137 height 375
click at [69, 375] on label "Requested Talent" at bounding box center [95, 372] width 79 height 9
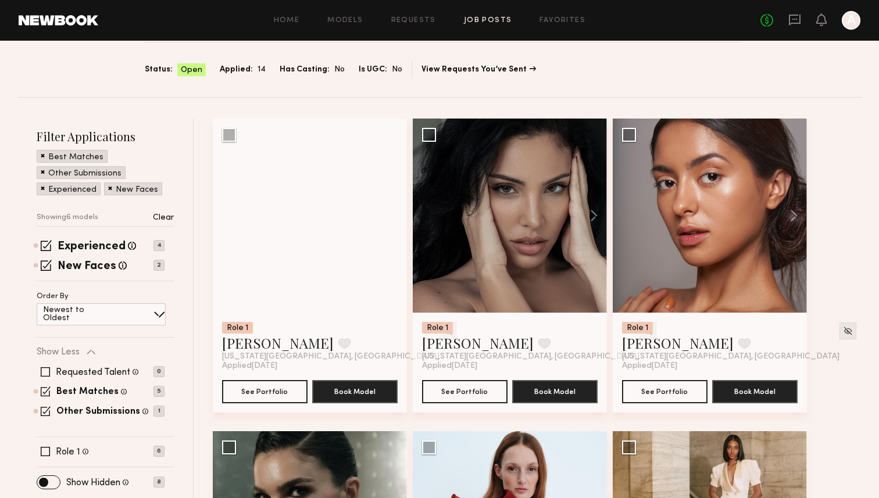
scroll to position [128, 0]
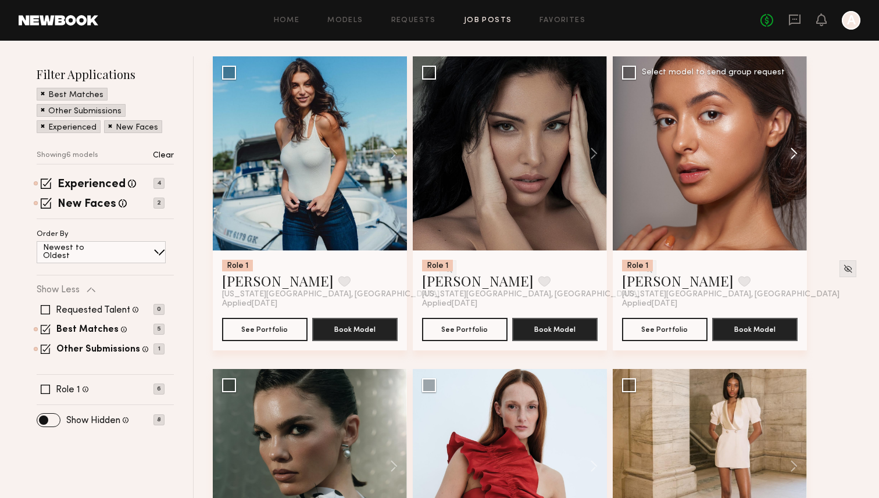
click at [814, 209] on div "Role 1 Elizabeth C. Favorite New York City, NY Applied 09/22/2025 See Portfolio…" at bounding box center [540, 368] width 654 height 625
click at [829, 230] on div "Role 1 Elizabeth C. Favorite New York City, NY Applied 09/22/2025 See Portfolio…" at bounding box center [540, 368] width 654 height 625
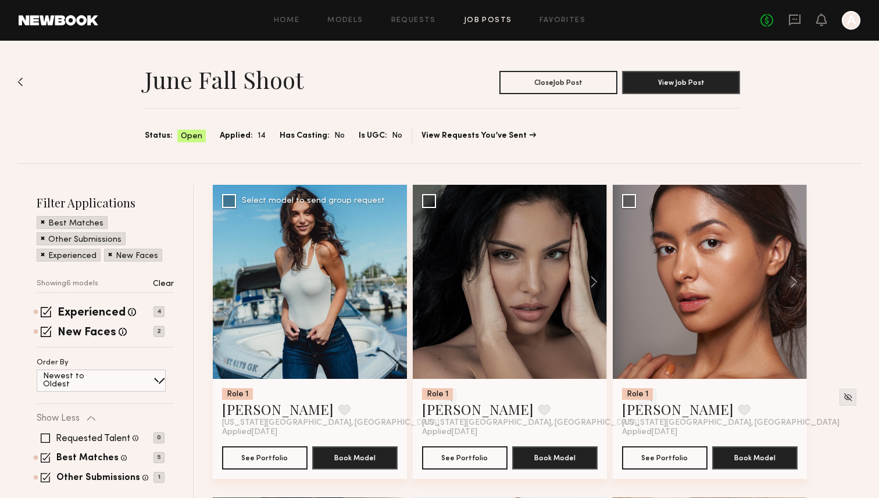
scroll to position [54, 0]
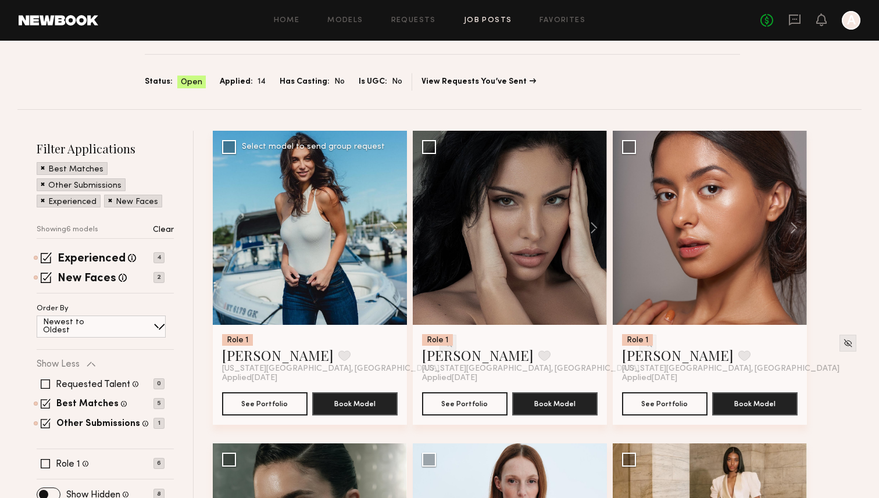
click at [443, 338] on img at bounding box center [448, 343] width 10 height 10
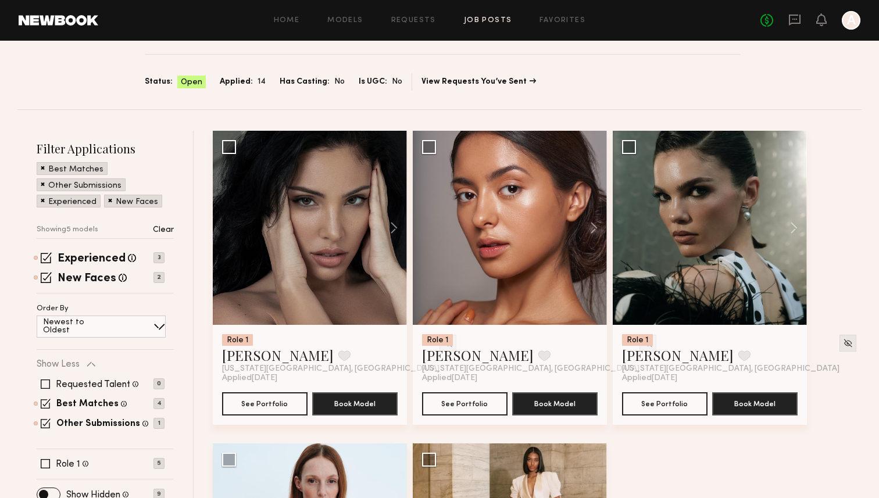
click at [845, 305] on div "Role 1 Ramona E. Favorite New York City, NY Applied 09/22/2025 See Portfolio Bo…" at bounding box center [540, 443] width 654 height 625
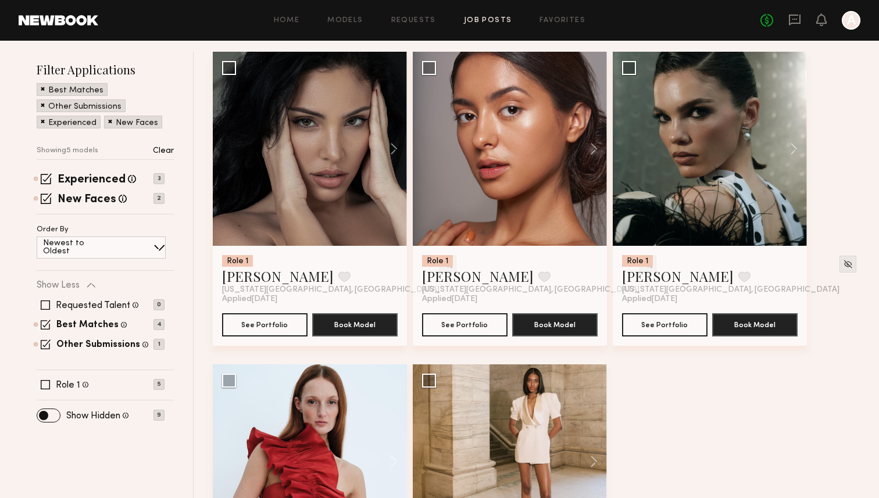
scroll to position [121, 0]
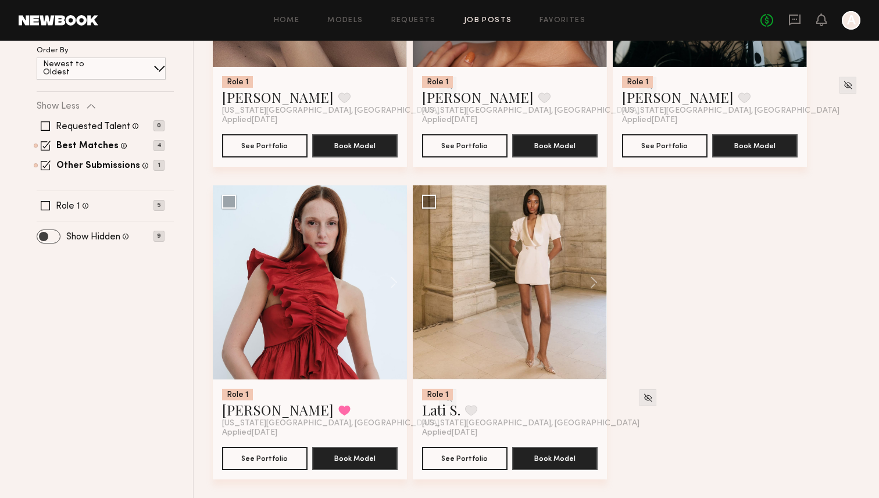
click at [56, 234] on span at bounding box center [48, 236] width 23 height 13
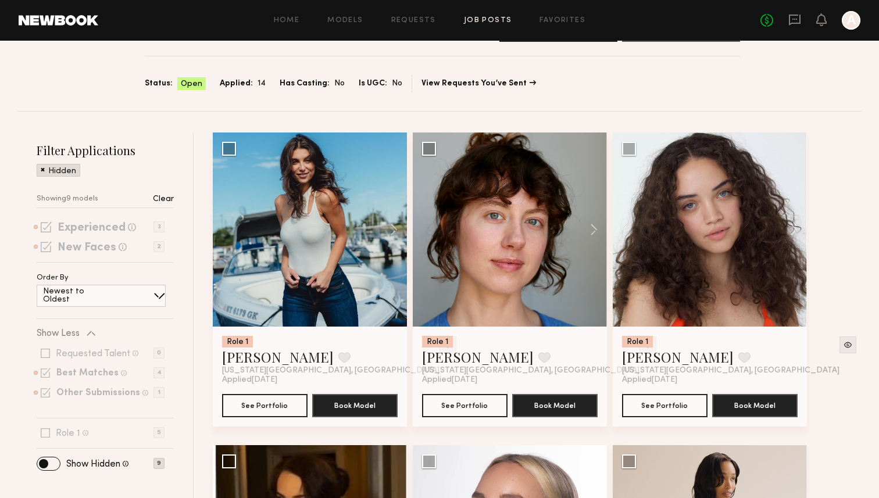
scroll to position [0, 0]
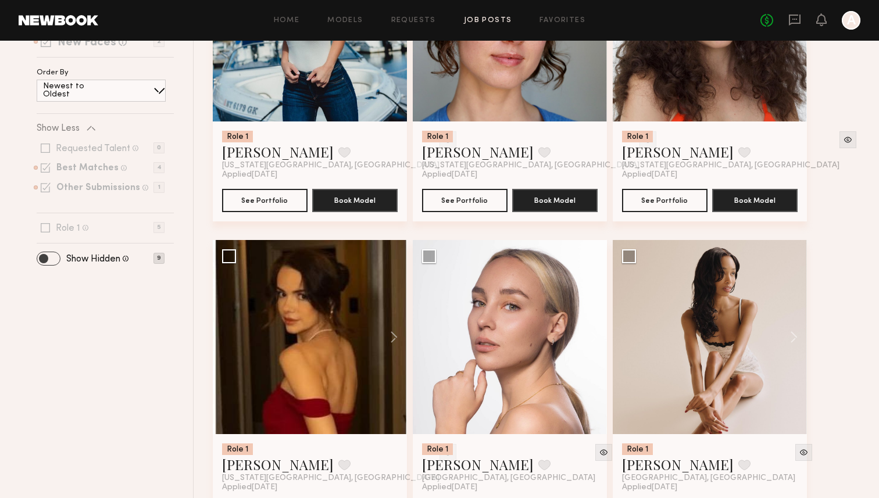
click at [48, 255] on span at bounding box center [48, 258] width 23 height 13
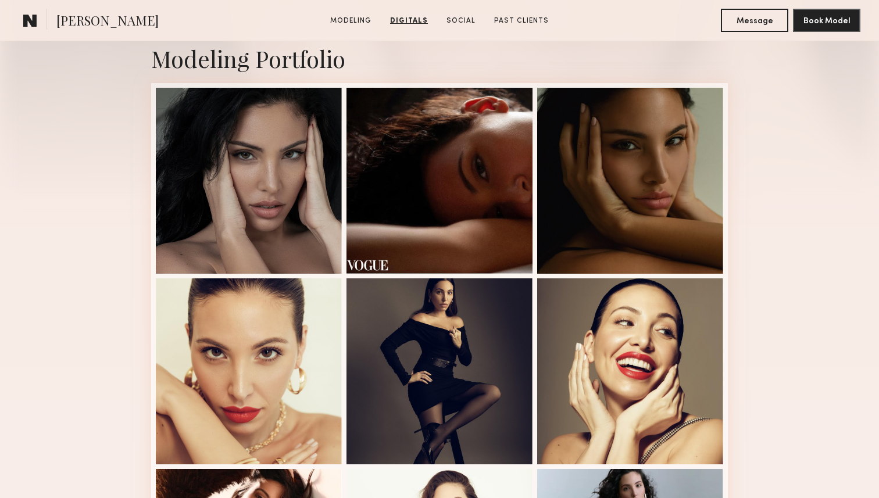
scroll to position [134, 0]
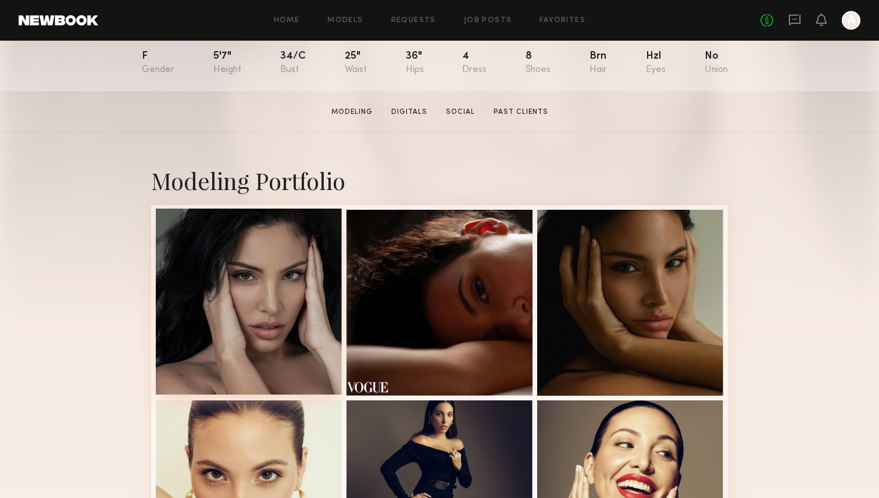
click at [214, 275] on div at bounding box center [249, 302] width 186 height 186
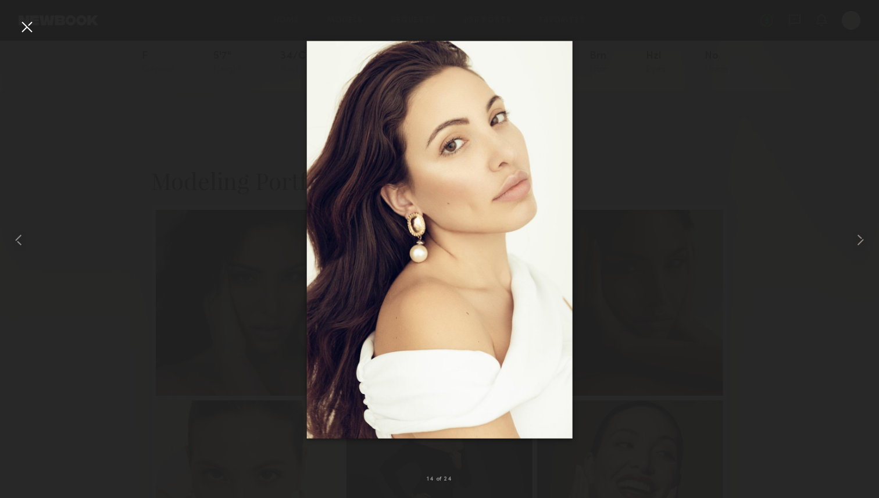
click at [624, 240] on div at bounding box center [439, 240] width 879 height 442
click at [688, 126] on div at bounding box center [439, 240] width 879 height 442
click at [16, 33] on div at bounding box center [17, 240] width 35 height 442
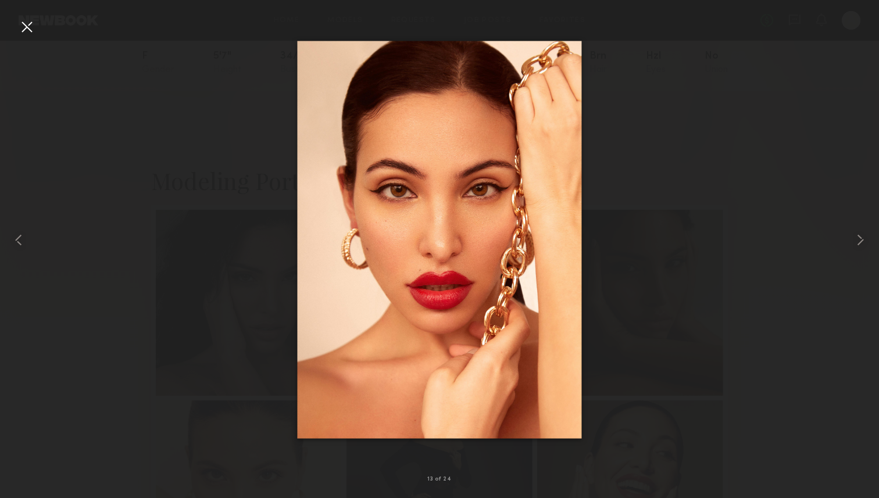
click at [28, 22] on div at bounding box center [26, 26] width 19 height 19
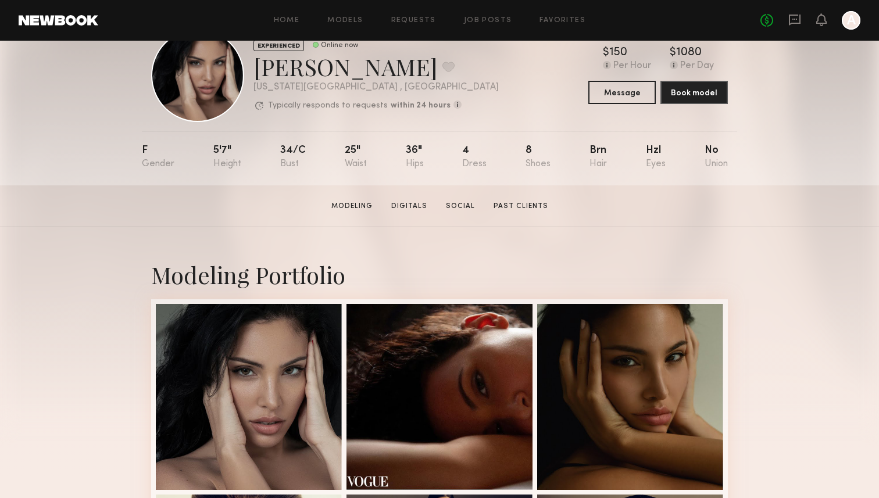
scroll to position [0, 0]
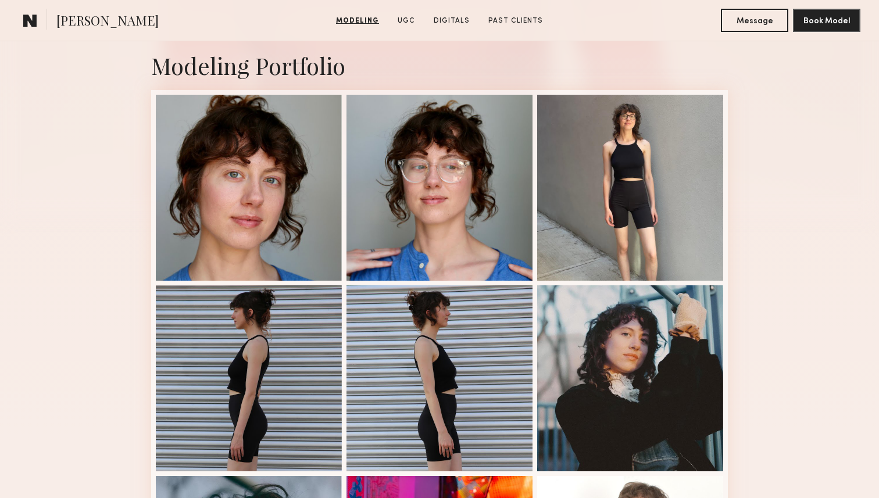
scroll to position [242, 0]
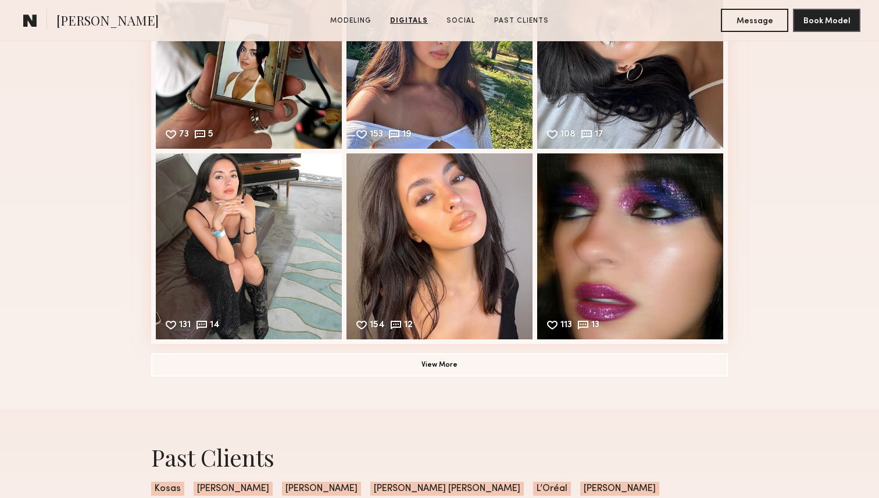
scroll to position [1793, 0]
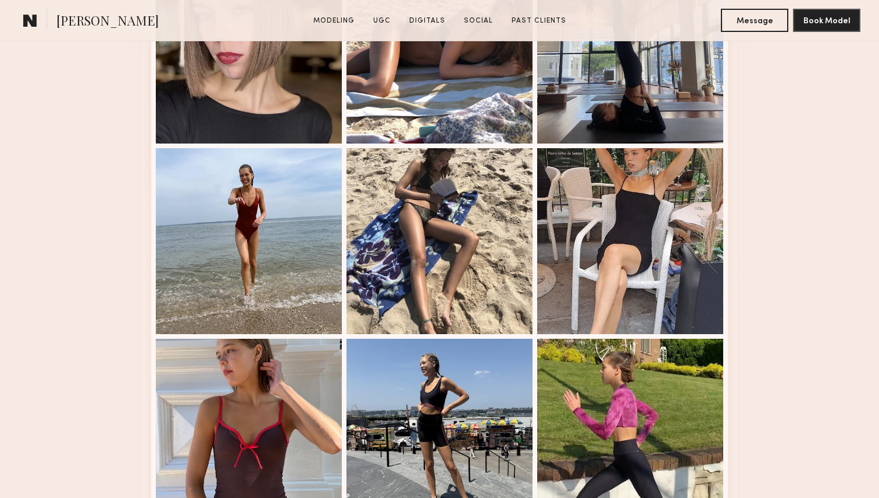
scroll to position [2090, 0]
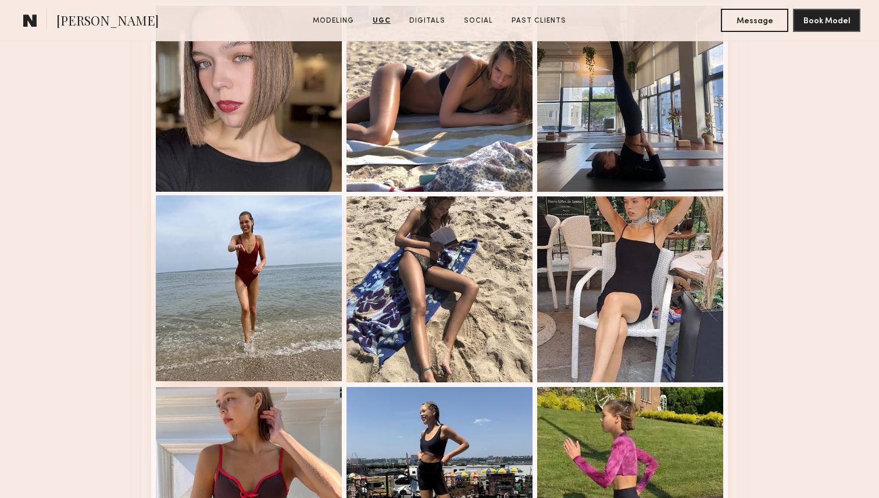
click at [283, 281] on div at bounding box center [249, 288] width 186 height 186
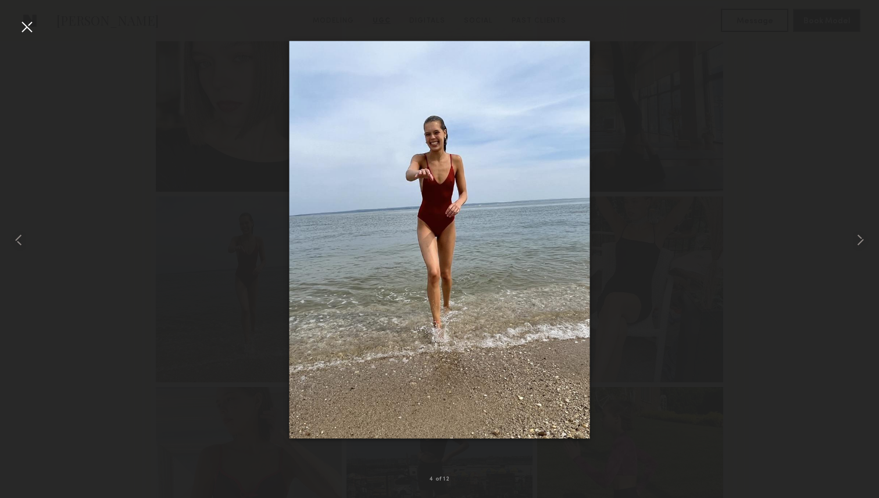
click at [25, 26] on div at bounding box center [26, 26] width 19 height 19
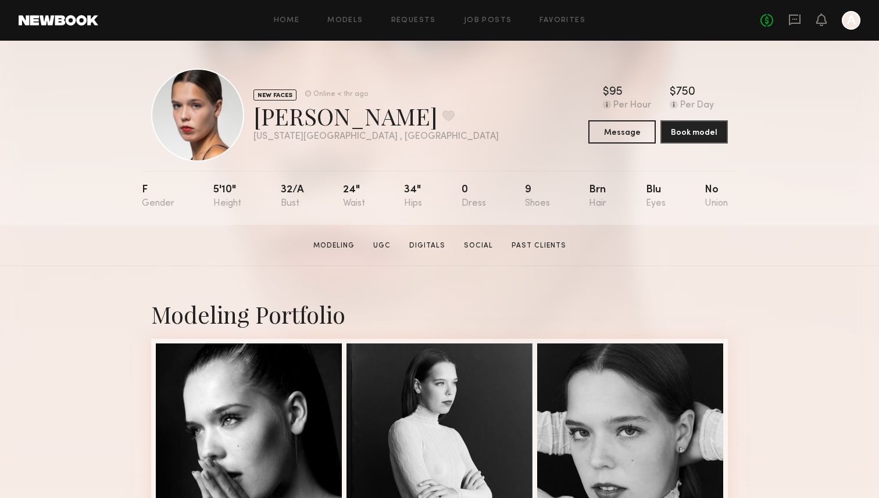
scroll to position [15, 0]
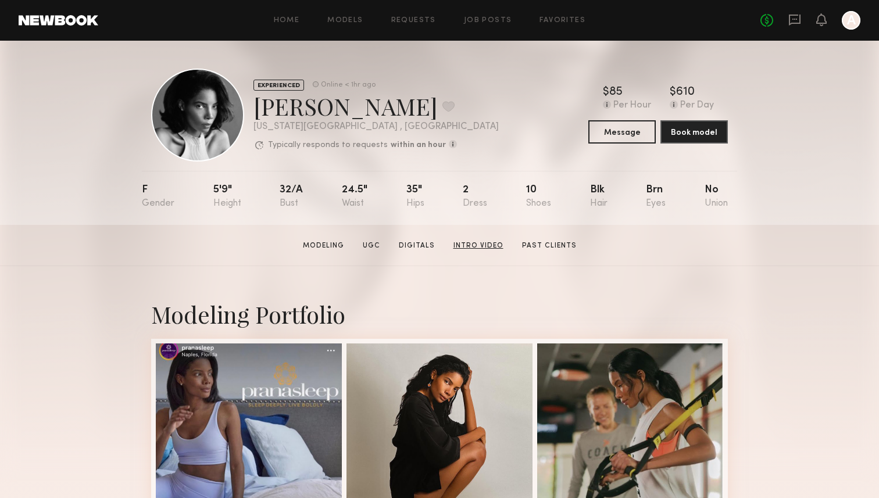
click at [475, 242] on link "Intro Video" at bounding box center [478, 246] width 59 height 10
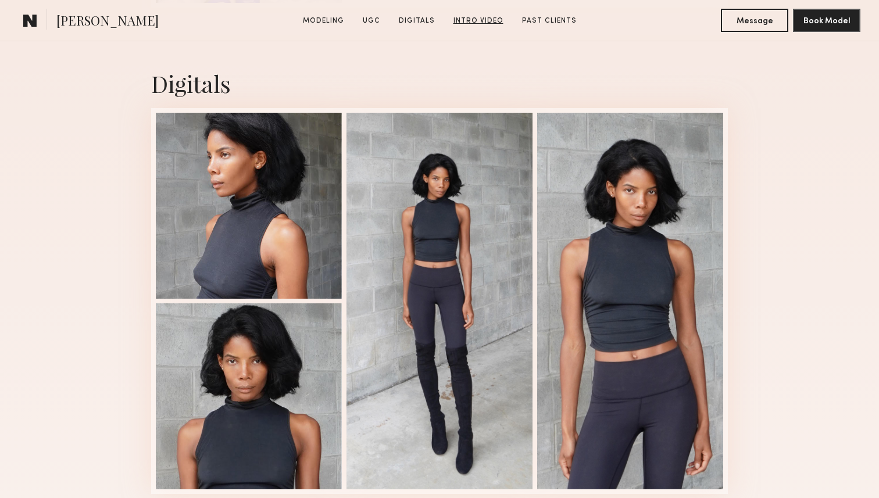
scroll to position [2164, 0]
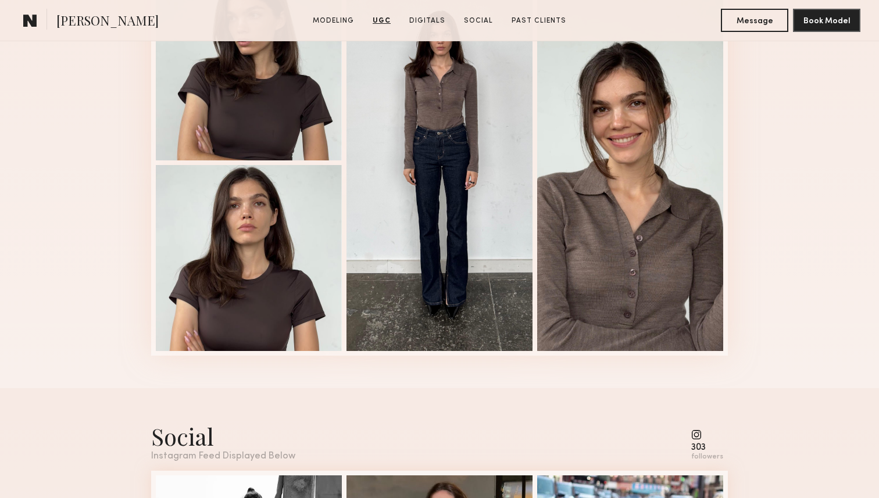
scroll to position [1785, 0]
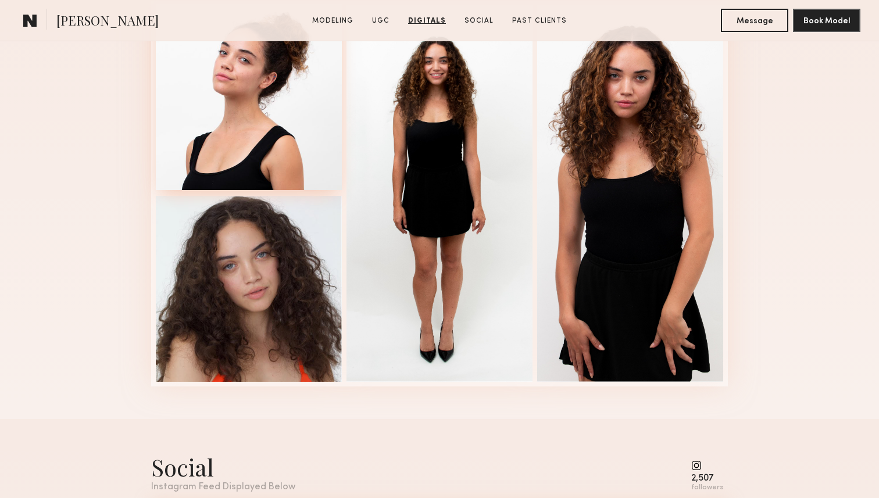
scroll to position [1576, 0]
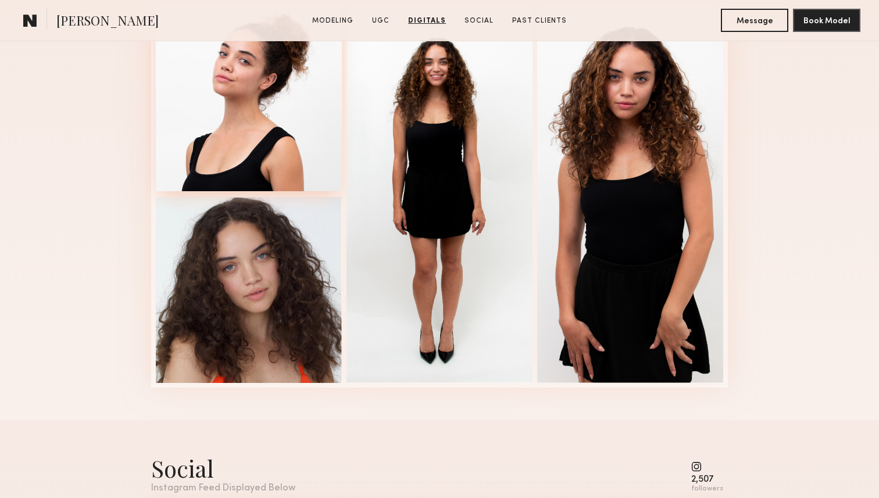
click at [258, 121] on div at bounding box center [249, 98] width 186 height 186
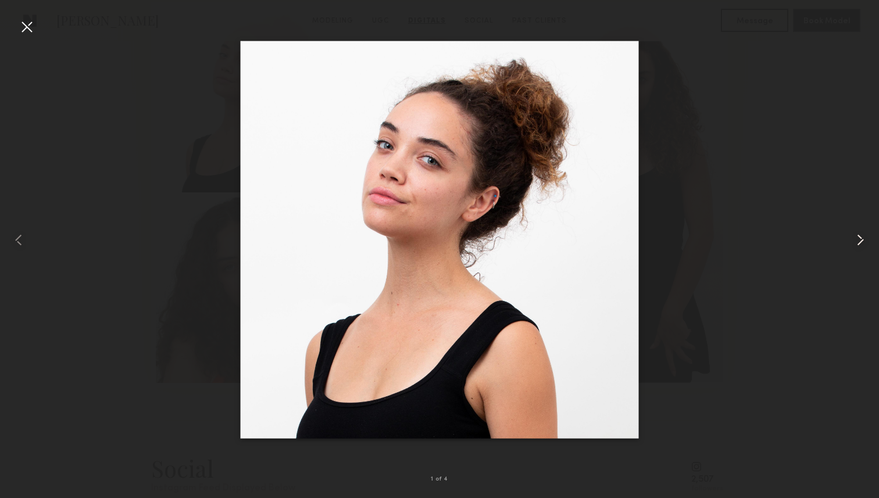
click at [857, 237] on common-icon at bounding box center [860, 240] width 19 height 19
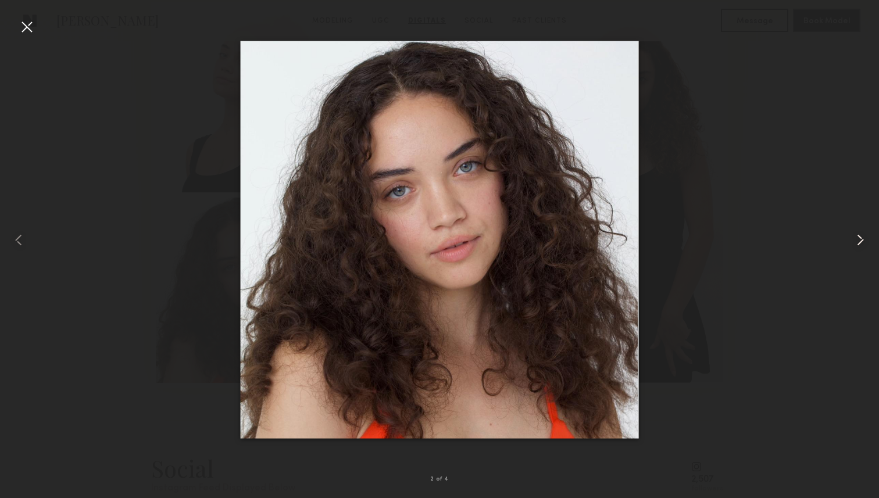
click at [857, 237] on common-icon at bounding box center [860, 240] width 19 height 19
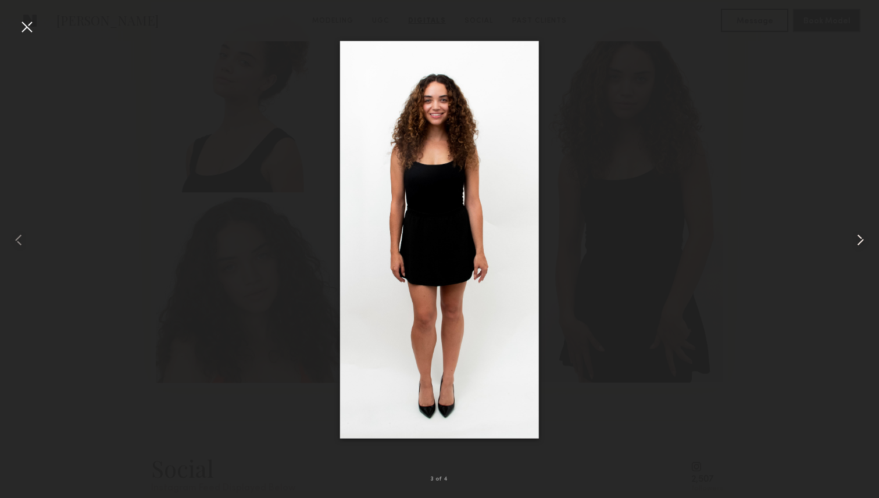
click at [857, 237] on common-icon at bounding box center [860, 240] width 19 height 19
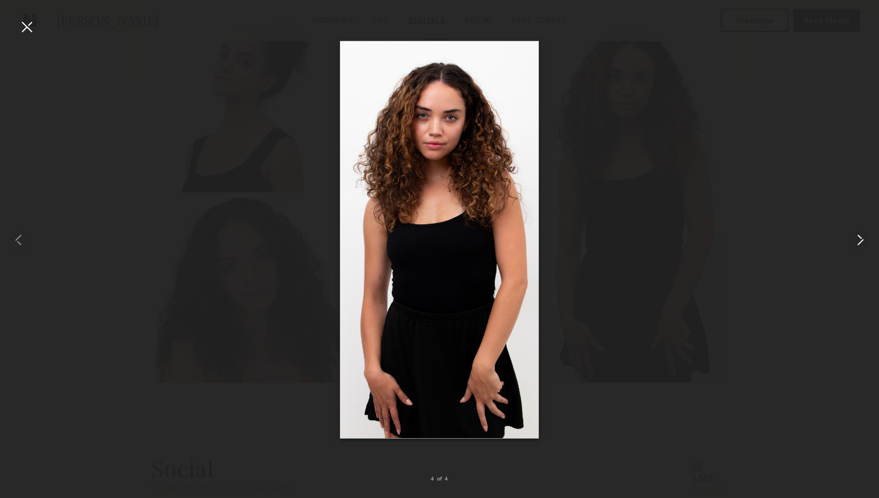
click at [857, 237] on common-icon at bounding box center [860, 240] width 19 height 19
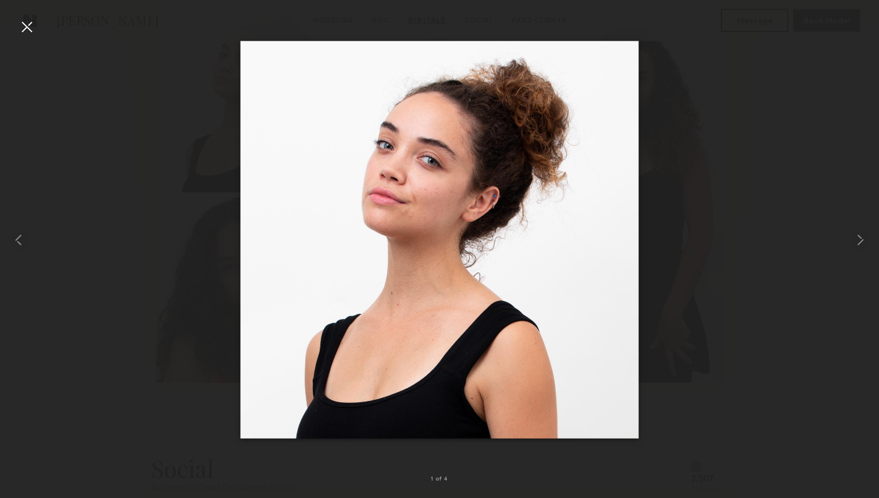
click at [750, 230] on div at bounding box center [439, 240] width 879 height 442
click at [28, 30] on div at bounding box center [26, 26] width 19 height 19
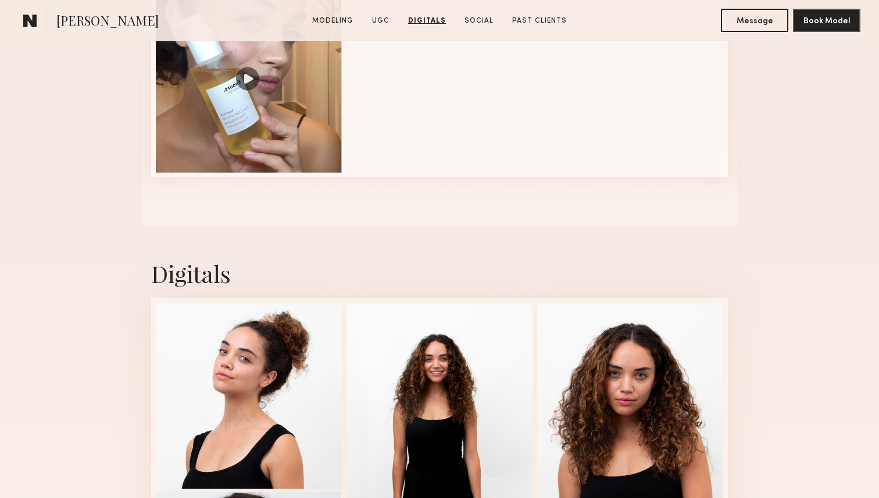
scroll to position [1281, 0]
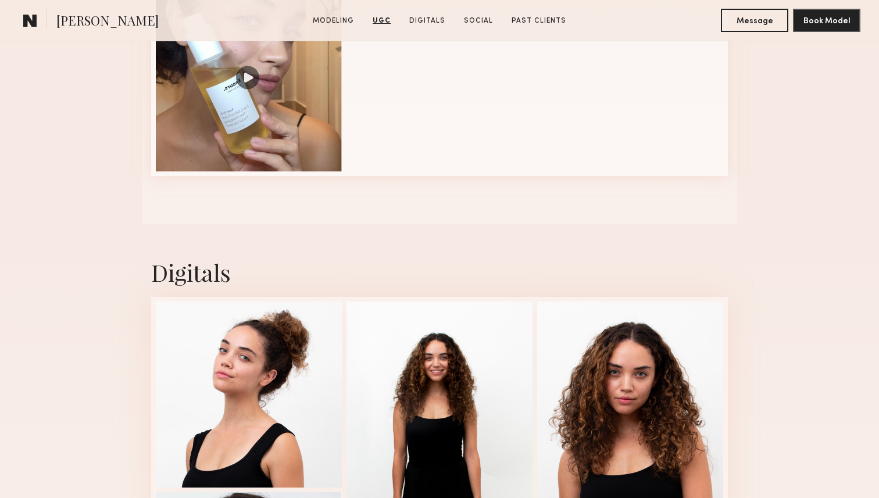
click at [298, 175] on nb-model-profile-images-feed at bounding box center [439, 78] width 577 height 195
click at [299, 120] on div at bounding box center [249, 77] width 186 height 186
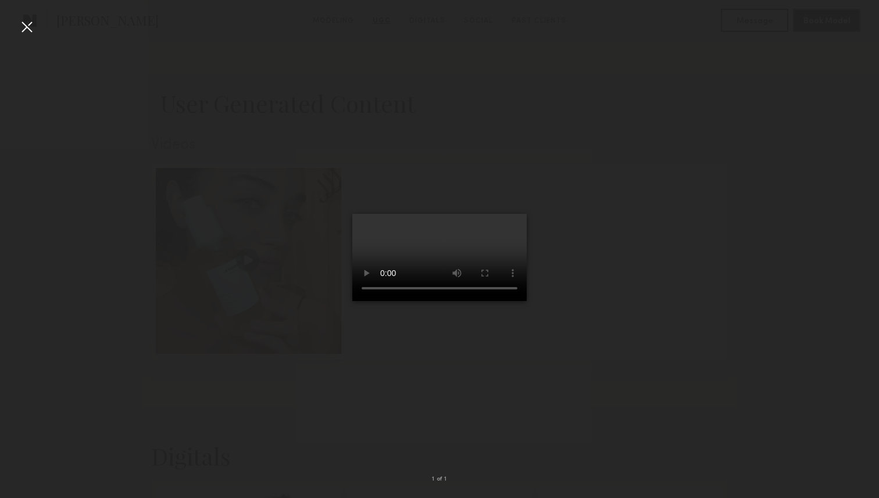
scroll to position [1094, 0]
click at [617, 293] on div at bounding box center [439, 240] width 879 height 442
click at [159, 108] on div at bounding box center [439, 240] width 879 height 442
click at [32, 24] on div at bounding box center [26, 26] width 19 height 19
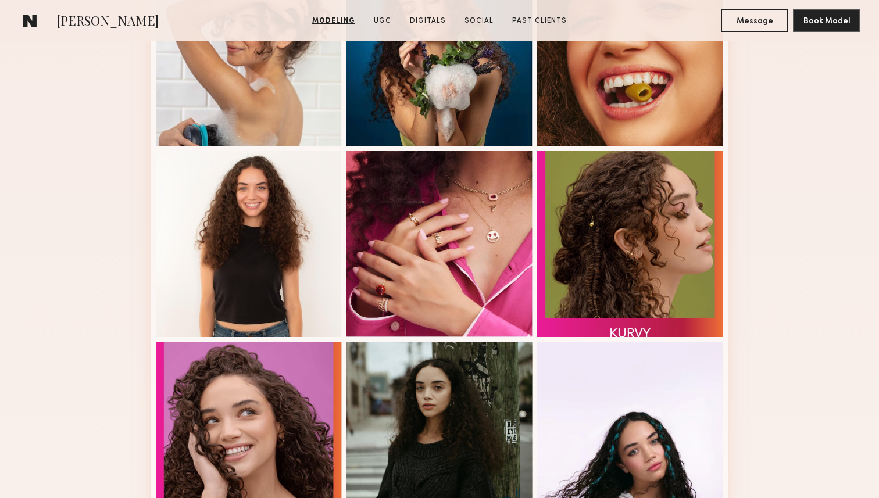
scroll to position [566, 0]
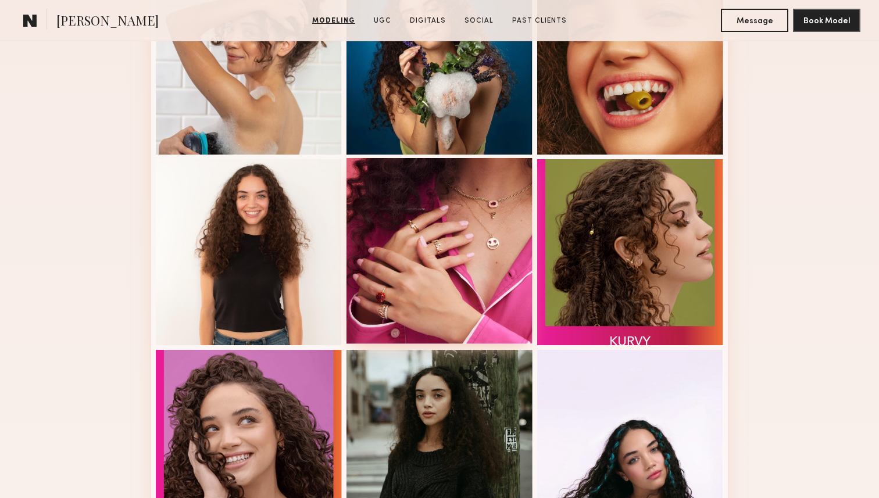
click at [396, 184] on div at bounding box center [439, 251] width 186 height 186
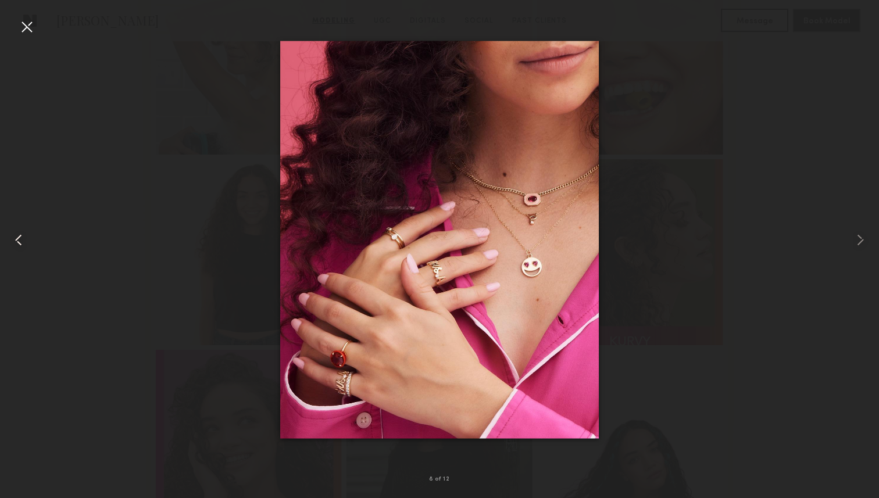
click at [23, 241] on common-icon at bounding box center [18, 240] width 19 height 19
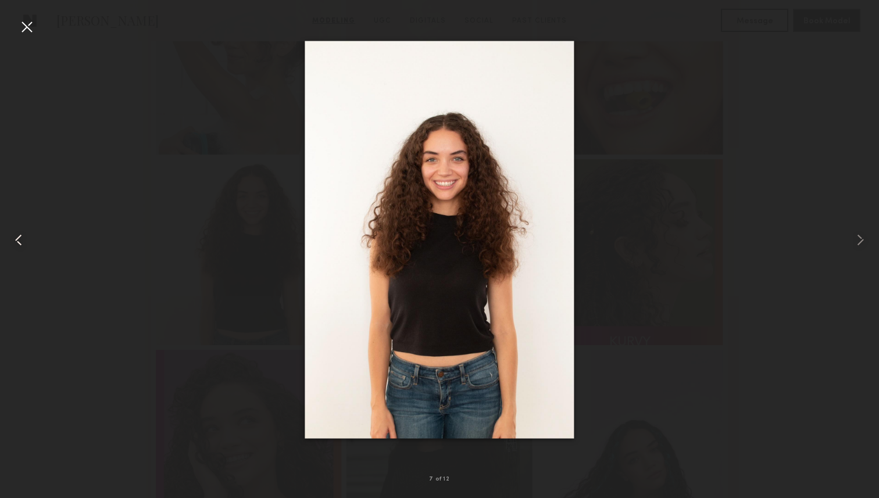
click at [23, 241] on common-icon at bounding box center [18, 240] width 19 height 19
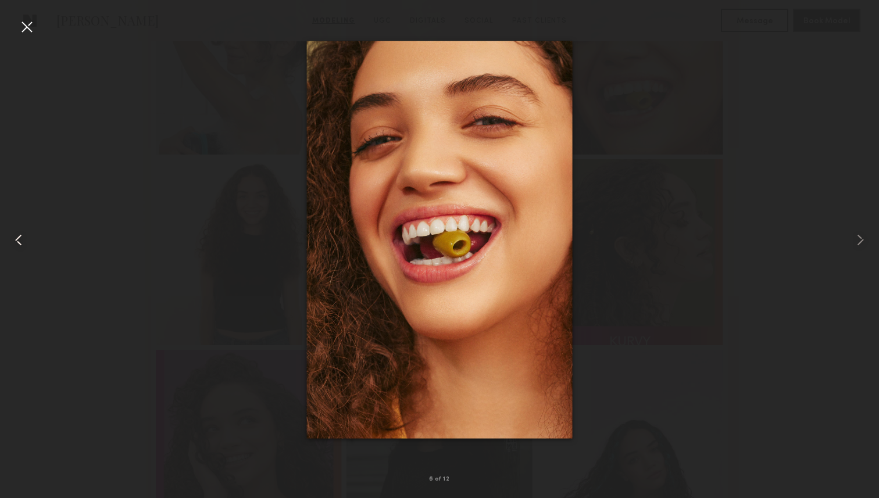
click at [23, 241] on common-icon at bounding box center [18, 240] width 19 height 19
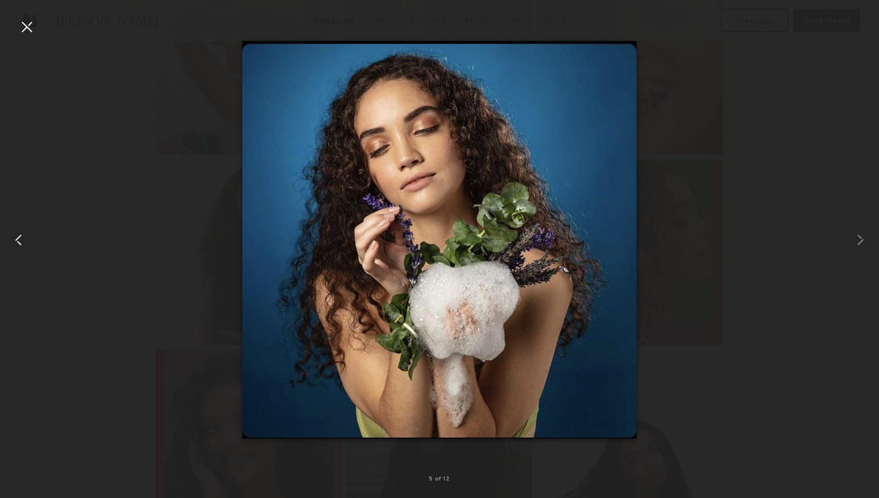
click at [23, 241] on common-icon at bounding box center [18, 240] width 19 height 19
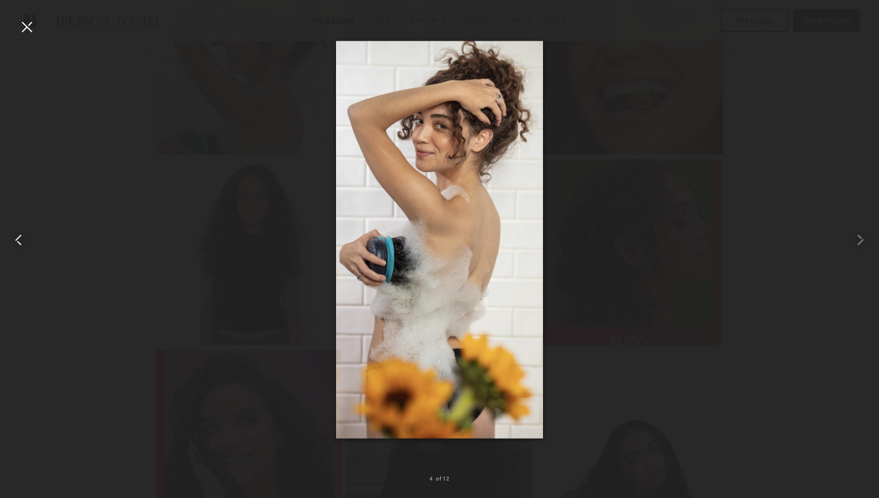
click at [23, 241] on common-icon at bounding box center [18, 240] width 19 height 19
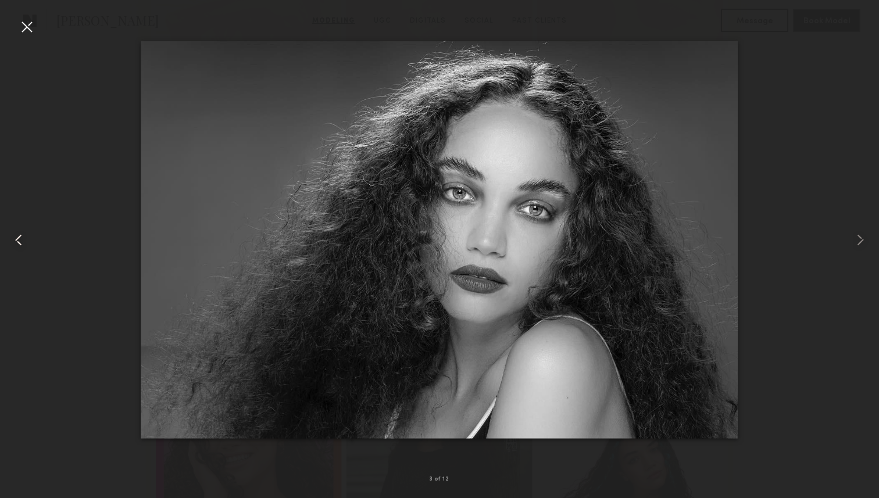
click at [23, 241] on common-icon at bounding box center [18, 240] width 19 height 19
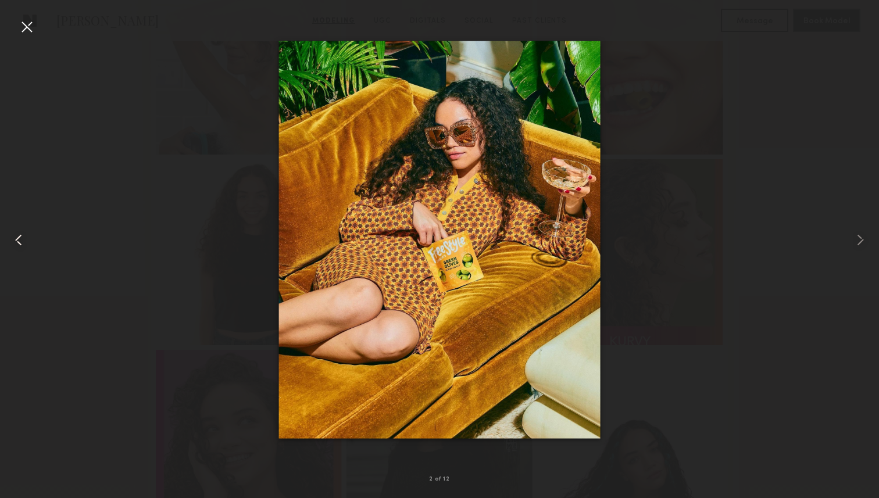
click at [23, 241] on common-icon at bounding box center [18, 240] width 19 height 19
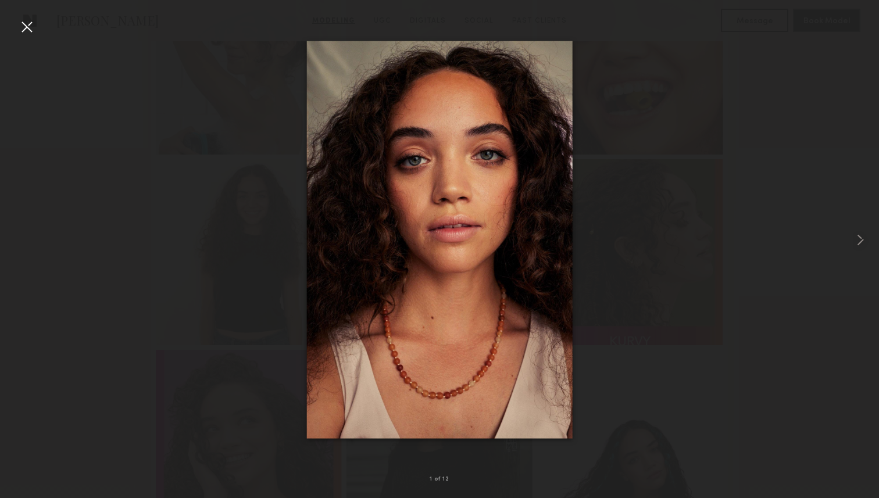
click at [23, 241] on div at bounding box center [439, 240] width 879 height 442
click at [24, 26] on div at bounding box center [26, 26] width 19 height 19
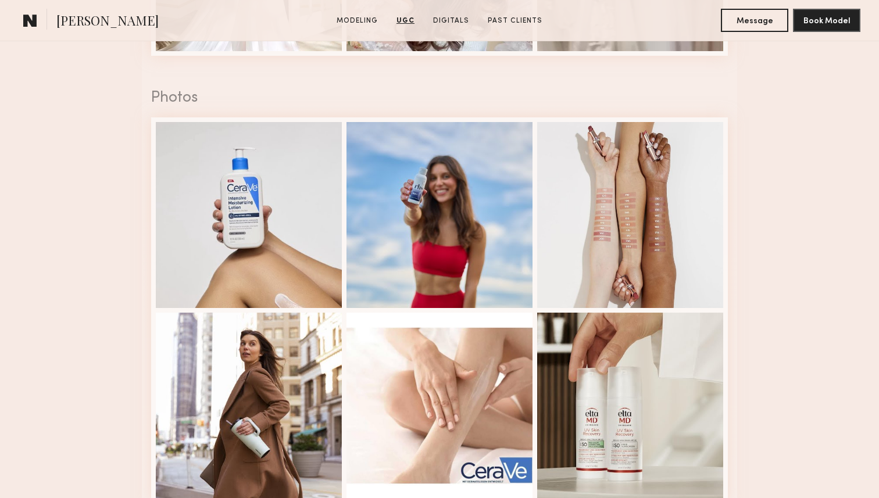
scroll to position [1593, 0]
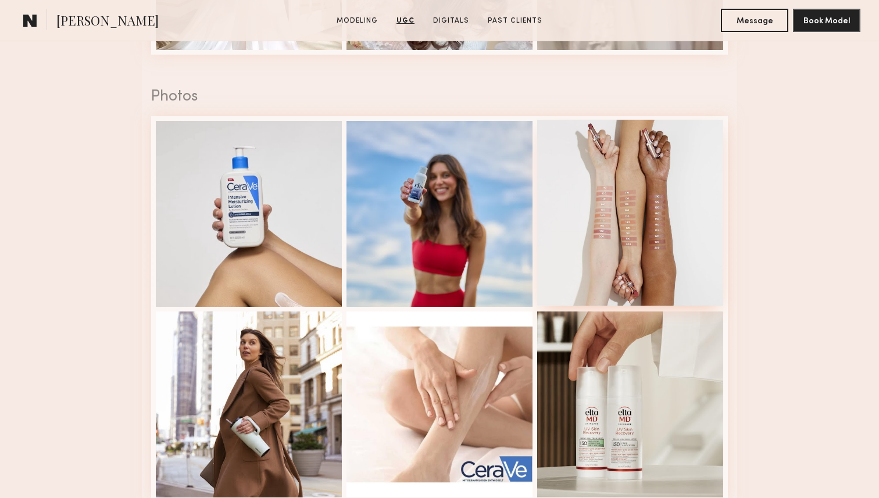
click at [654, 246] on div at bounding box center [630, 213] width 186 height 186
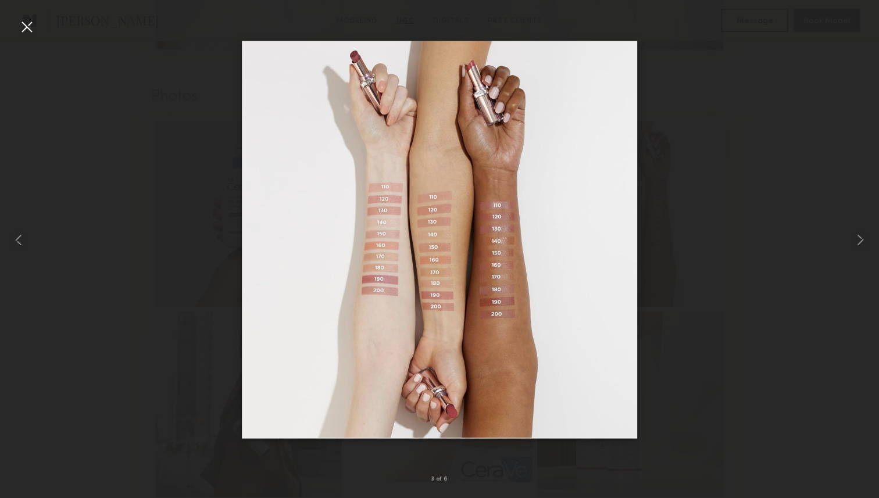
click at [798, 205] on div at bounding box center [439, 240] width 879 height 442
click at [35, 27] on div at bounding box center [26, 26] width 19 height 19
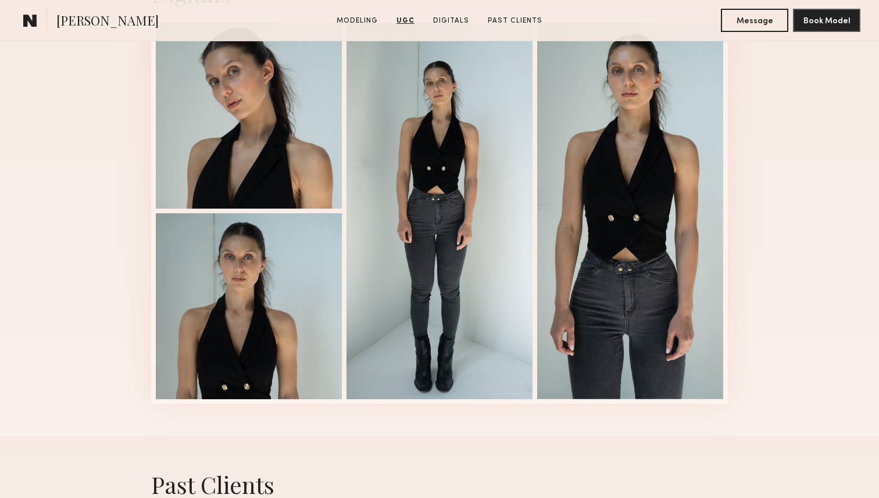
scroll to position [2176, 0]
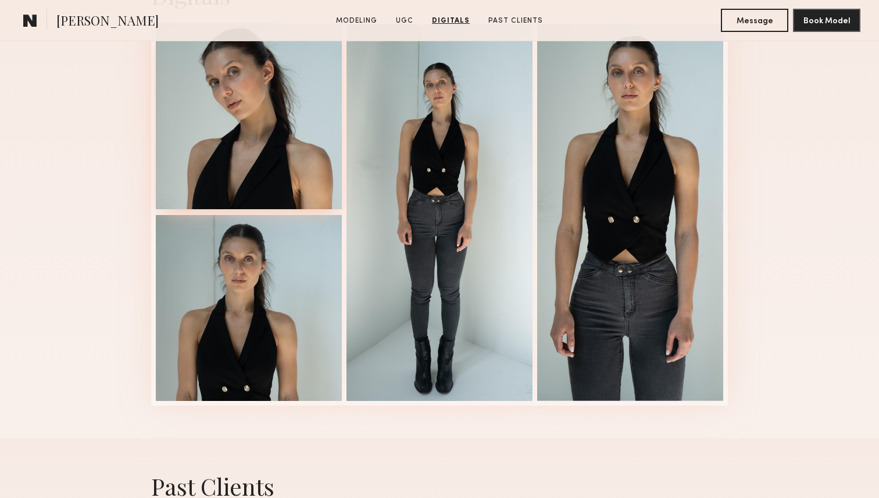
click at [263, 119] on div at bounding box center [249, 116] width 186 height 186
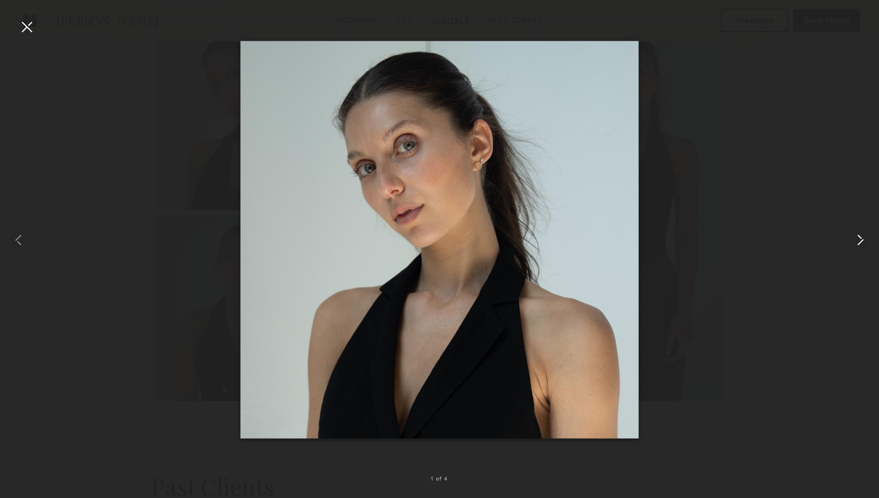
click at [856, 234] on common-icon at bounding box center [860, 240] width 19 height 19
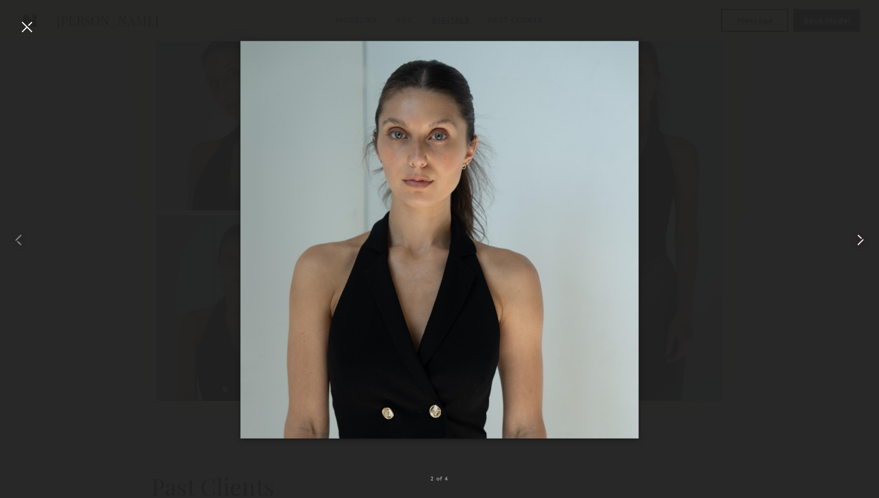
click at [856, 234] on common-icon at bounding box center [860, 240] width 19 height 19
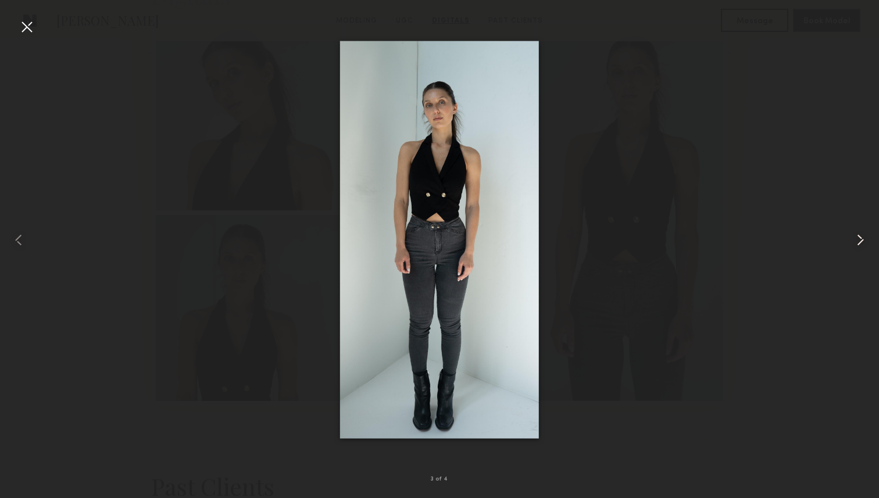
click at [856, 234] on common-icon at bounding box center [860, 240] width 19 height 19
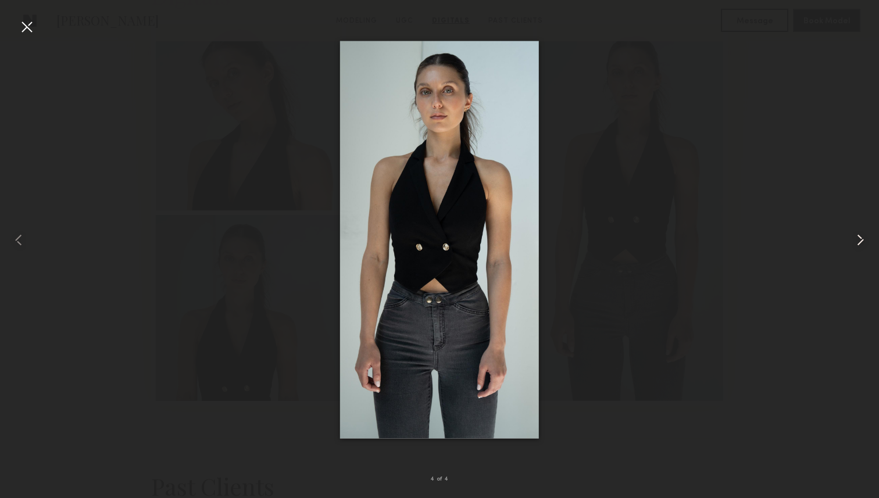
click at [856, 234] on common-icon at bounding box center [860, 240] width 19 height 19
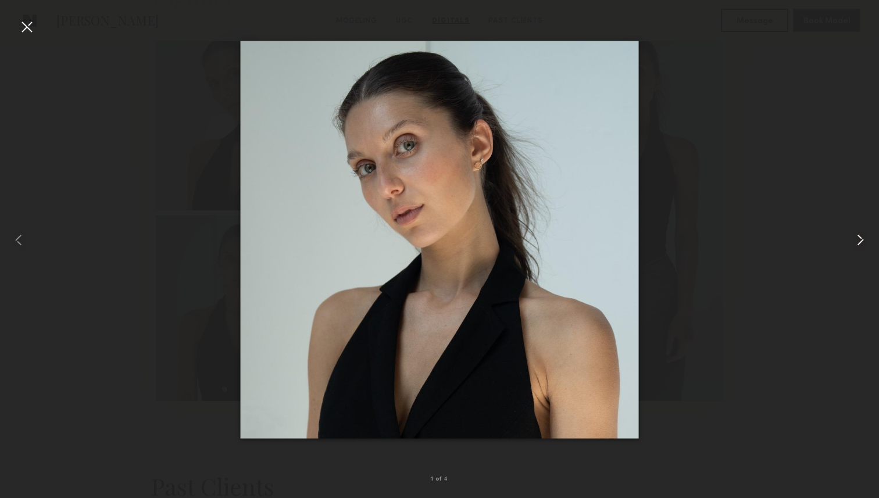
click at [856, 234] on common-icon at bounding box center [860, 240] width 19 height 19
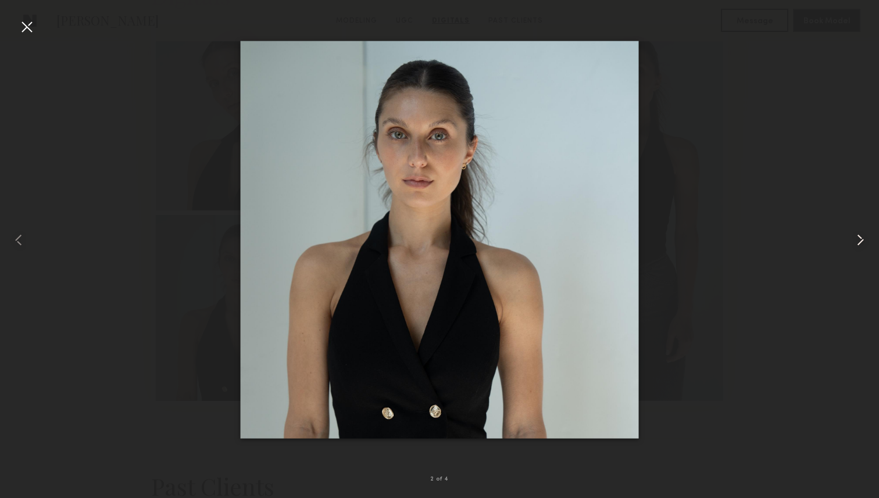
click at [856, 234] on common-icon at bounding box center [860, 240] width 19 height 19
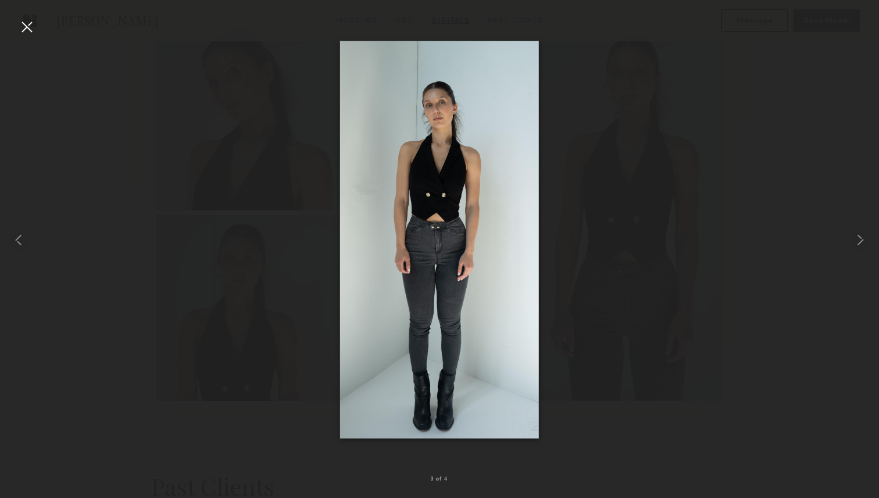
click at [31, 29] on div at bounding box center [26, 26] width 19 height 19
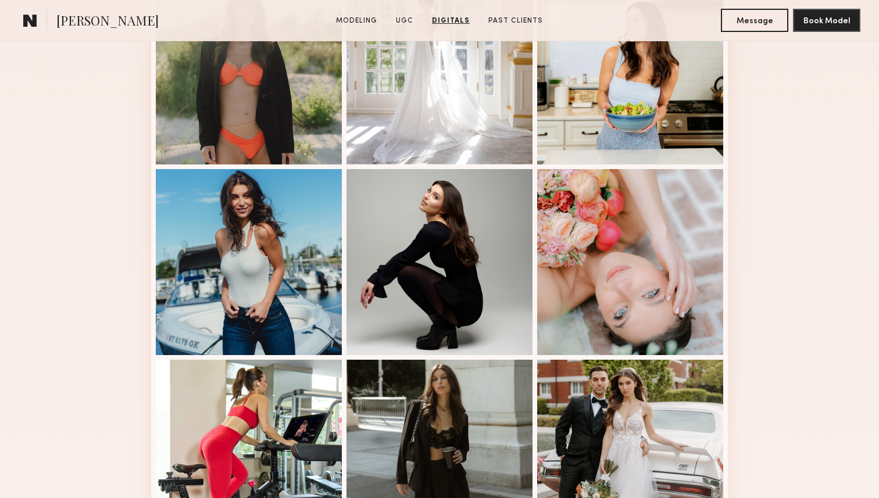
scroll to position [563, 0]
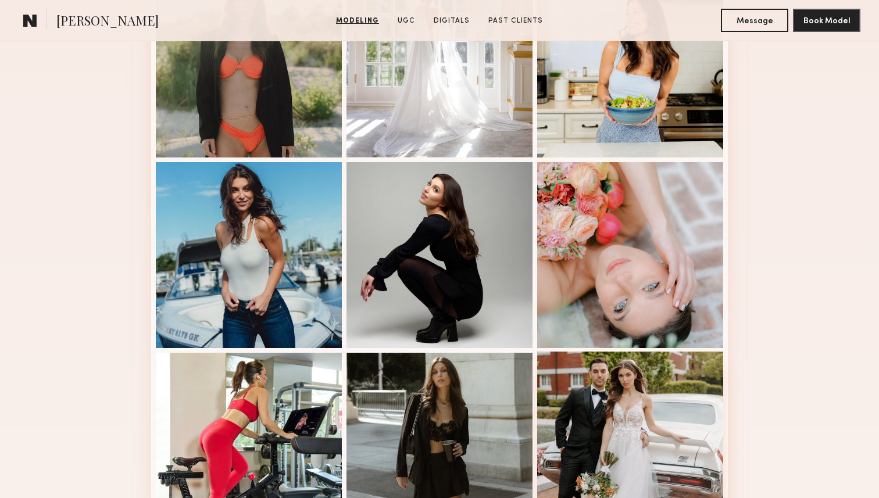
click at [636, 408] on div at bounding box center [630, 445] width 186 height 186
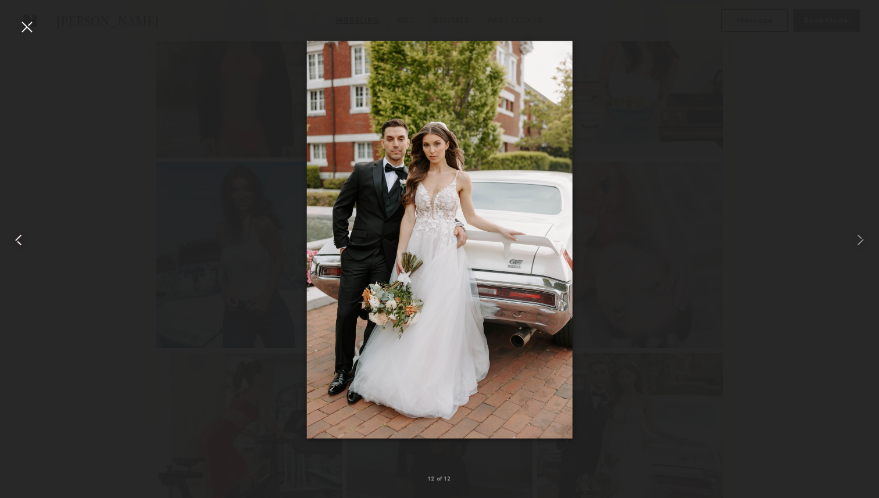
click at [17, 242] on common-icon at bounding box center [18, 240] width 19 height 19
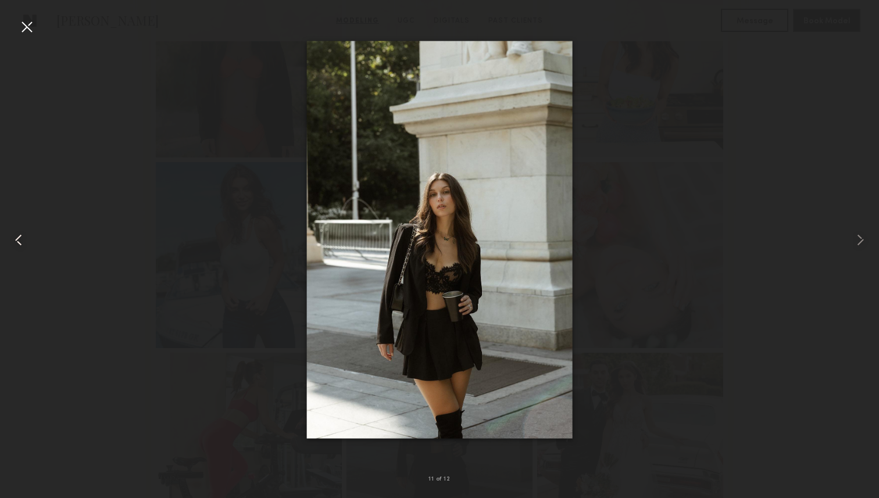
click at [17, 242] on common-icon at bounding box center [18, 240] width 19 height 19
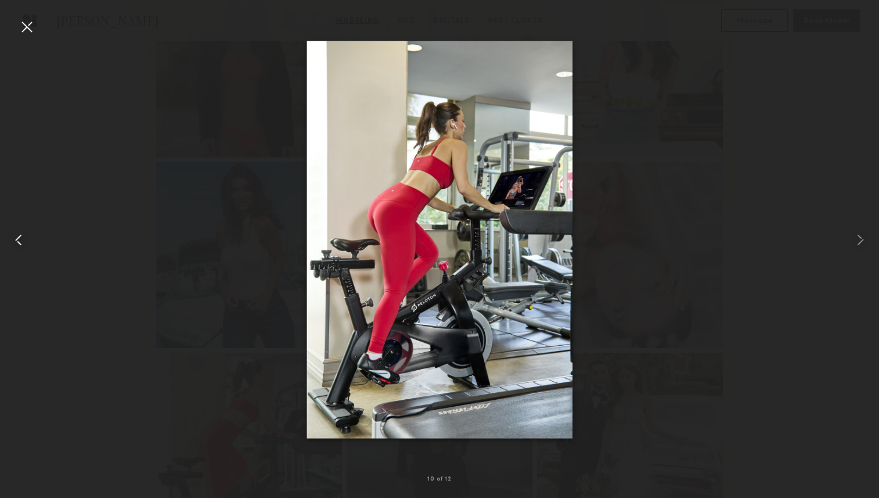
click at [17, 242] on common-icon at bounding box center [18, 240] width 19 height 19
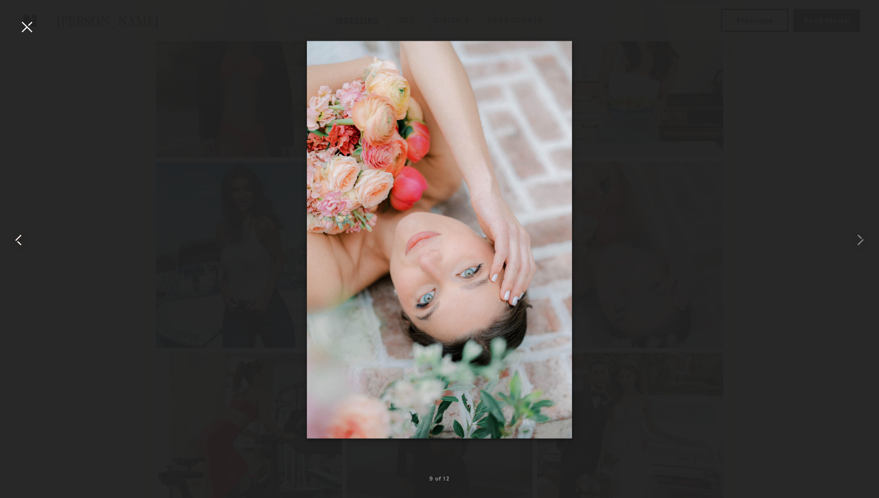
click at [17, 242] on common-icon at bounding box center [18, 240] width 19 height 19
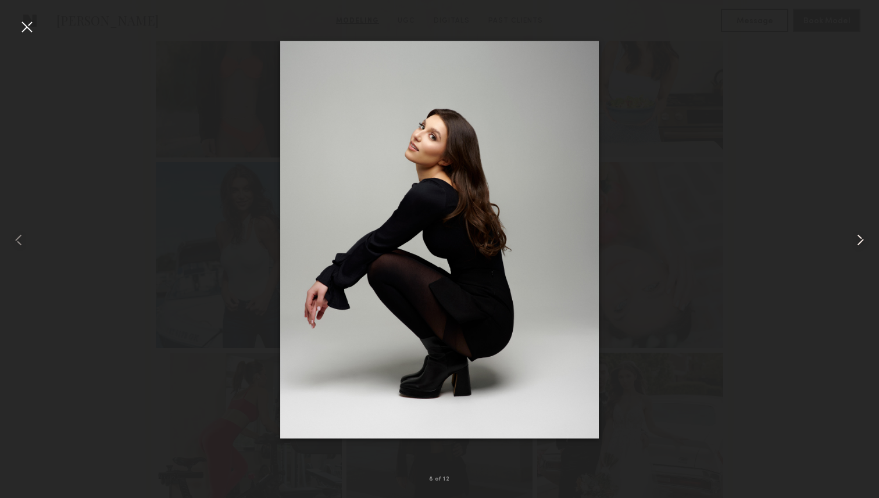
click at [864, 238] on common-icon at bounding box center [860, 240] width 19 height 19
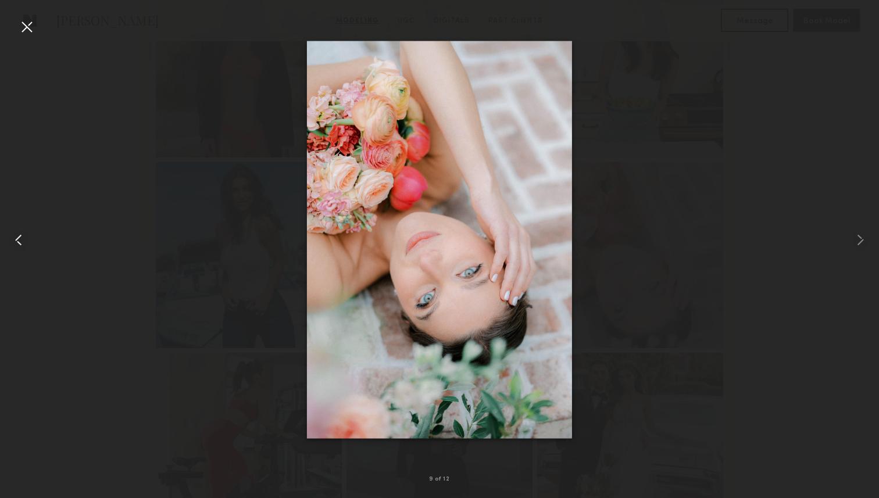
click at [21, 241] on common-icon at bounding box center [18, 240] width 19 height 19
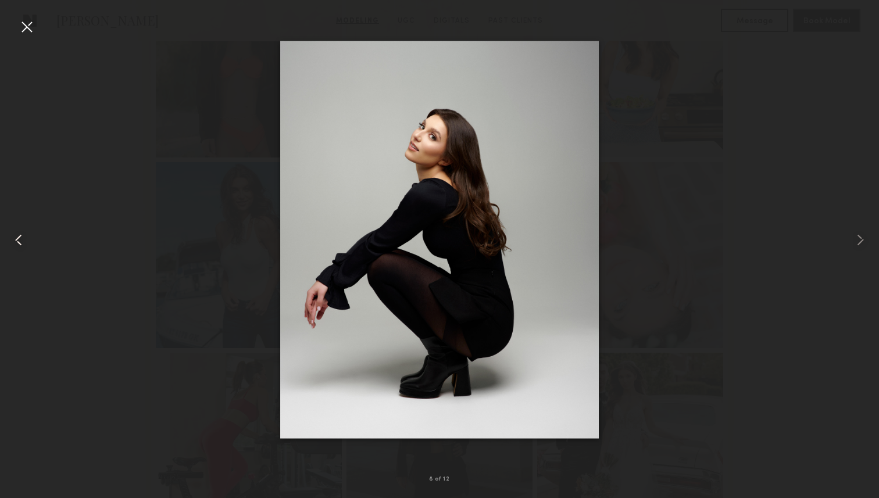
click at [21, 241] on common-icon at bounding box center [18, 240] width 19 height 19
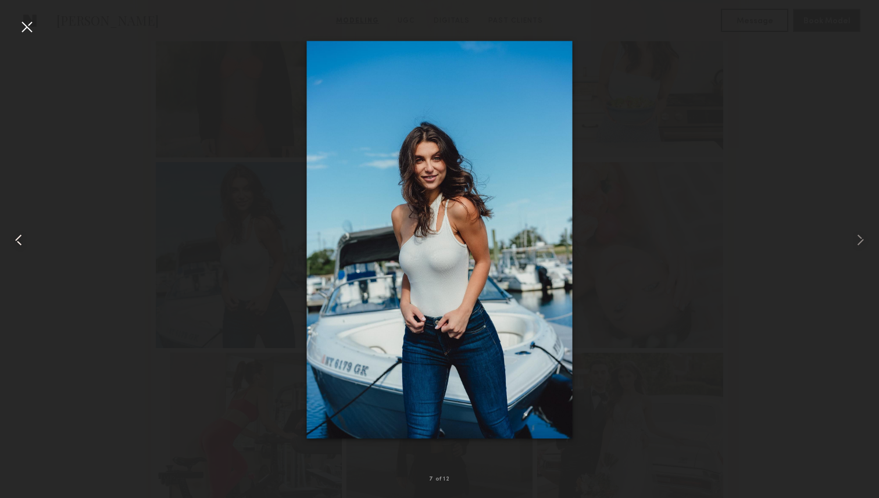
click at [21, 241] on common-icon at bounding box center [18, 240] width 19 height 19
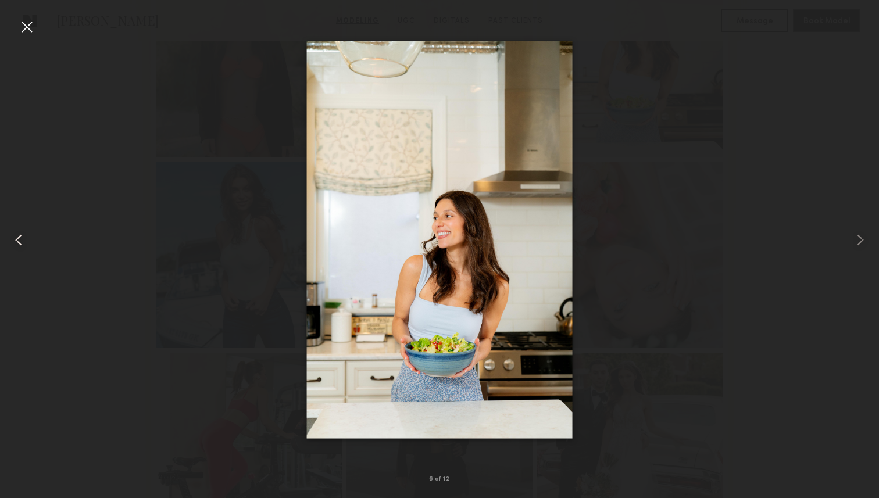
click at [21, 241] on common-icon at bounding box center [18, 240] width 19 height 19
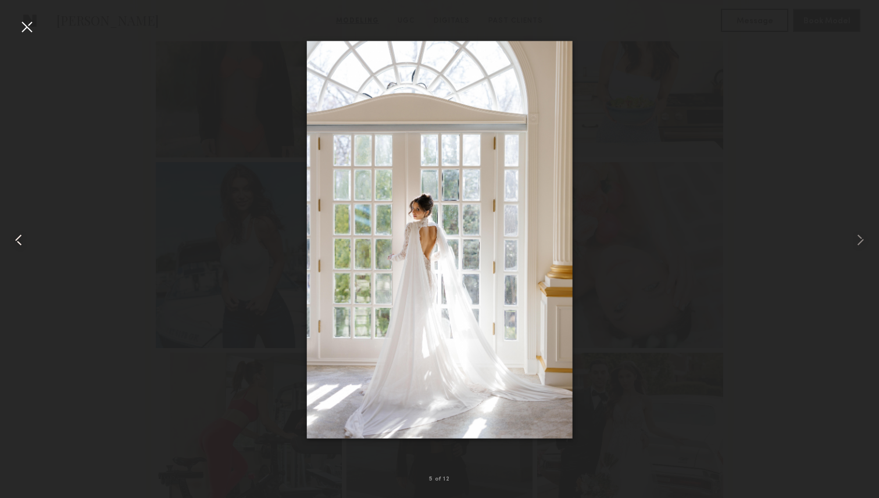
click at [21, 241] on common-icon at bounding box center [18, 240] width 19 height 19
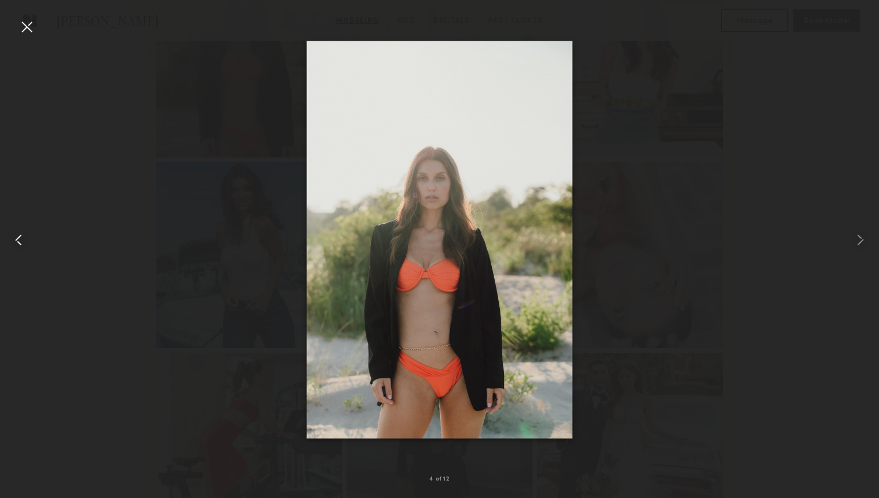
click at [21, 241] on common-icon at bounding box center [18, 240] width 19 height 19
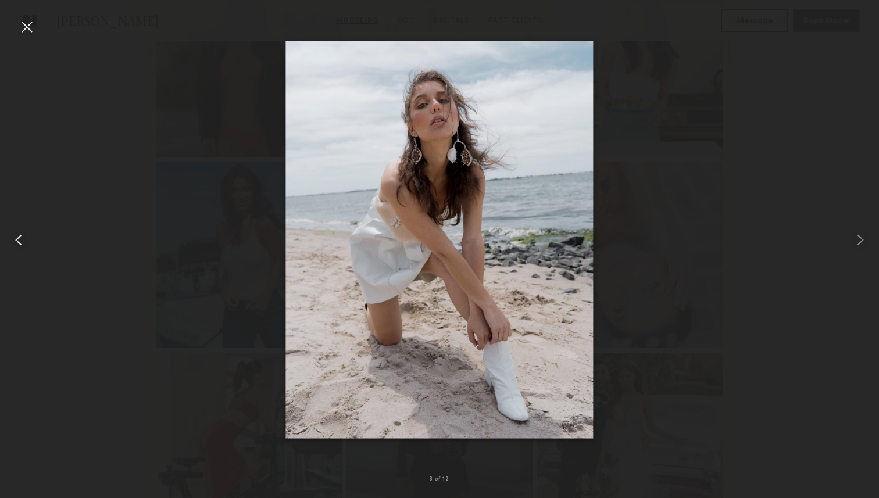
click at [21, 241] on common-icon at bounding box center [18, 240] width 19 height 19
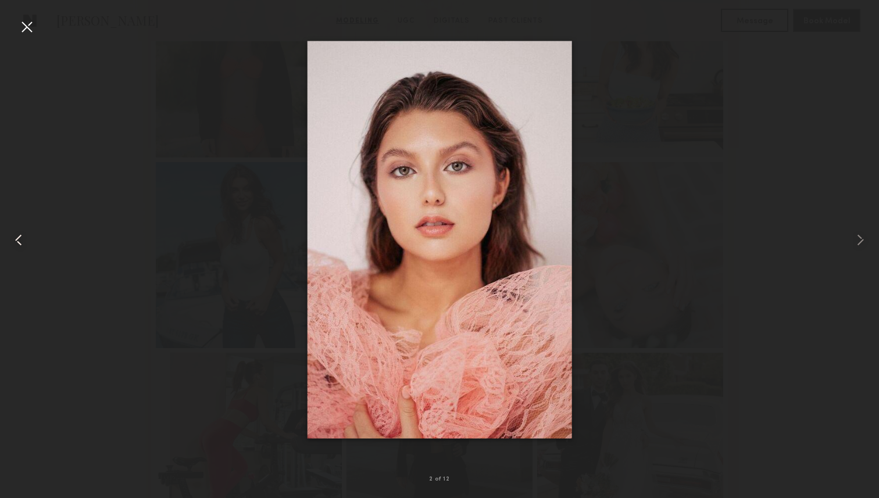
click at [21, 241] on common-icon at bounding box center [18, 240] width 19 height 19
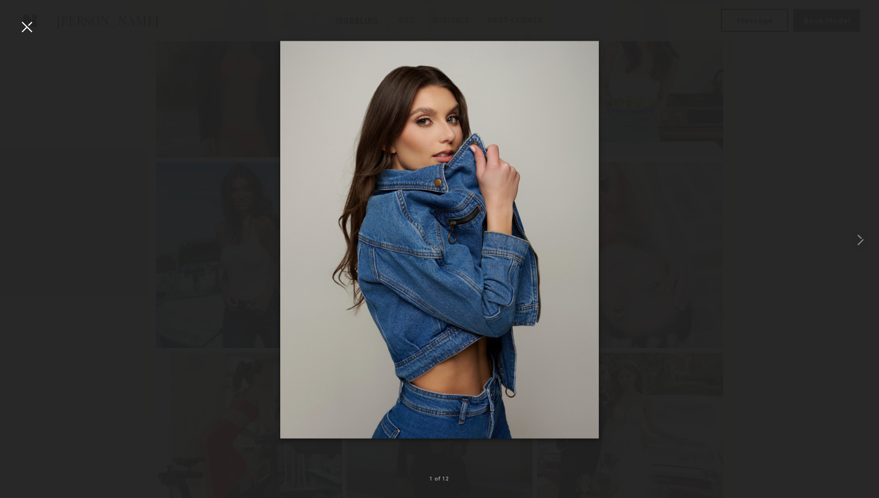
click at [21, 241] on div at bounding box center [439, 240] width 879 height 442
click at [27, 26] on div at bounding box center [26, 26] width 19 height 19
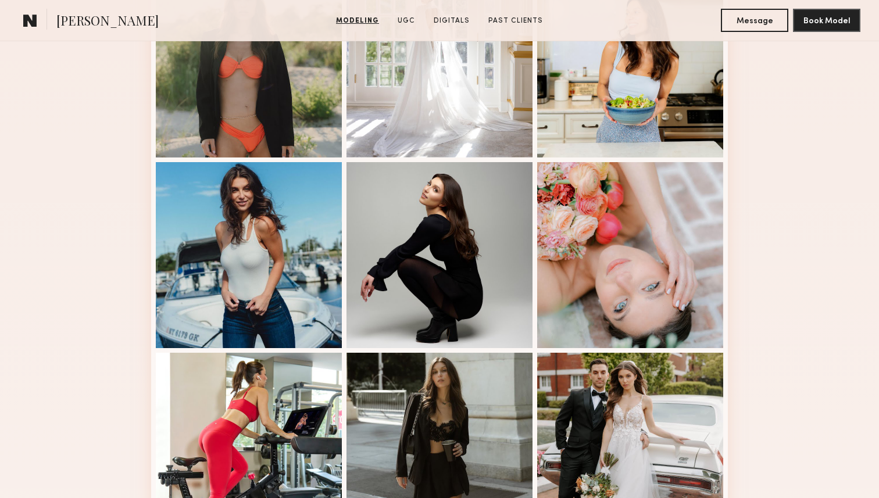
scroll to position [0, 0]
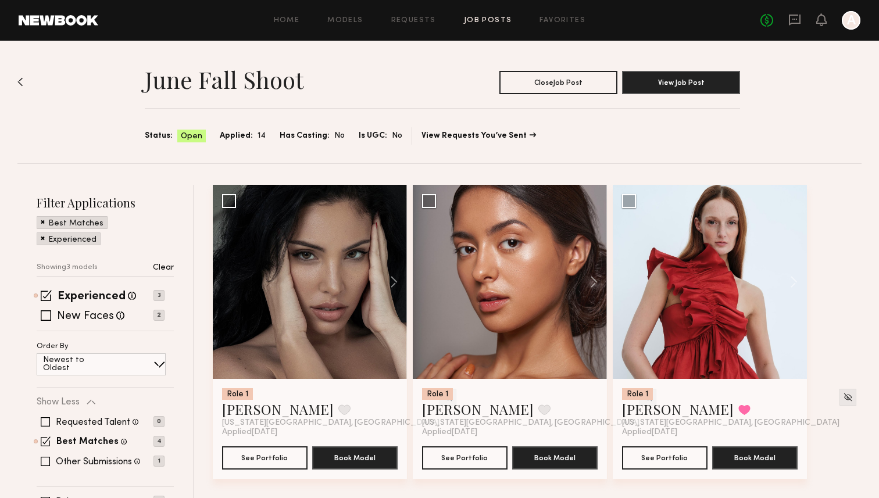
scroll to position [50, 0]
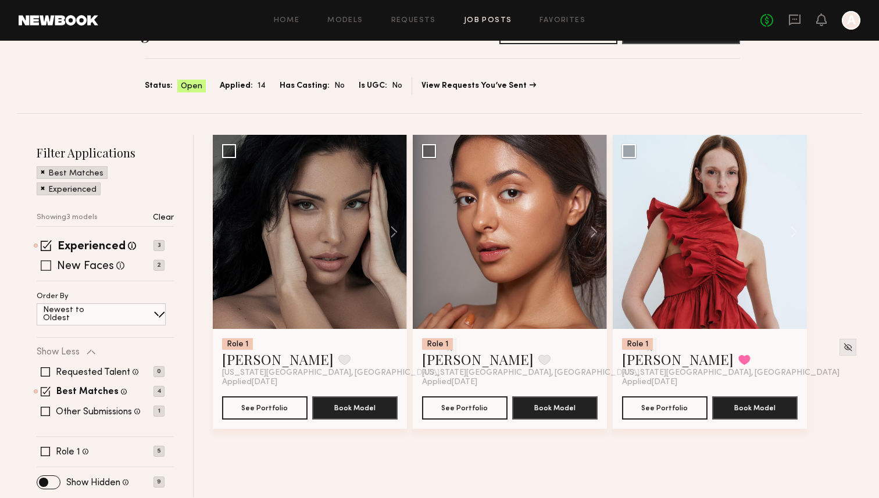
click at [48, 265] on span at bounding box center [46, 265] width 10 height 10
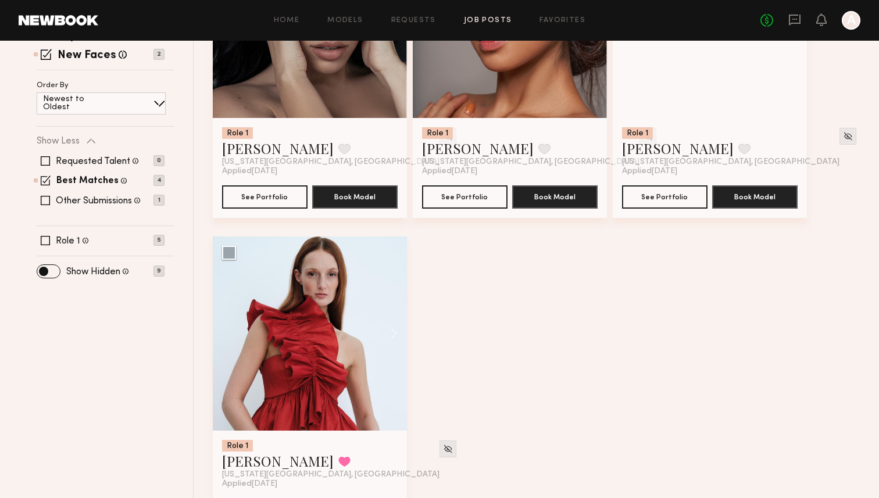
scroll to position [260, 0]
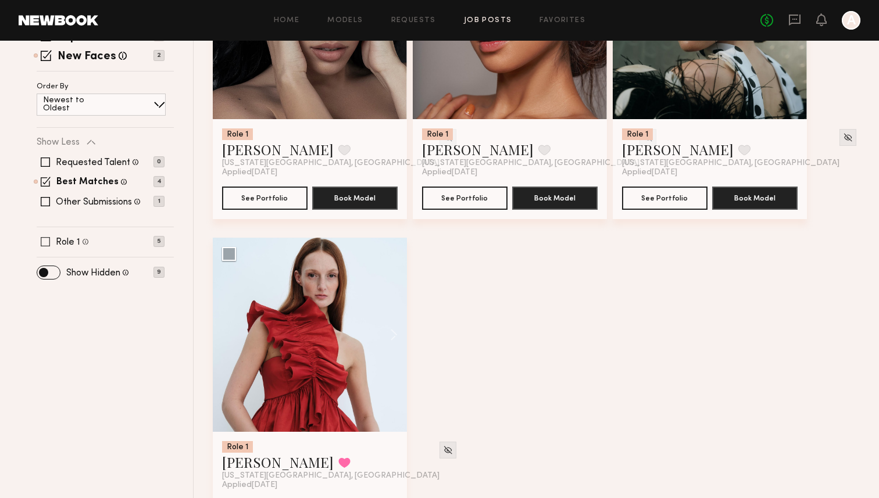
click at [47, 238] on span at bounding box center [45, 241] width 9 height 9
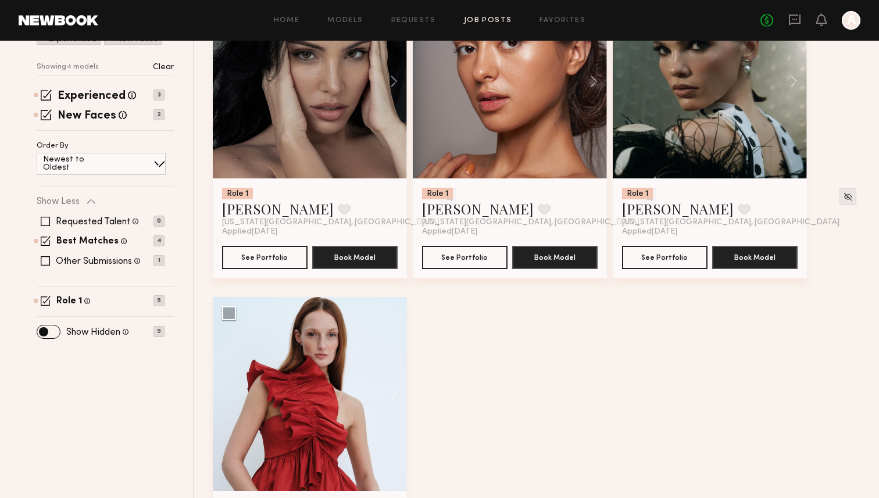
scroll to position [179, 0]
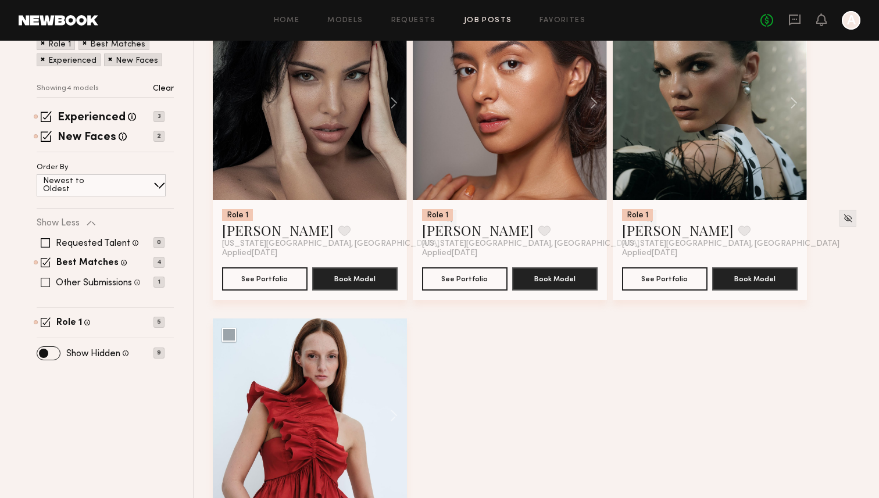
click at [58, 284] on label "Other Submissions" at bounding box center [94, 282] width 76 height 9
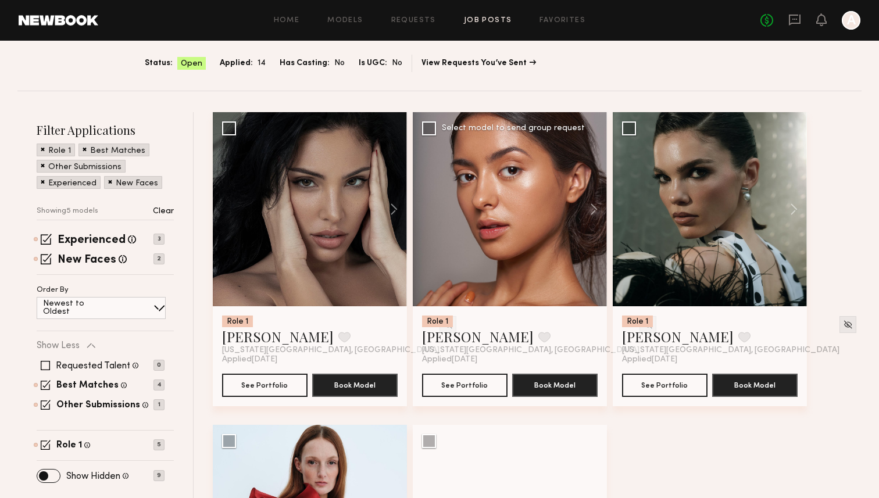
scroll to position [0, 0]
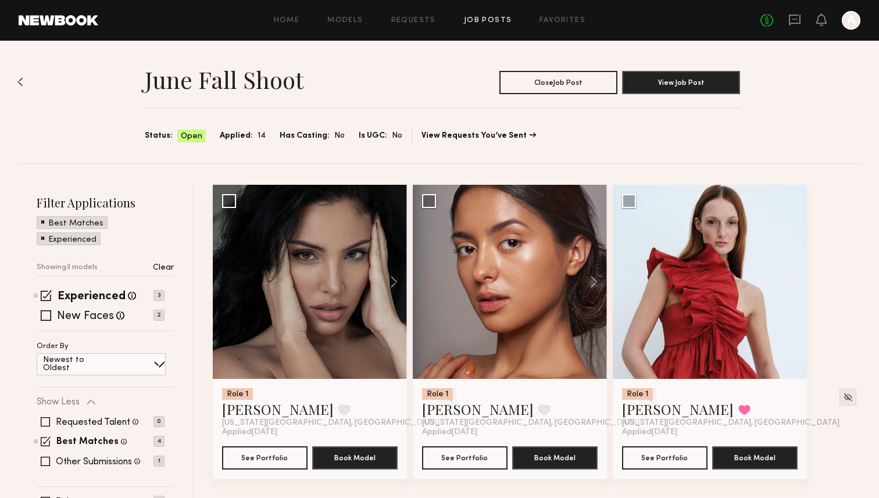
scroll to position [50, 0]
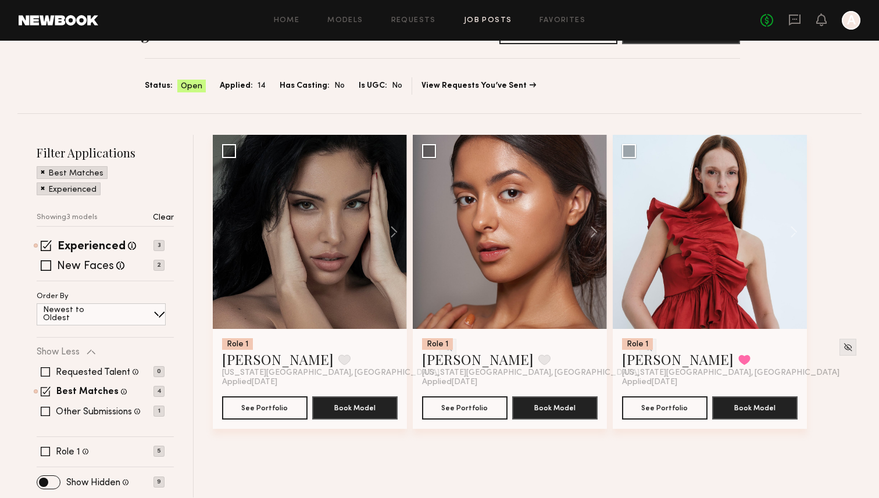
click at [43, 273] on div "Experienced Talent we've deemed to have ample paid, professional modeling exper…" at bounding box center [105, 261] width 137 height 40
click at [47, 257] on div "Experienced Talent we've deemed to have ample paid, professional modeling exper…" at bounding box center [105, 261] width 137 height 40
click at [48, 270] on span at bounding box center [46, 265] width 10 height 10
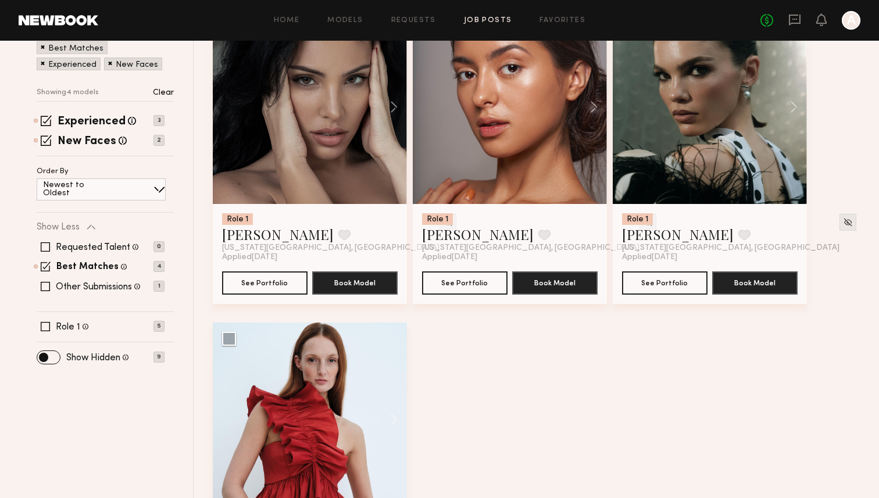
scroll to position [152, 0]
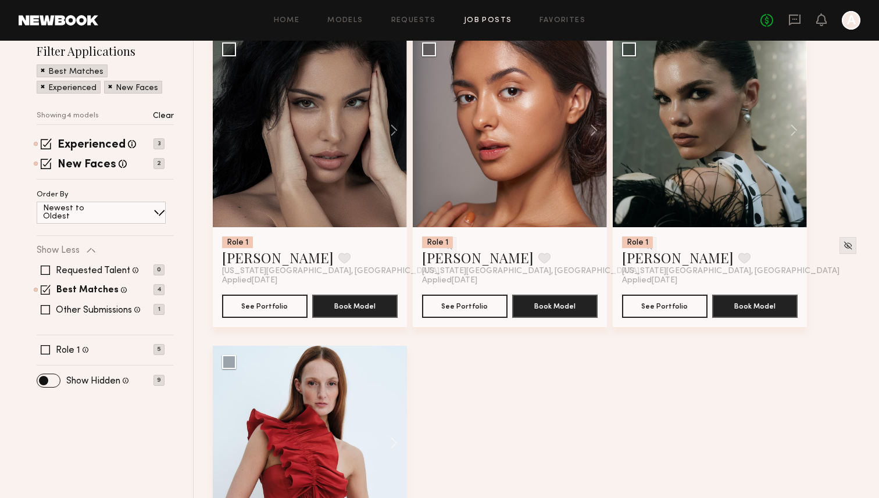
click at [48, 316] on div "Requested Talent Models you have reached out to with requests 0 Best Matches Mo…" at bounding box center [101, 290] width 128 height 70
click at [45, 310] on span at bounding box center [45, 309] width 9 height 9
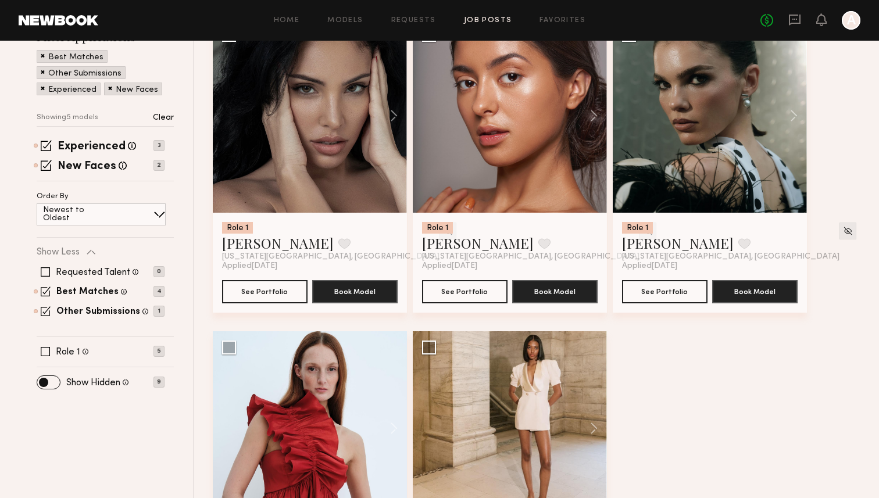
scroll to position [0, 0]
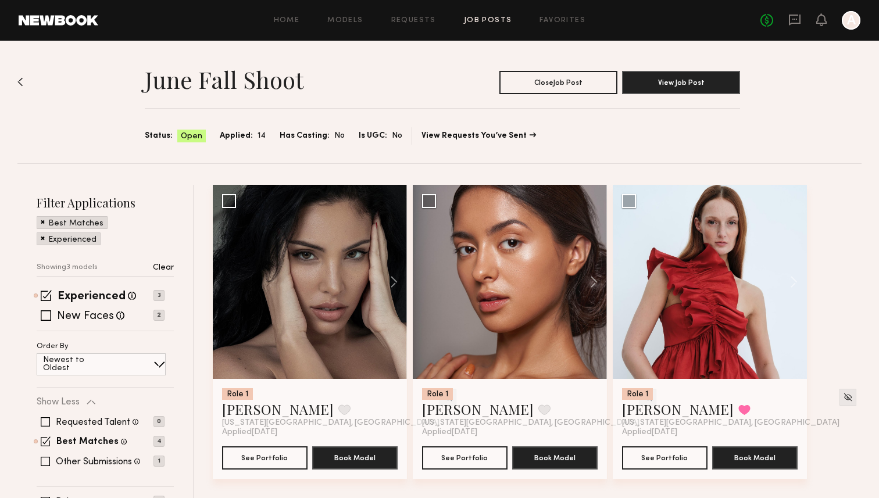
scroll to position [50, 0]
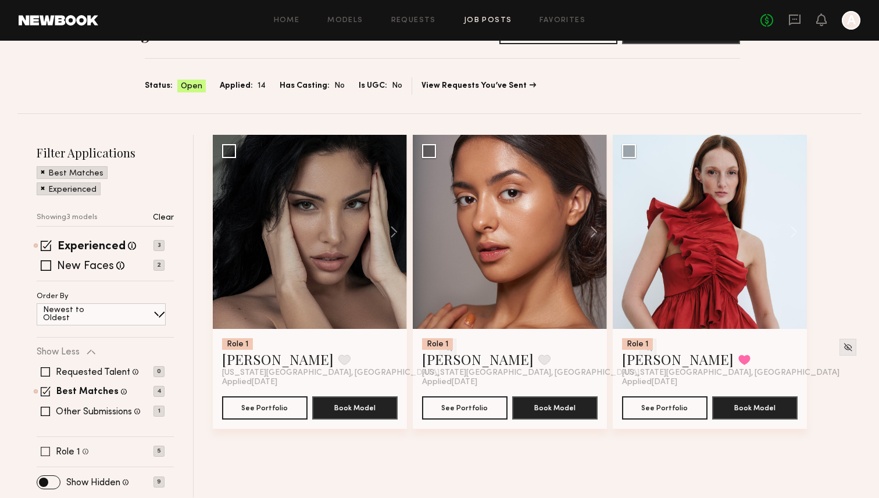
click at [67, 453] on label "Role 1" at bounding box center [68, 452] width 24 height 9
click at [77, 408] on label "Other Submissions" at bounding box center [94, 411] width 76 height 9
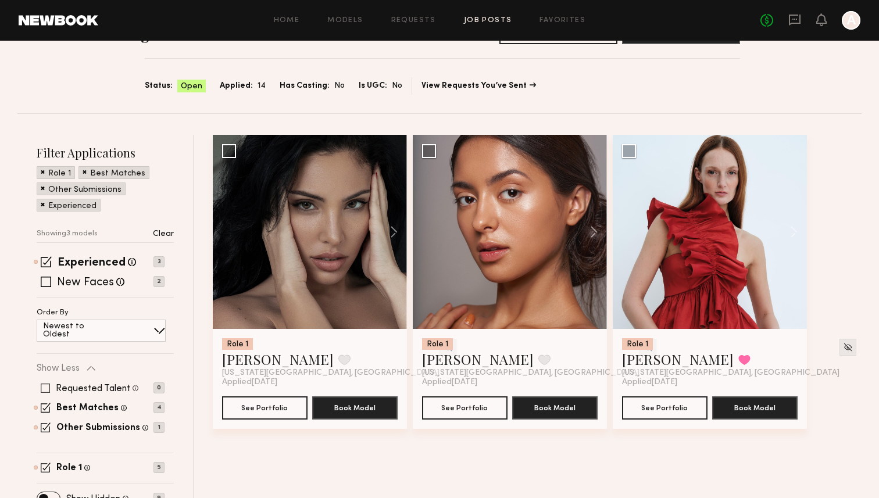
click at [94, 387] on label "Requested Talent" at bounding box center [93, 388] width 74 height 9
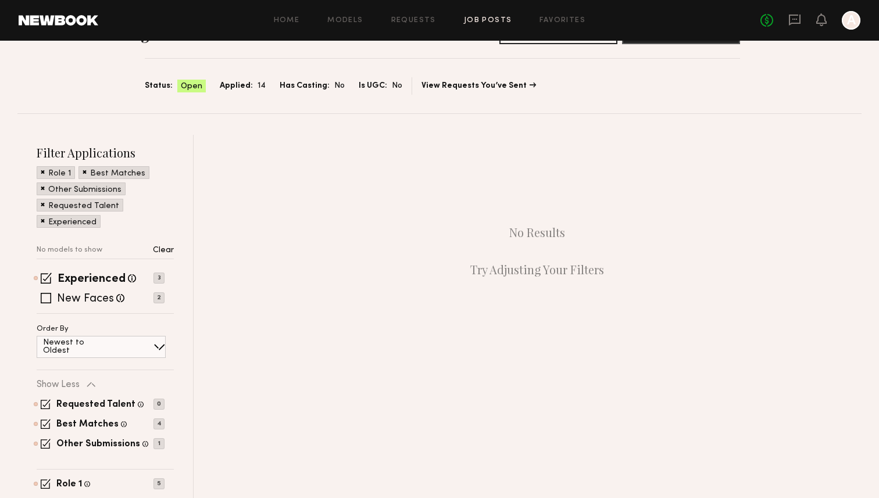
click at [74, 414] on div "Requested Talent Models you have reached out to with requests 0 Best Matches Mo…" at bounding box center [101, 424] width 128 height 70
click at [74, 406] on label "Requested Talent" at bounding box center [95, 404] width 79 height 9
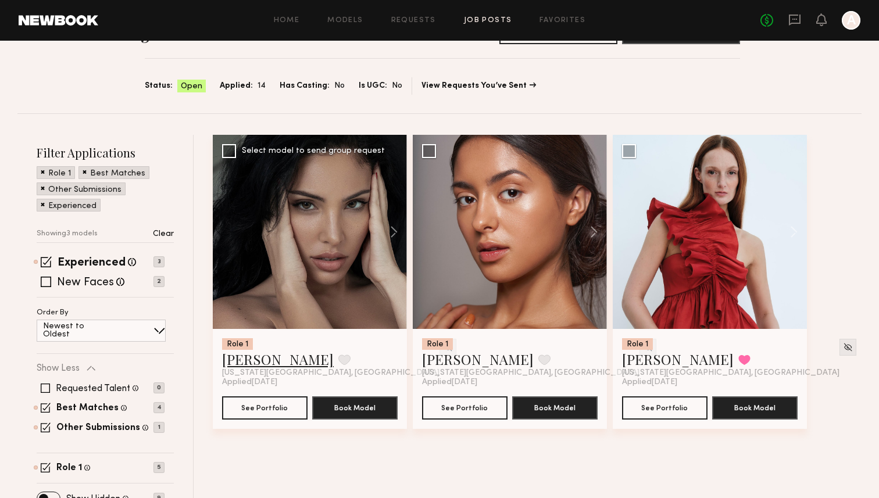
scroll to position [66, 0]
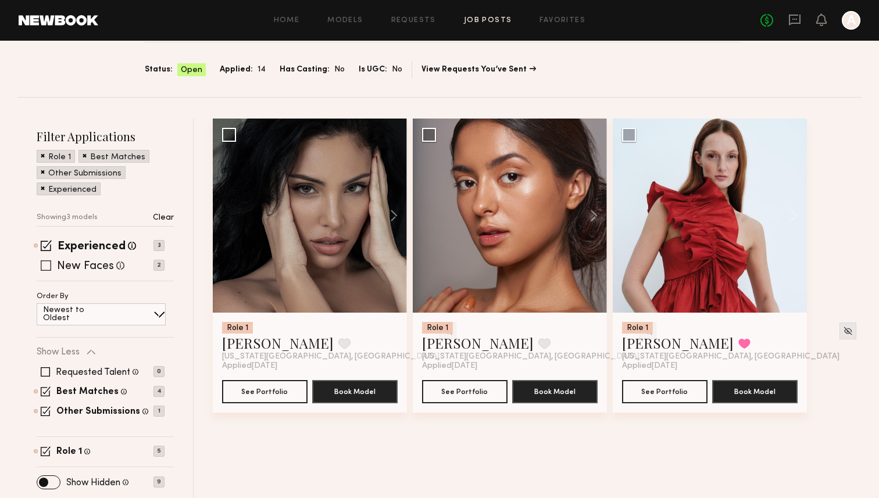
click at [77, 258] on div "New Faces Talent we've deemed to be in the early stages of their professional c…" at bounding box center [90, 265] width 67 height 15
click at [80, 263] on label "New Faces" at bounding box center [85, 267] width 57 height 12
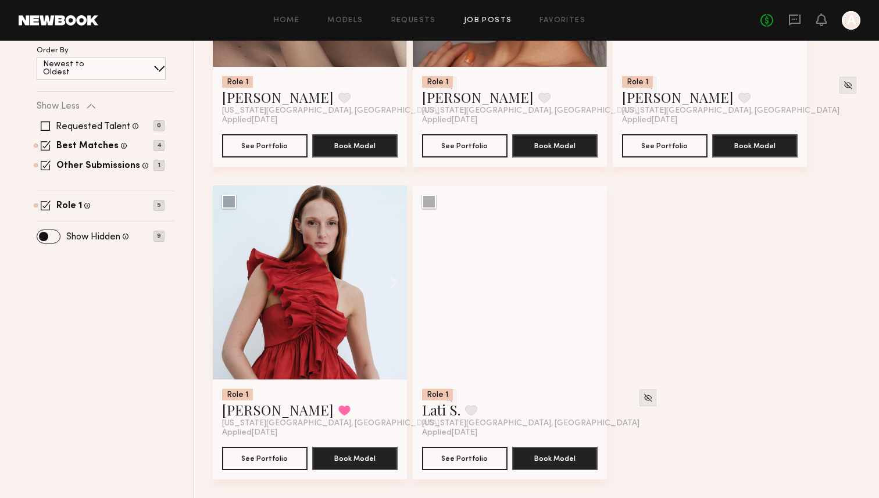
scroll to position [0, 0]
